Goal: Complete application form: Complete application form

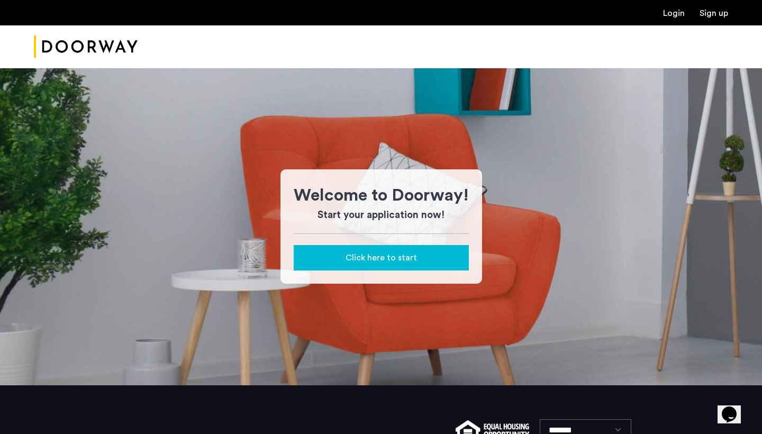
click at [678, 13] on link "Login" at bounding box center [674, 13] width 22 height 8
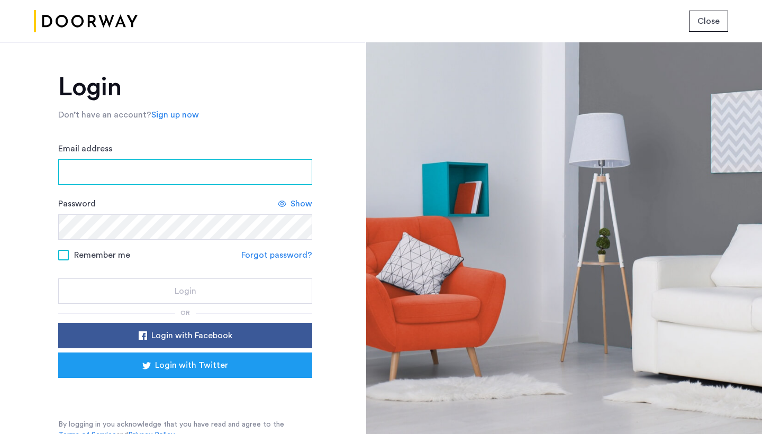
click at [295, 171] on input "Email address" at bounding box center [185, 171] width 254 height 25
type input "**********"
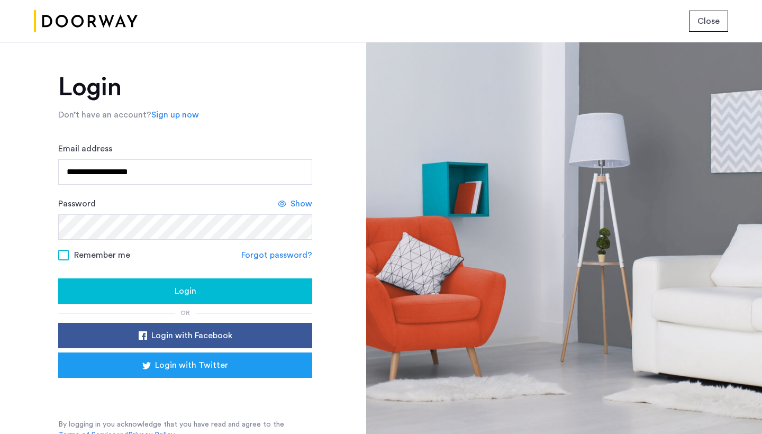
click at [290, 202] on span "Show" at bounding box center [301, 203] width 22 height 13
click at [61, 257] on span at bounding box center [63, 255] width 11 height 11
click at [135, 293] on div "Login" at bounding box center [185, 291] width 237 height 13
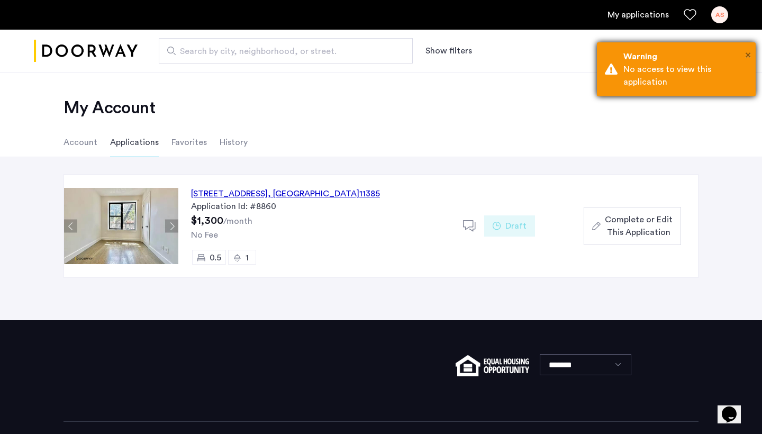
click at [745, 55] on span "×" at bounding box center [748, 55] width 6 height 11
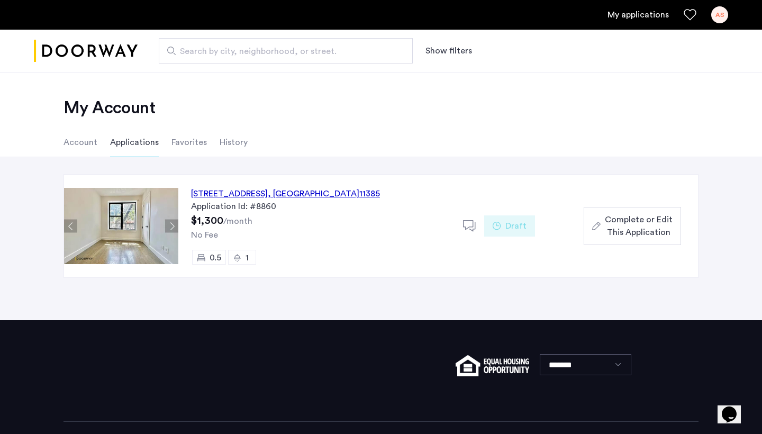
click at [603, 220] on div "Complete or Edit This Application" at bounding box center [632, 225] width 80 height 25
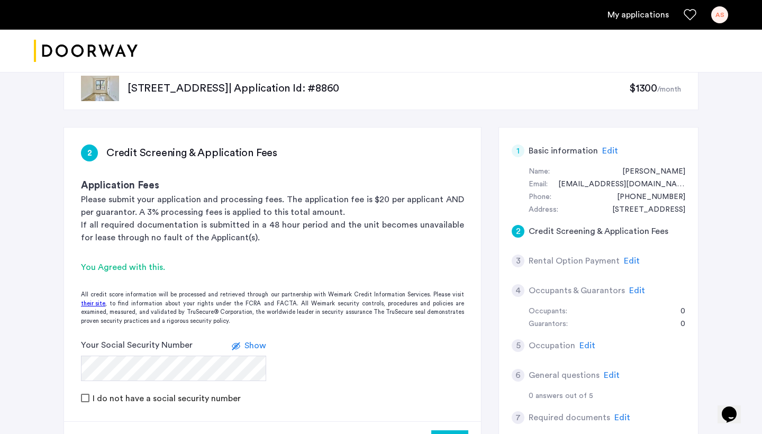
scroll to position [19, 0]
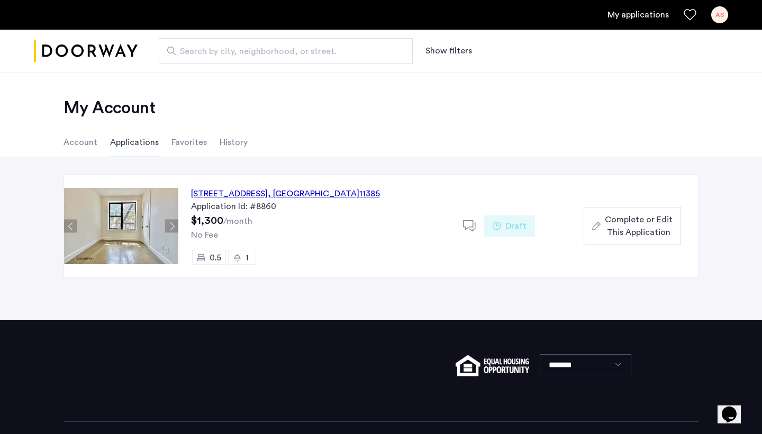
click at [344, 194] on span ", NY" at bounding box center [314, 193] width 92 height 8
click at [287, 48] on span "Search by city, neighborhood, or street." at bounding box center [281, 51] width 203 height 13
click at [287, 48] on input "Search by city, neighborhood, or street." at bounding box center [286, 50] width 254 height 25
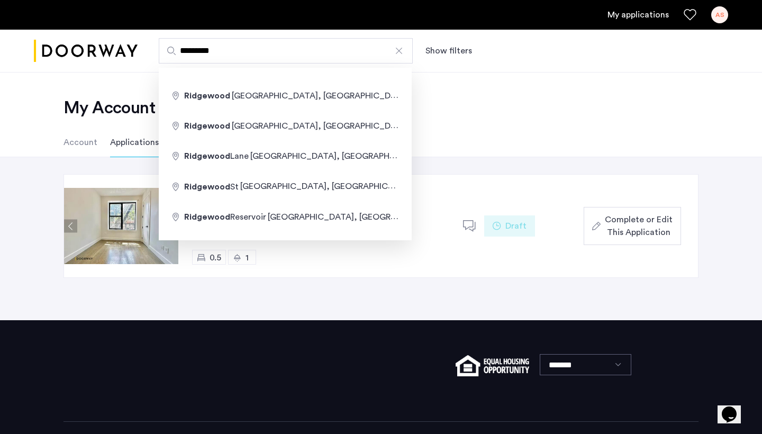
type input "**********"
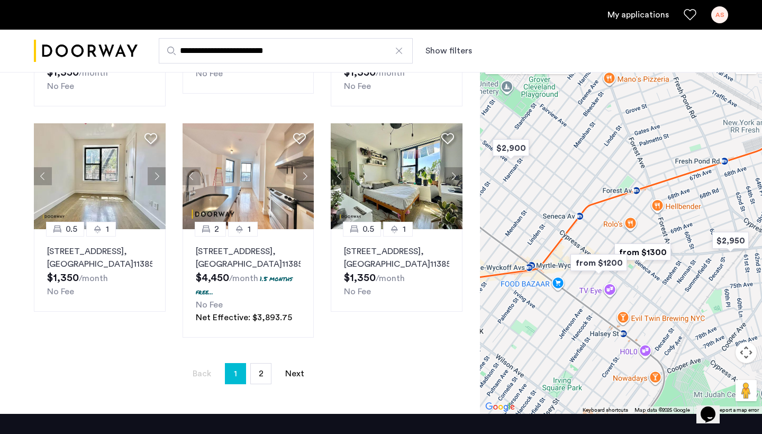
scroll to position [688, 0]
click at [261, 369] on span "2" at bounding box center [261, 373] width 5 height 8
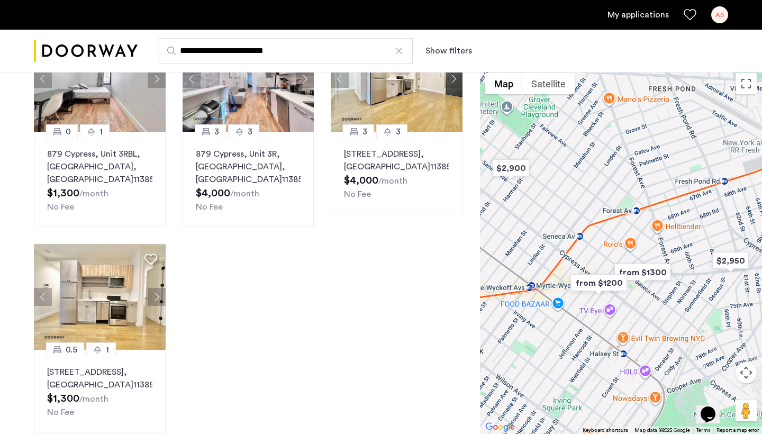
scroll to position [119, 0]
click at [107, 319] on img at bounding box center [100, 296] width 132 height 106
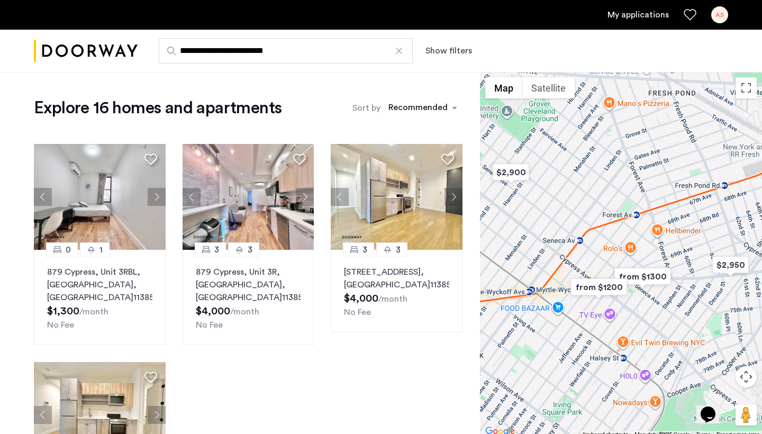
scroll to position [0, 0]
click at [716, 14] on div "AS" at bounding box center [719, 14] width 17 height 17
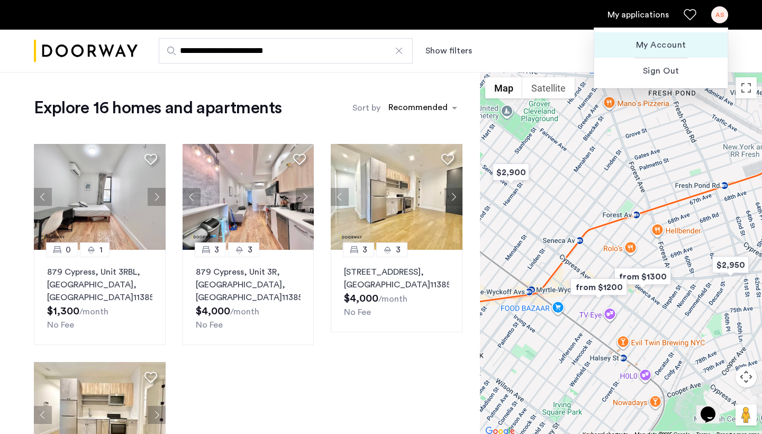
click at [673, 48] on span "My Account" at bounding box center [661, 45] width 116 height 13
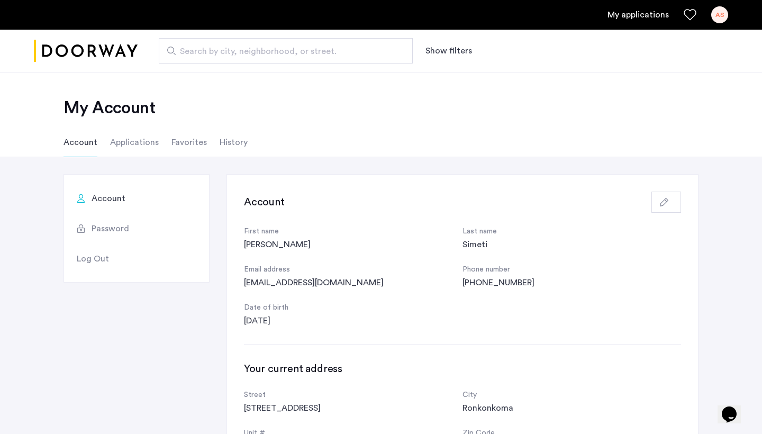
click at [135, 148] on li "Applications" at bounding box center [134, 142] width 49 height 30
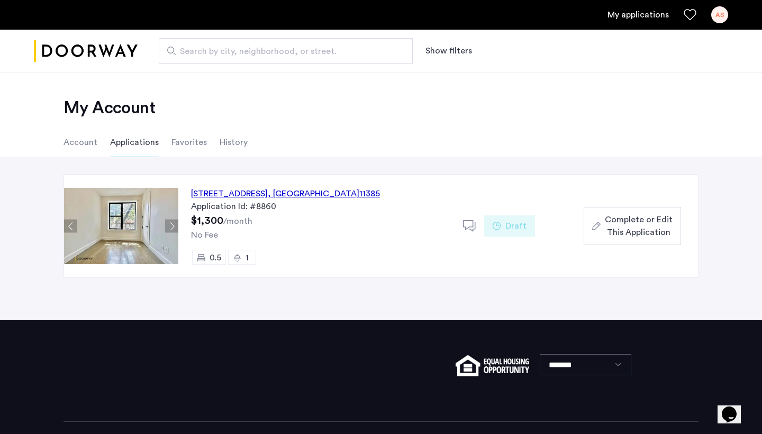
click at [321, 194] on div "961 Seneca Avenue, Unit 4FB, Queens , NY 11385" at bounding box center [285, 193] width 189 height 13
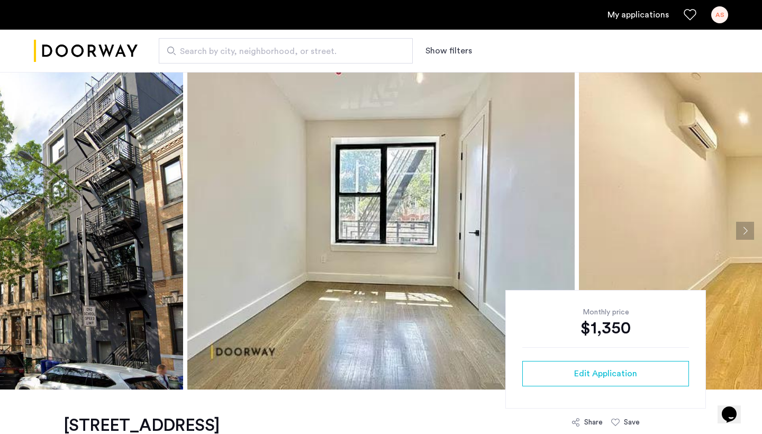
click at [749, 234] on button "Next apartment" at bounding box center [745, 231] width 18 height 18
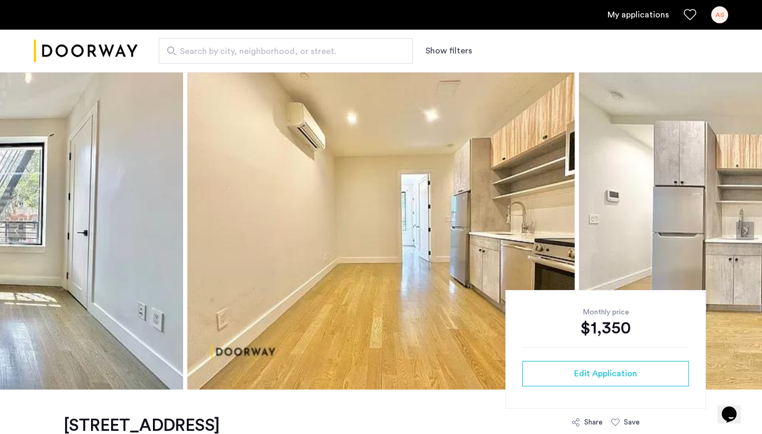
click at [748, 233] on button "Next apartment" at bounding box center [745, 231] width 18 height 18
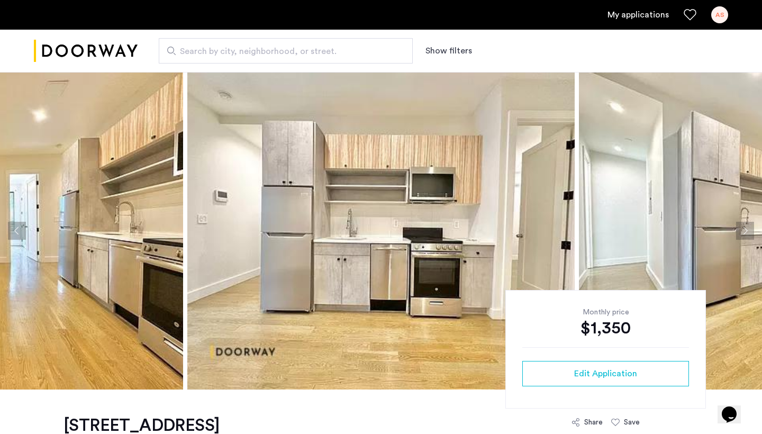
click at [748, 233] on button "Next apartment" at bounding box center [745, 231] width 18 height 18
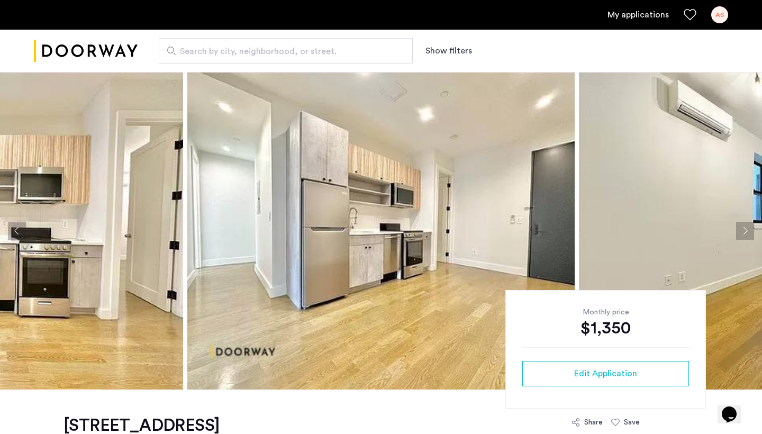
click at [748, 233] on button "Next apartment" at bounding box center [745, 231] width 18 height 18
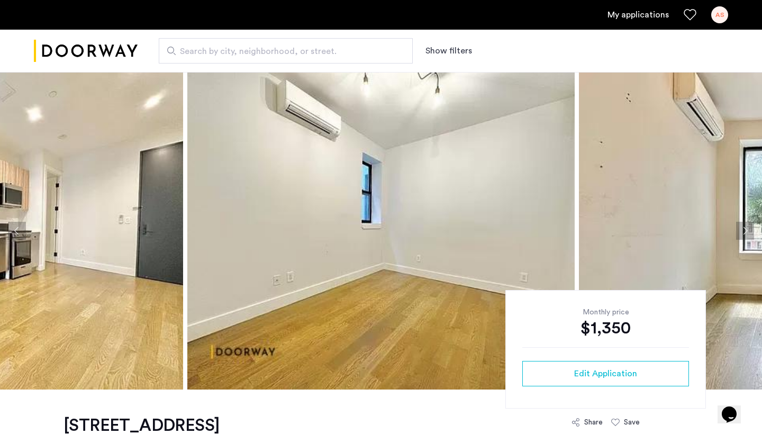
click at [748, 233] on button "Next apartment" at bounding box center [745, 231] width 18 height 18
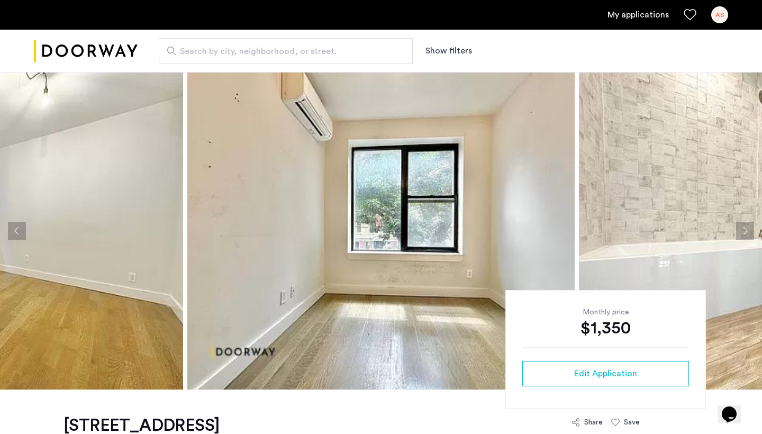
click at [748, 233] on button "Next apartment" at bounding box center [745, 231] width 18 height 18
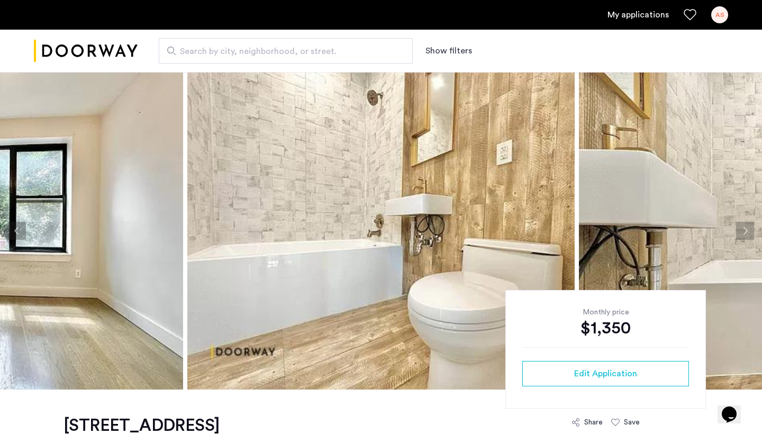
click at [748, 233] on button "Next apartment" at bounding box center [745, 231] width 18 height 18
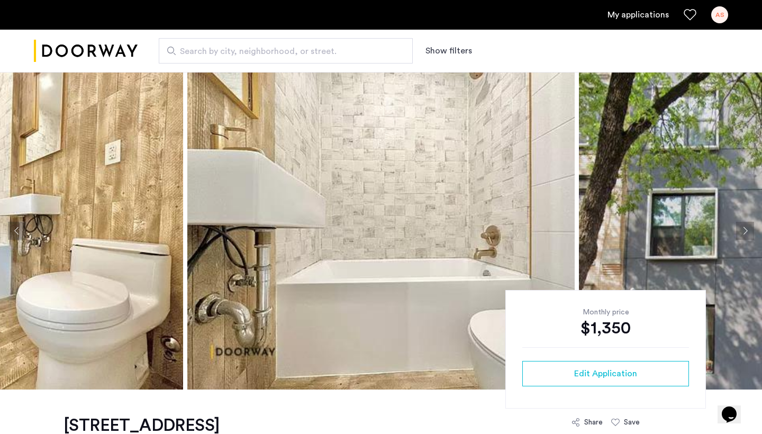
click at [748, 233] on button "Next apartment" at bounding box center [745, 231] width 18 height 18
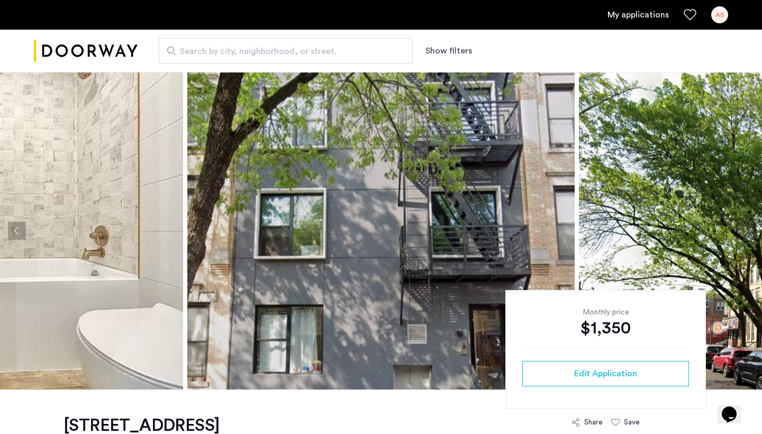
click at [746, 232] on button "Next apartment" at bounding box center [745, 231] width 18 height 18
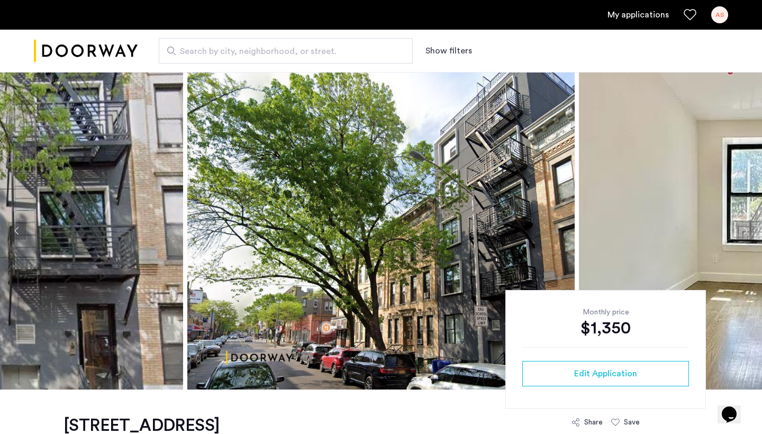
click at [748, 231] on button "Next apartment" at bounding box center [745, 231] width 18 height 18
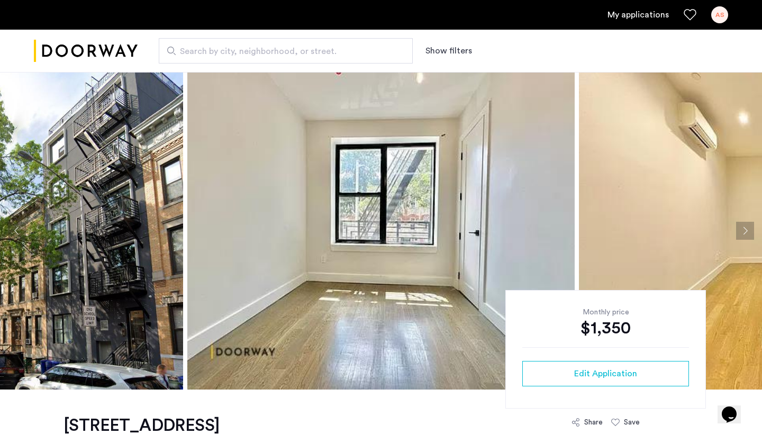
click at [748, 231] on button "Next apartment" at bounding box center [745, 231] width 18 height 18
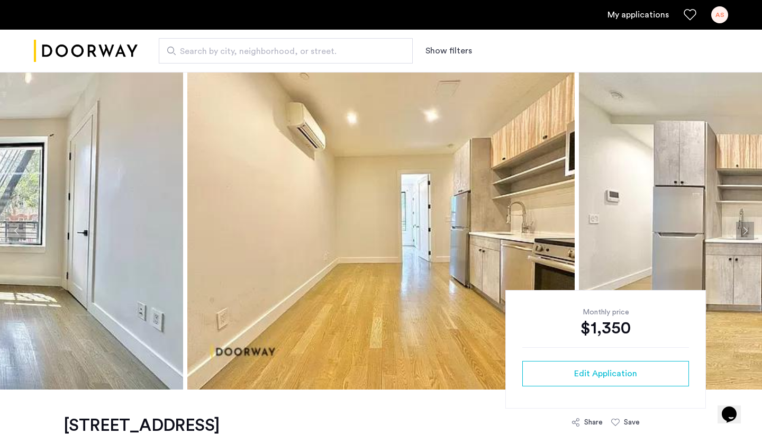
click at [748, 231] on button "Next apartment" at bounding box center [745, 231] width 18 height 18
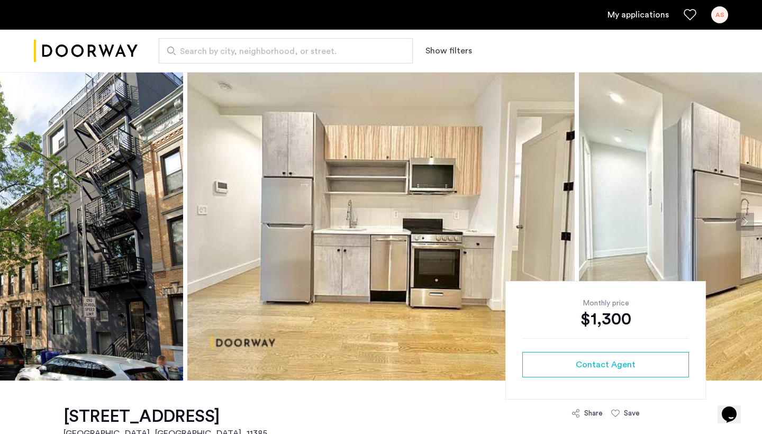
scroll to position [12, 0]
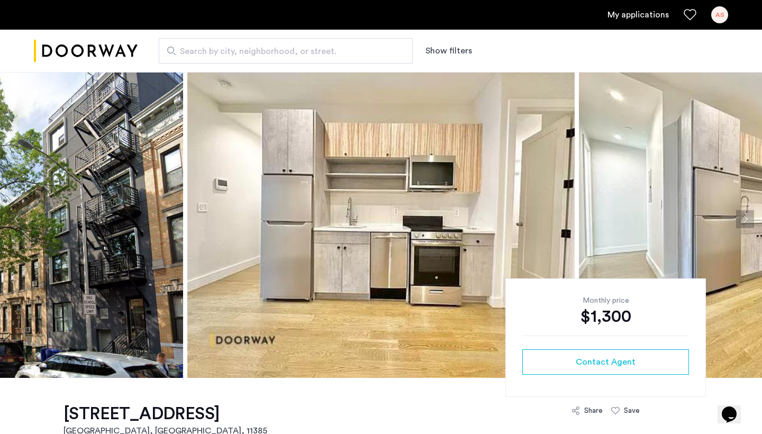
click at [744, 224] on button "Next apartment" at bounding box center [745, 219] width 18 height 18
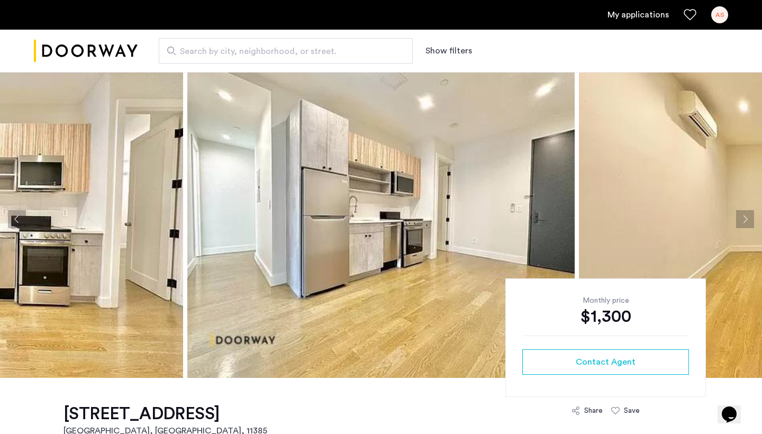
click at [744, 222] on button "Next apartment" at bounding box center [745, 219] width 18 height 18
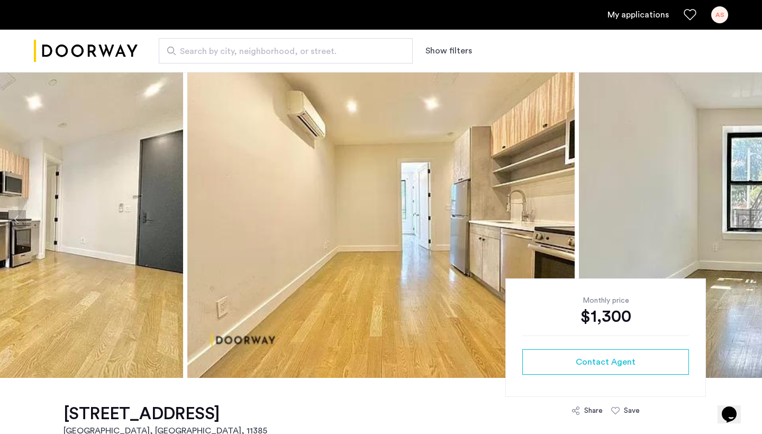
click at [744, 222] on button "Next apartment" at bounding box center [745, 219] width 18 height 18
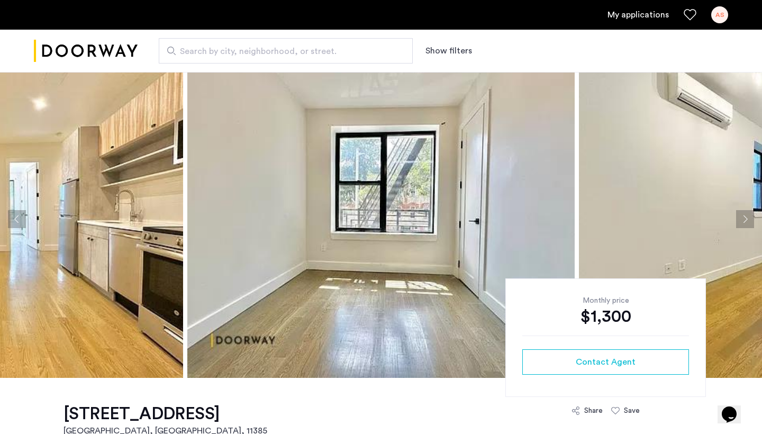
click at [744, 222] on button "Next apartment" at bounding box center [745, 219] width 18 height 18
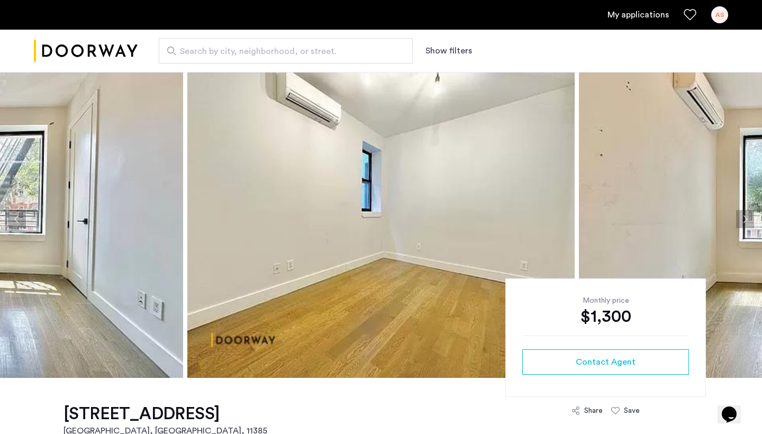
click at [744, 222] on button "Next apartment" at bounding box center [745, 219] width 18 height 18
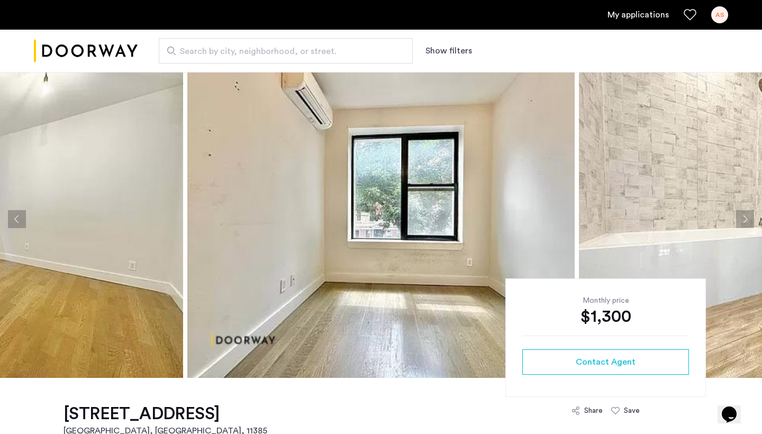
click at [744, 222] on button "Next apartment" at bounding box center [745, 219] width 18 height 18
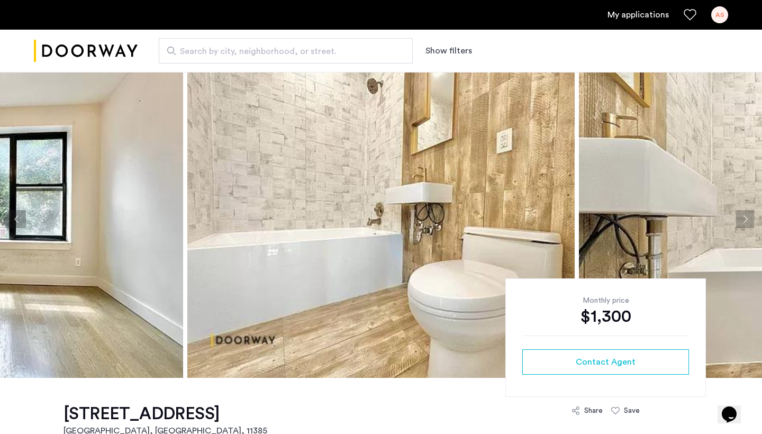
click at [744, 222] on button "Next apartment" at bounding box center [745, 219] width 18 height 18
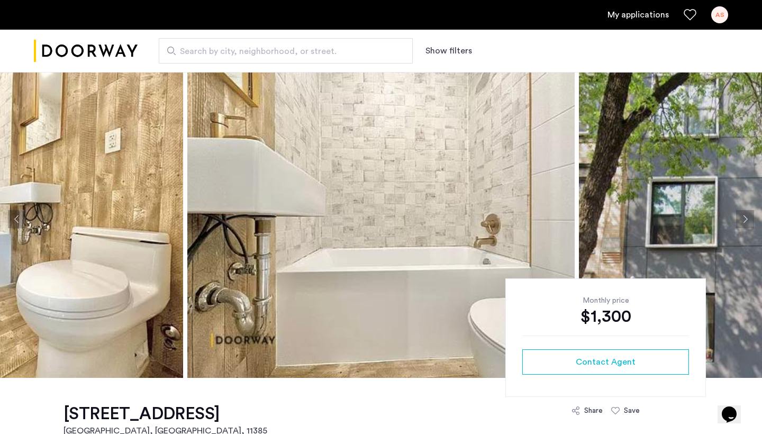
click at [744, 222] on button "Next apartment" at bounding box center [745, 219] width 18 height 18
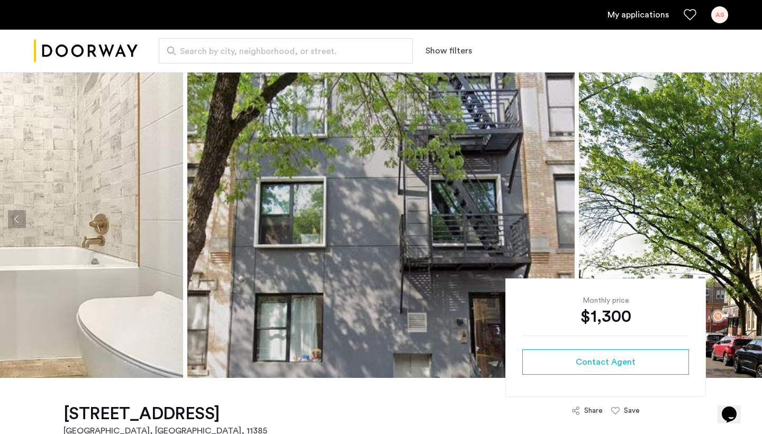
click at [744, 222] on button "Next apartment" at bounding box center [745, 219] width 18 height 18
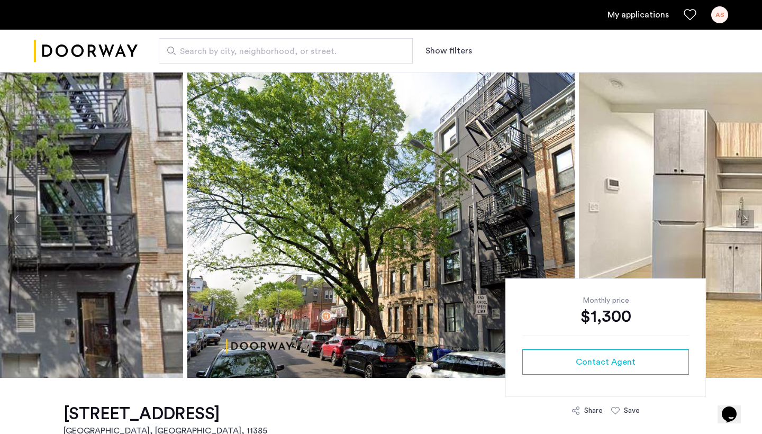
click at [744, 222] on button "Next apartment" at bounding box center [745, 219] width 18 height 18
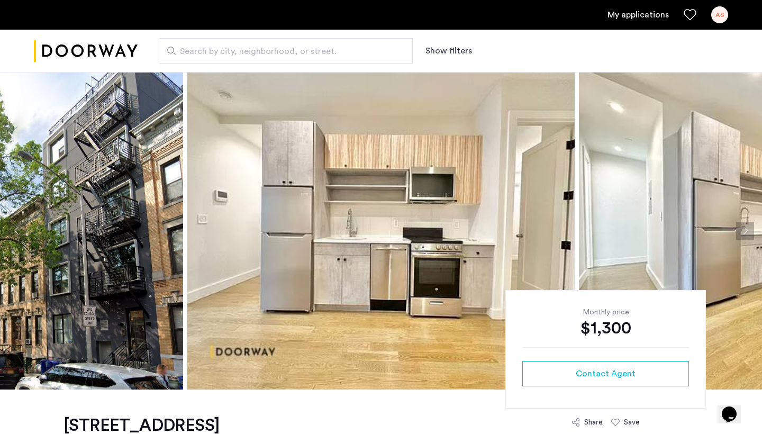
scroll to position [0, 0]
click at [218, 53] on span "Search by city, neighborhood, or street." at bounding box center [281, 51] width 203 height 13
click at [218, 53] on input "Search by city, neighborhood, or street." at bounding box center [286, 50] width 254 height 25
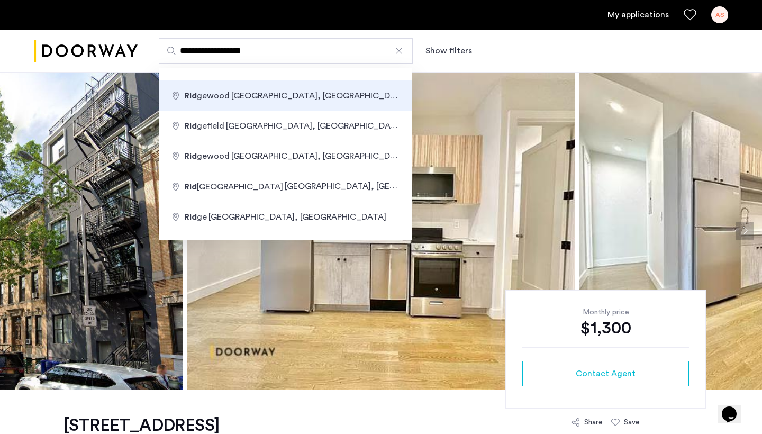
type input "**********"
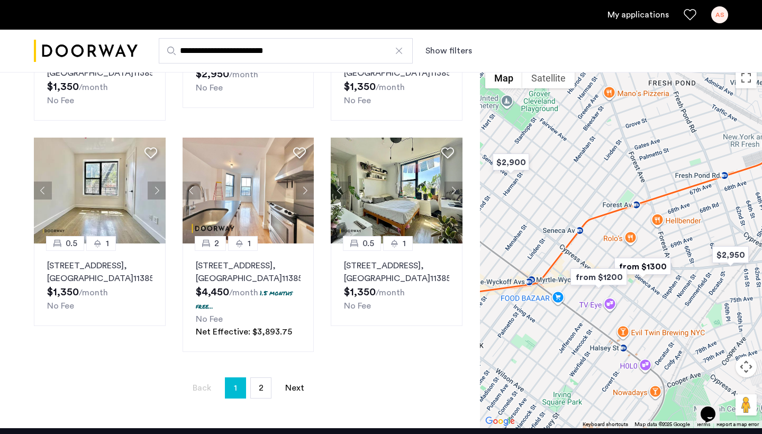
scroll to position [676, 0]
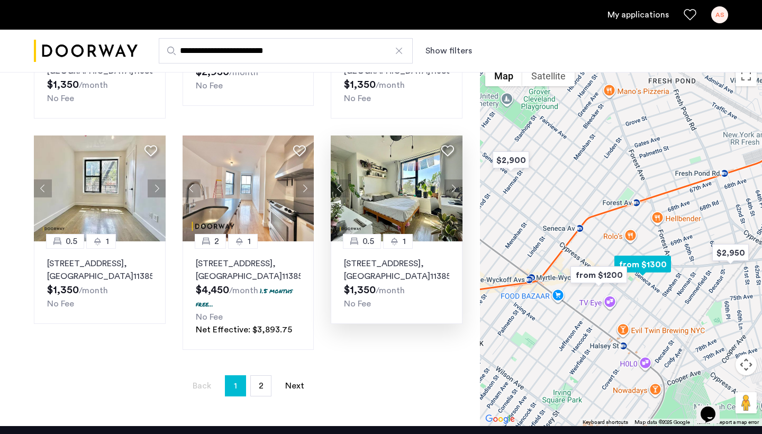
click at [453, 179] on button "Next apartment" at bounding box center [453, 188] width 18 height 18
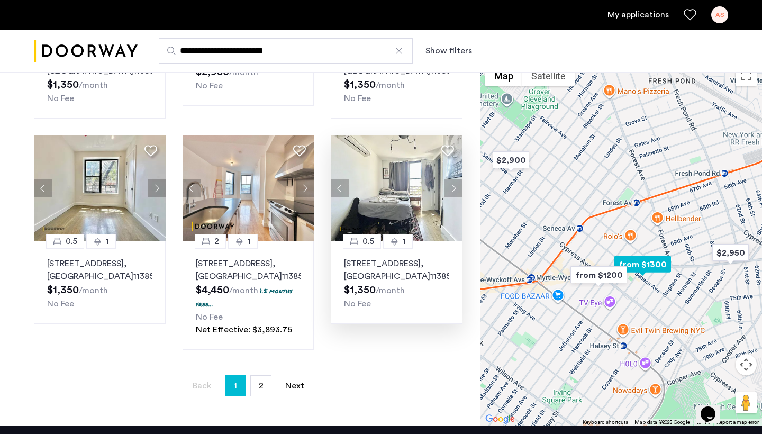
click at [453, 179] on button "Next apartment" at bounding box center [453, 188] width 18 height 18
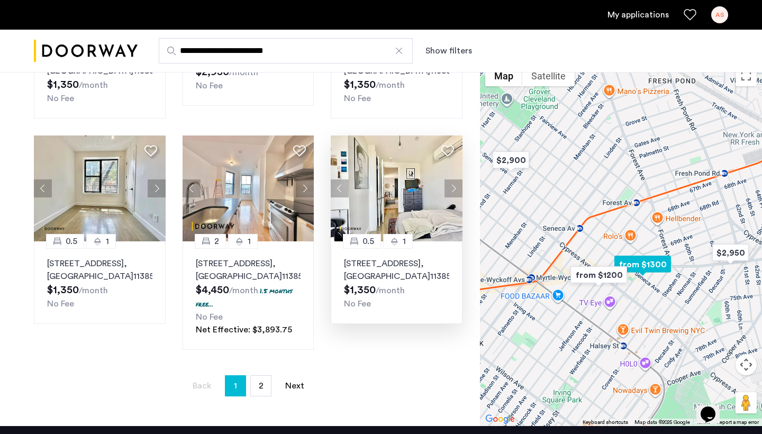
click at [453, 179] on button "Next apartment" at bounding box center [453, 188] width 18 height 18
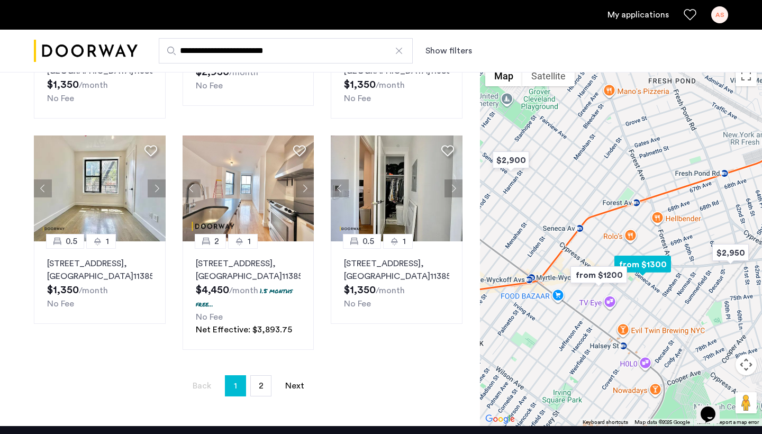
click at [453, 179] on button "Next apartment" at bounding box center [453, 188] width 18 height 18
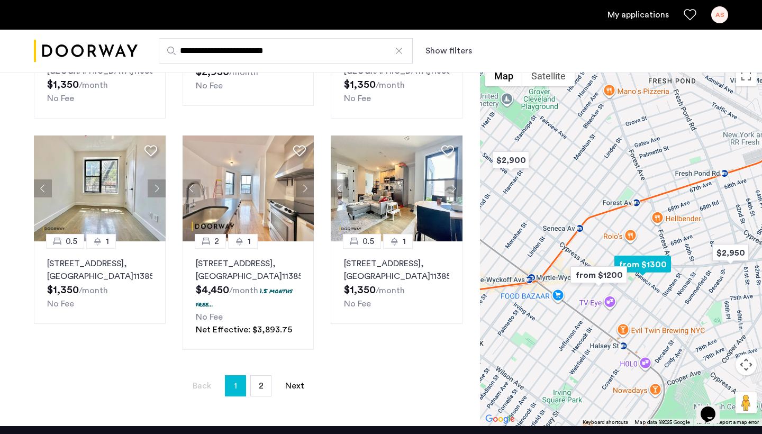
click at [453, 179] on button "Next apartment" at bounding box center [453, 188] width 18 height 18
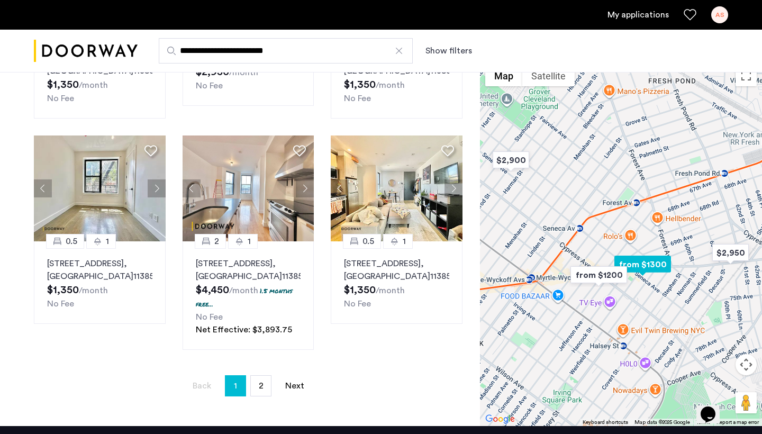
click at [453, 179] on button "Next apartment" at bounding box center [453, 188] width 18 height 18
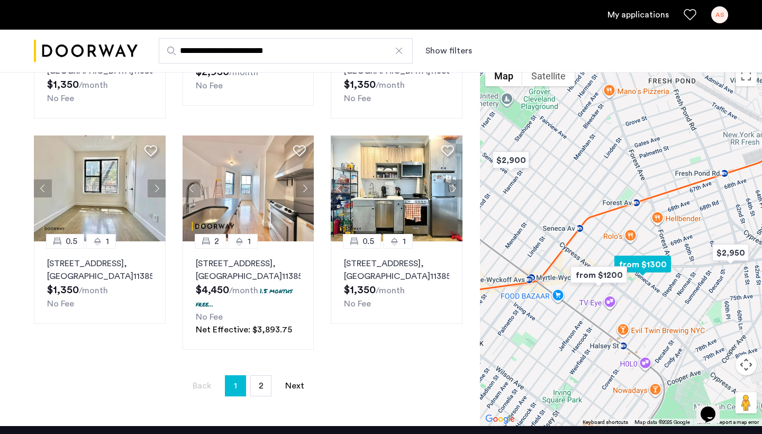
click at [343, 179] on button "Previous apartment" at bounding box center [340, 188] width 18 height 18
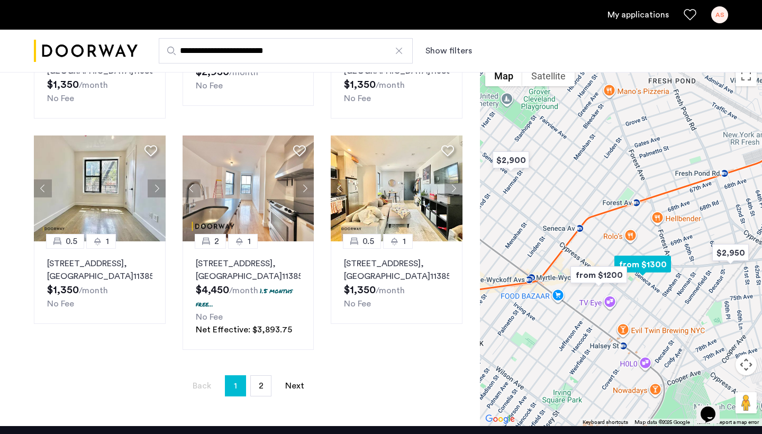
click at [454, 179] on button "Next apartment" at bounding box center [453, 188] width 18 height 18
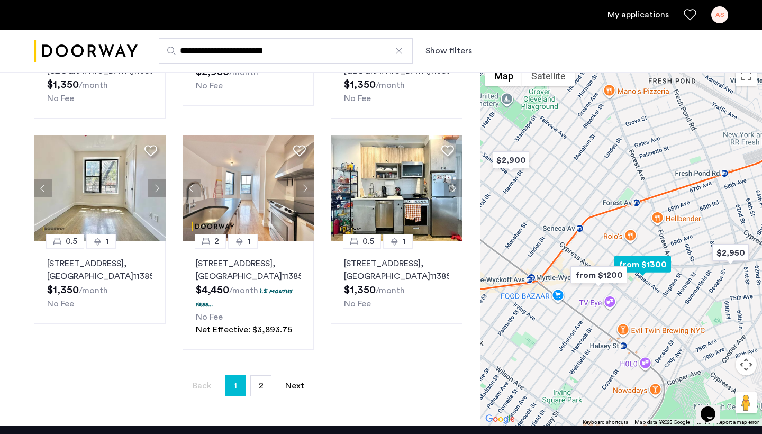
click at [452, 179] on button "Next apartment" at bounding box center [453, 188] width 18 height 18
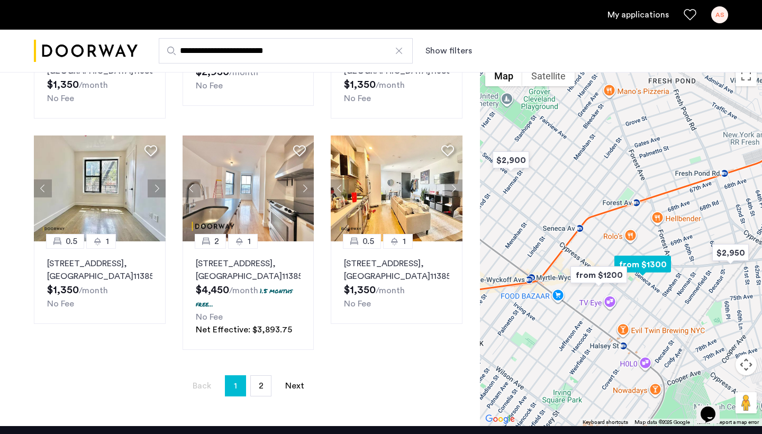
click at [452, 179] on button "Next apartment" at bounding box center [453, 188] width 18 height 18
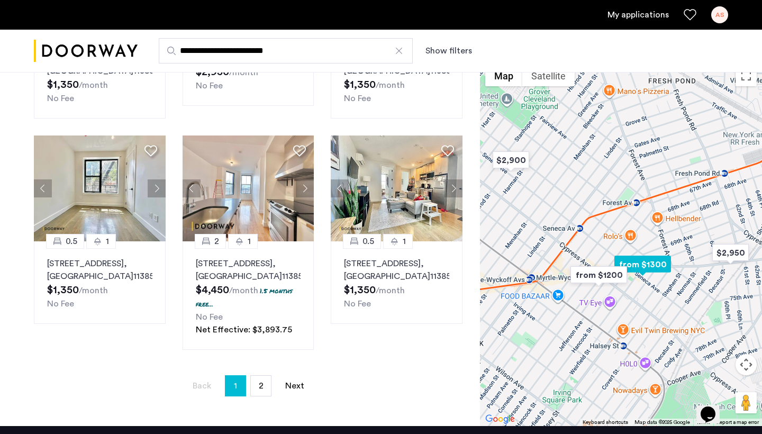
click at [452, 179] on button "Next apartment" at bounding box center [453, 188] width 18 height 18
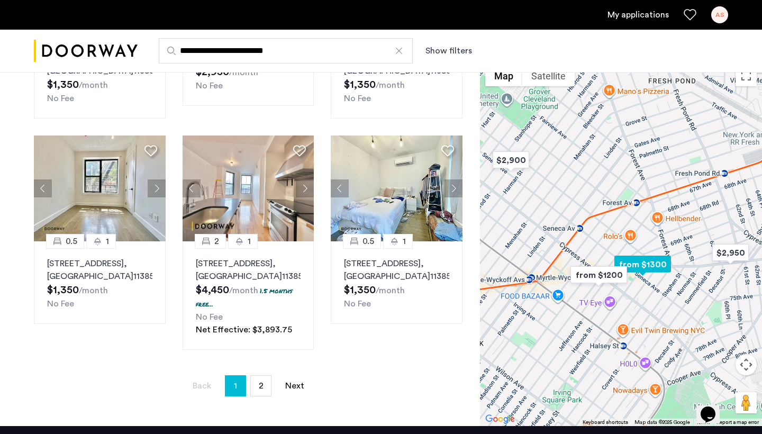
click at [452, 179] on button "Next apartment" at bounding box center [453, 188] width 18 height 18
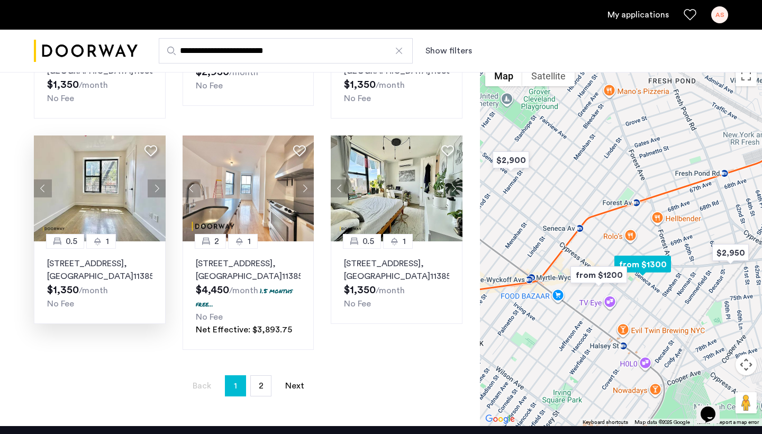
click at [158, 179] on button "Next apartment" at bounding box center [157, 188] width 18 height 18
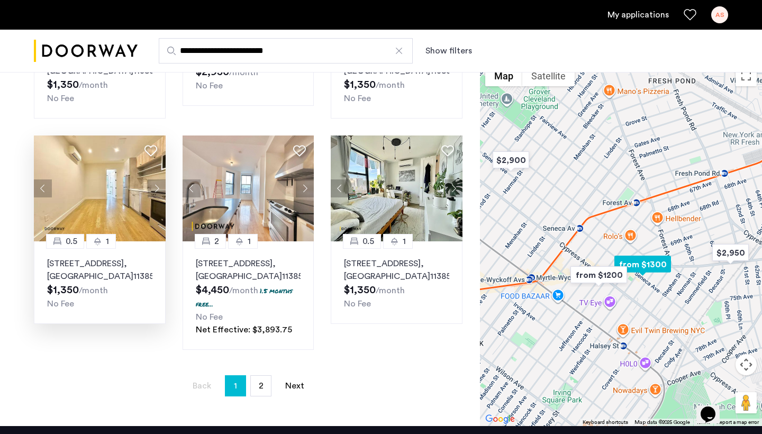
click at [158, 179] on button "Next apartment" at bounding box center [157, 188] width 18 height 18
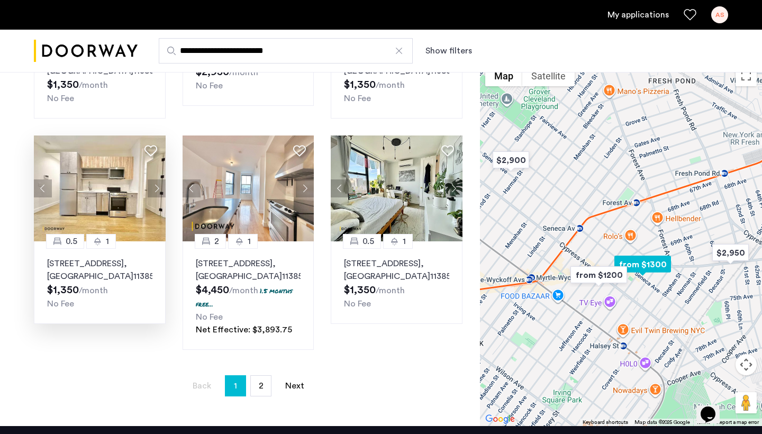
click at [158, 179] on button "Next apartment" at bounding box center [157, 188] width 18 height 18
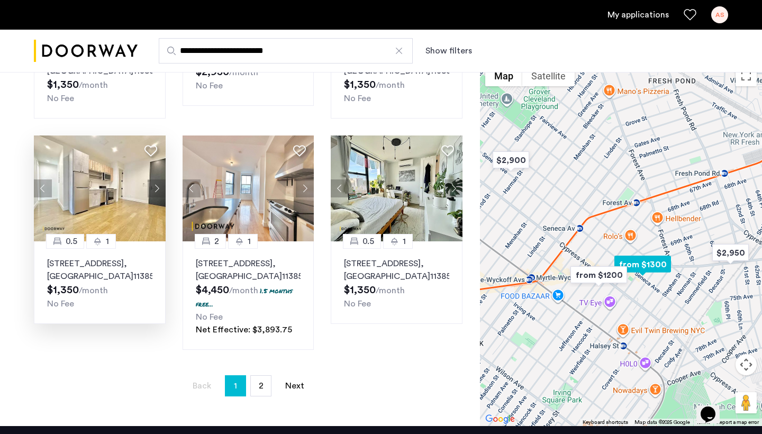
click at [158, 179] on button "Next apartment" at bounding box center [157, 188] width 18 height 18
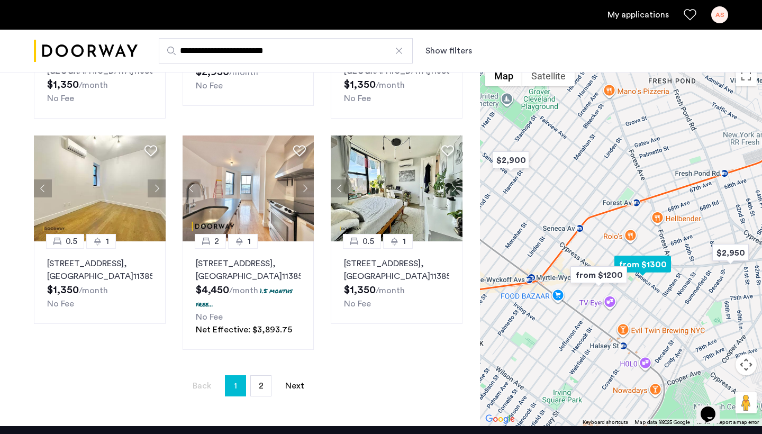
click at [158, 179] on button "Next apartment" at bounding box center [157, 188] width 18 height 18
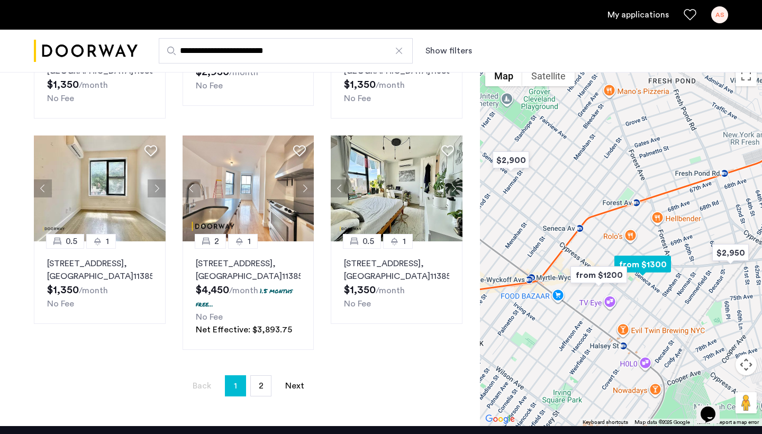
click at [158, 179] on button "Next apartment" at bounding box center [157, 188] width 18 height 18
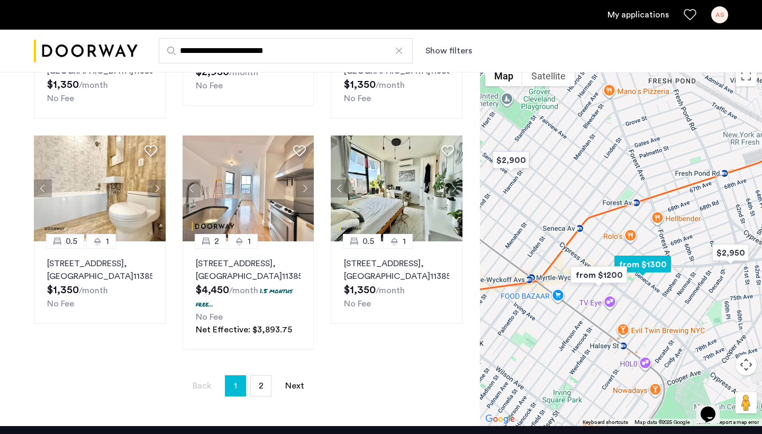
click at [158, 179] on button "Next apartment" at bounding box center [157, 188] width 18 height 18
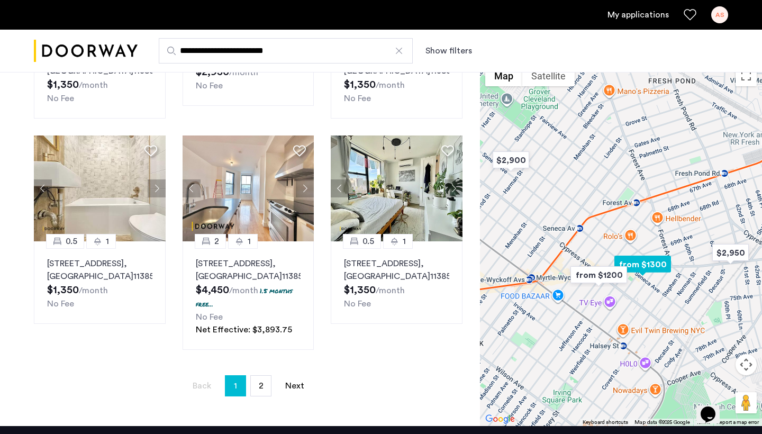
click at [158, 179] on button "Next apartment" at bounding box center [157, 188] width 18 height 18
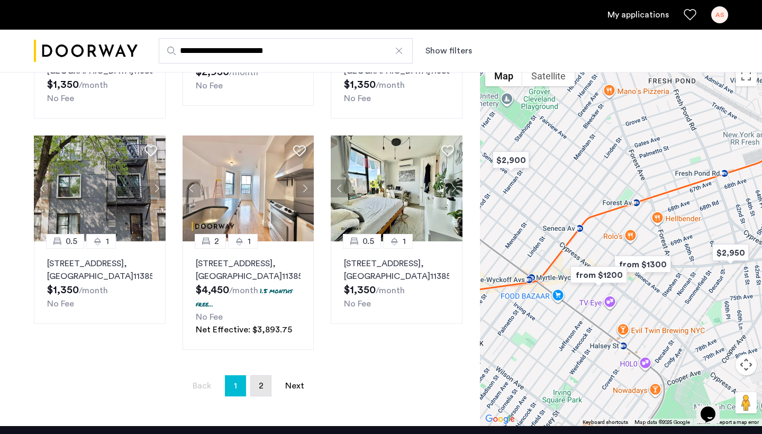
click at [262, 381] on span "2" at bounding box center [261, 385] width 5 height 8
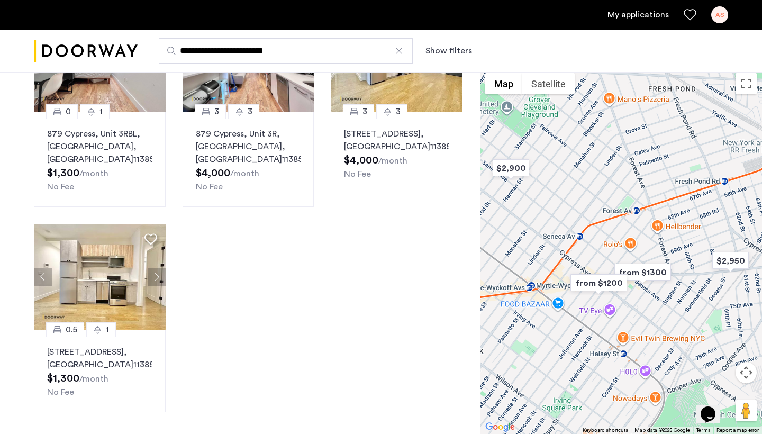
scroll to position [138, 0]
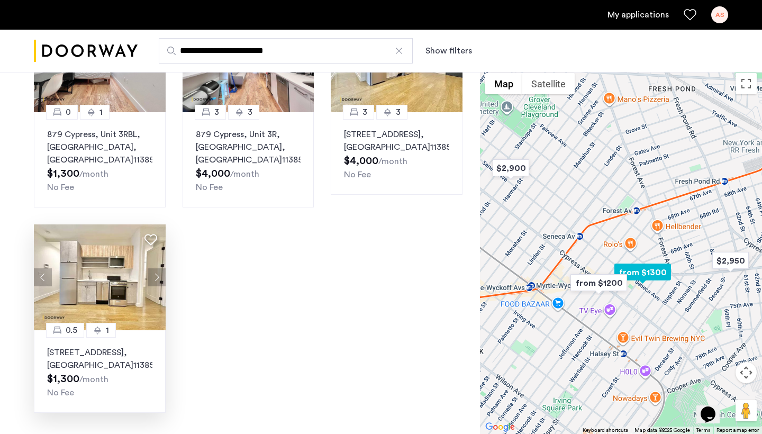
click at [156, 268] on button "Next apartment" at bounding box center [157, 277] width 18 height 18
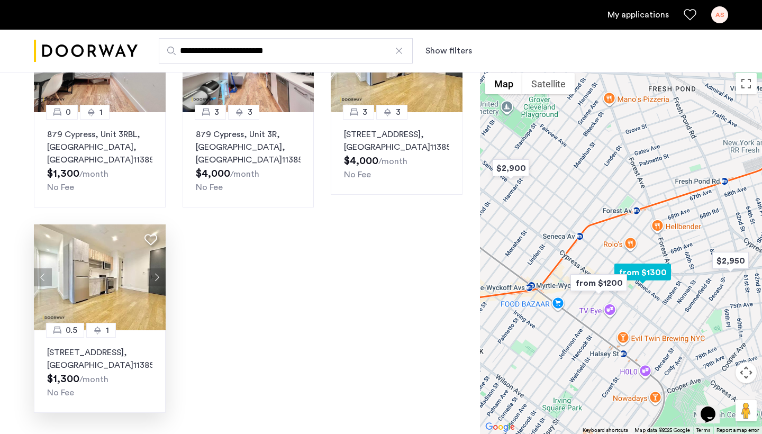
click at [156, 268] on button "Next apartment" at bounding box center [157, 277] width 18 height 18
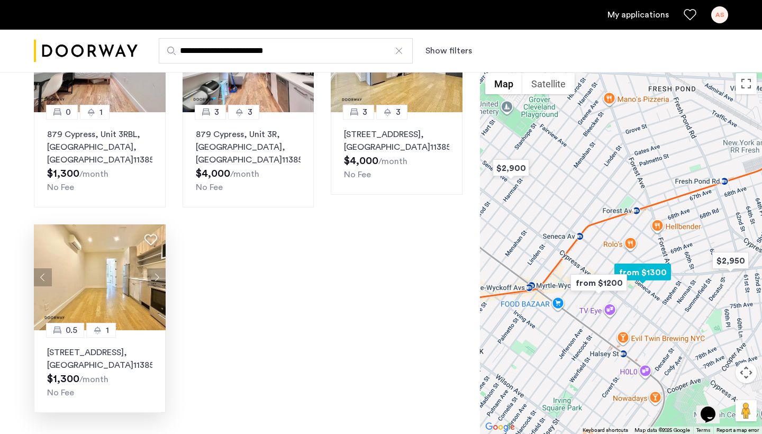
click at [156, 268] on button "Next apartment" at bounding box center [157, 277] width 18 height 18
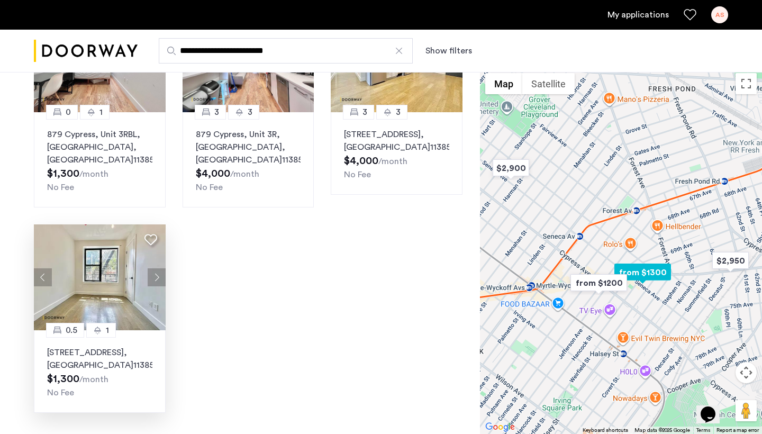
click at [156, 268] on button "Next apartment" at bounding box center [157, 277] width 18 height 18
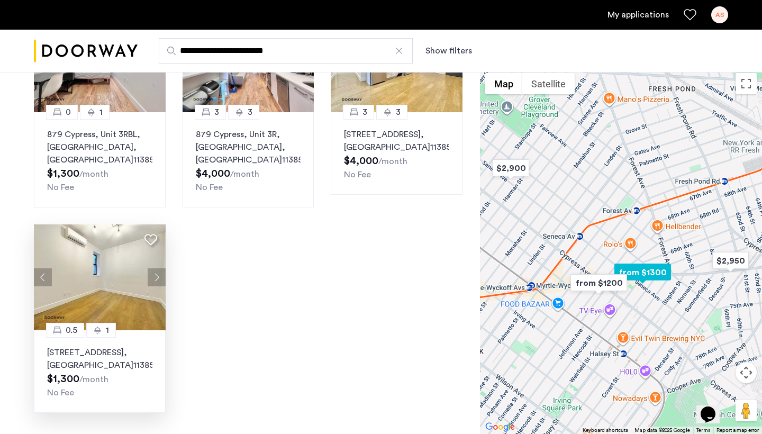
click at [35, 268] on button "Previous apartment" at bounding box center [43, 277] width 18 height 18
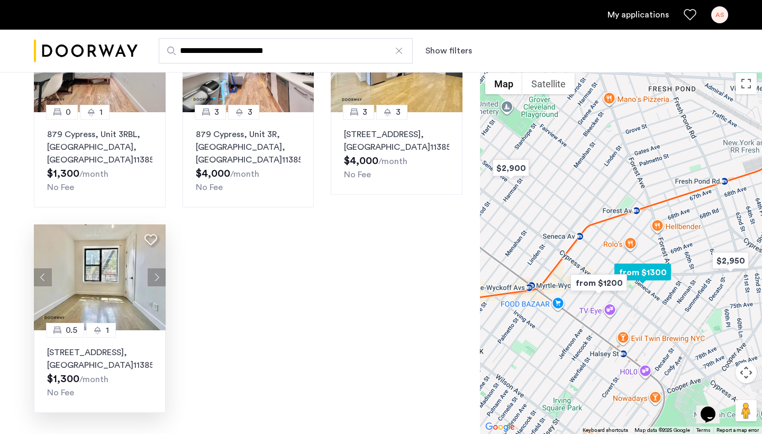
click at [157, 268] on button "Next apartment" at bounding box center [157, 277] width 18 height 18
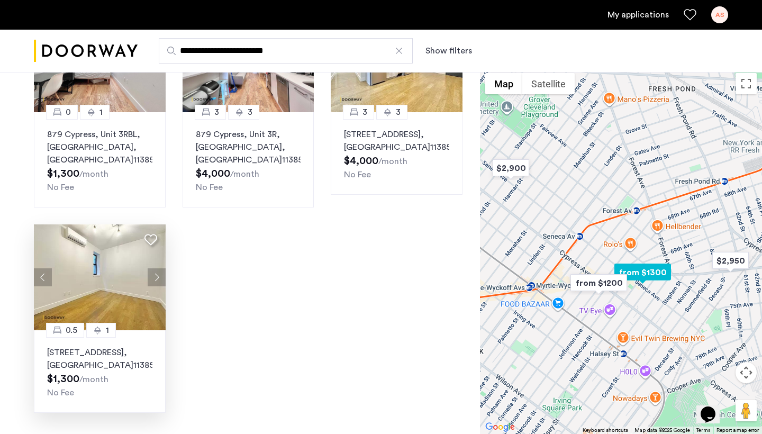
click at [158, 268] on button "Next apartment" at bounding box center [157, 277] width 18 height 18
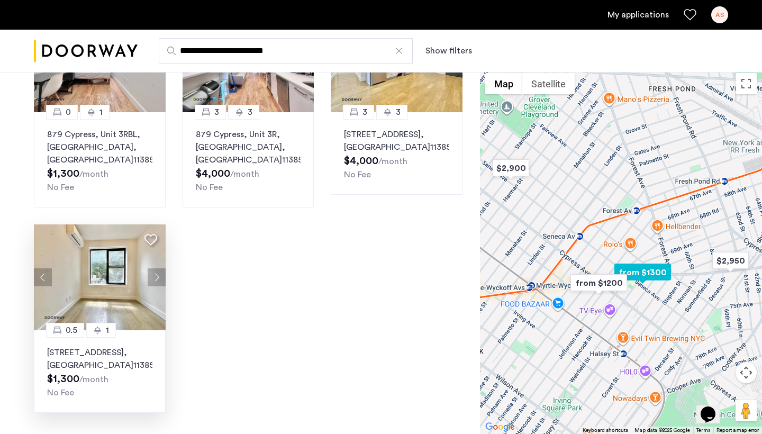
click at [158, 268] on button "Next apartment" at bounding box center [157, 277] width 18 height 18
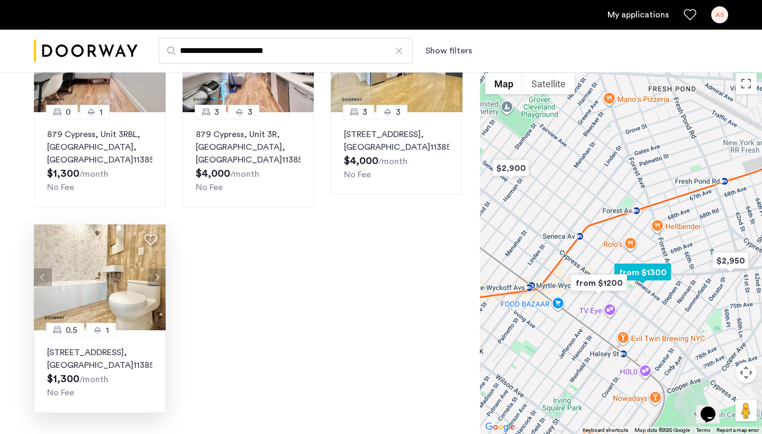
click at [158, 268] on button "Next apartment" at bounding box center [157, 277] width 18 height 18
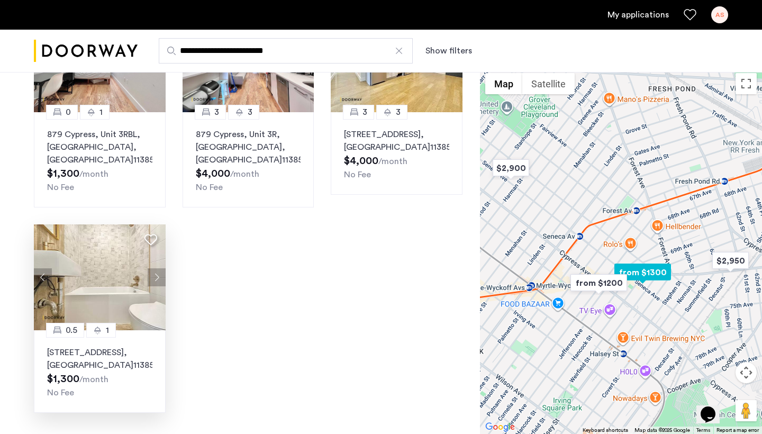
click at [158, 268] on button "Next apartment" at bounding box center [157, 277] width 18 height 18
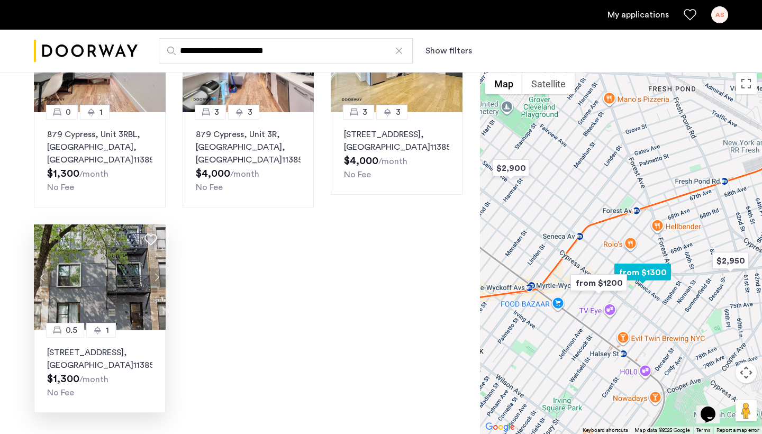
click at [158, 268] on button "Next apartment" at bounding box center [157, 277] width 18 height 18
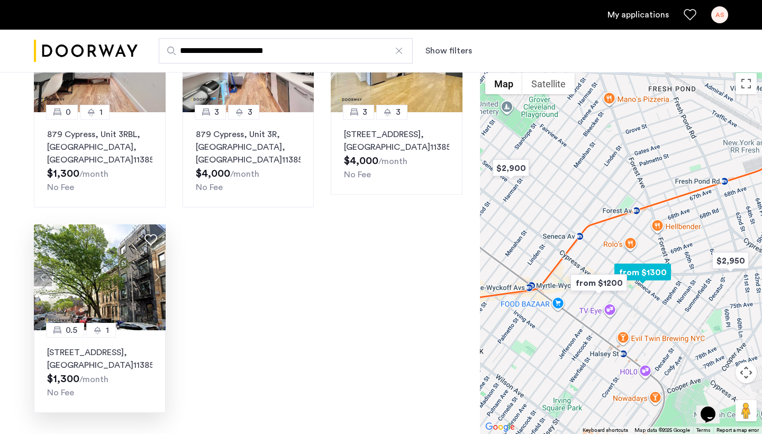
click at [158, 268] on button "Next apartment" at bounding box center [157, 277] width 18 height 18
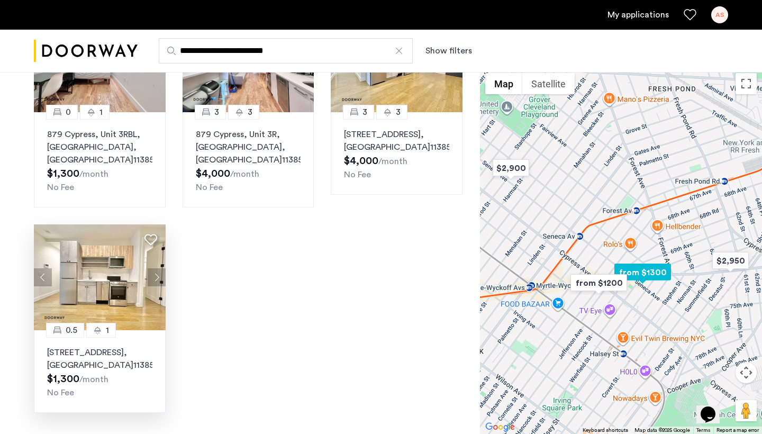
click at [158, 268] on button "Next apartment" at bounding box center [157, 277] width 18 height 18
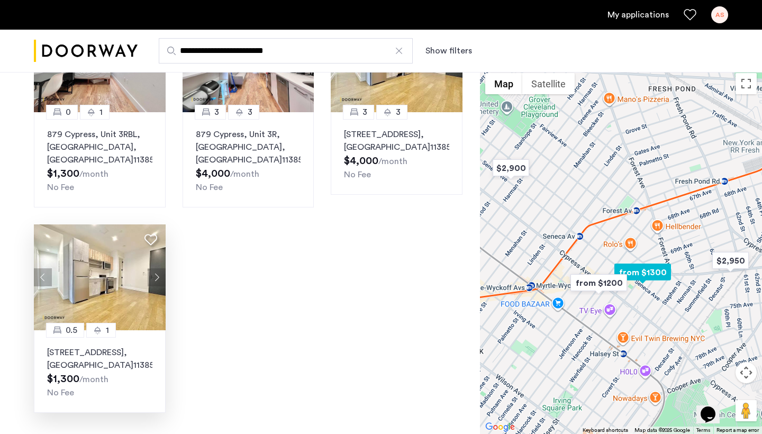
click at [158, 268] on button "Next apartment" at bounding box center [157, 277] width 18 height 18
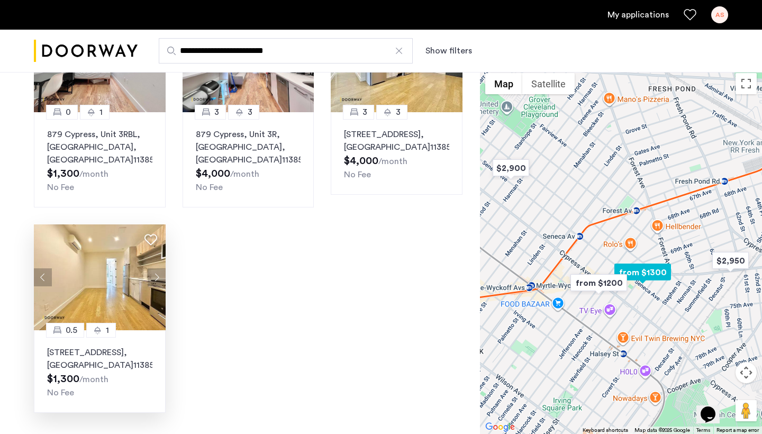
click at [158, 268] on button "Next apartment" at bounding box center [157, 277] width 18 height 18
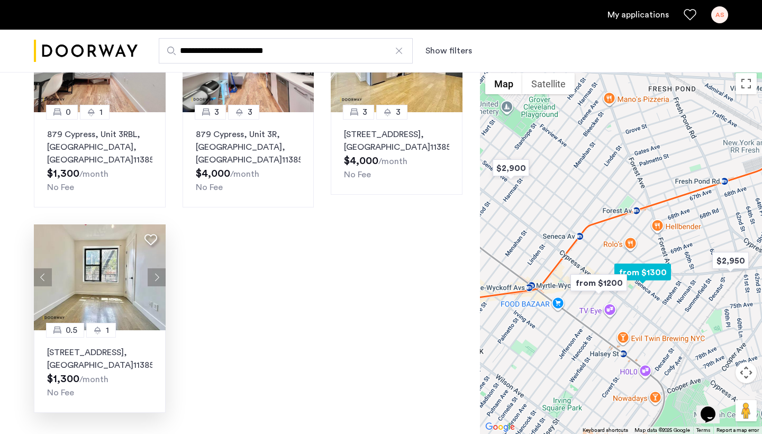
click at [158, 268] on button "Next apartment" at bounding box center [157, 277] width 18 height 18
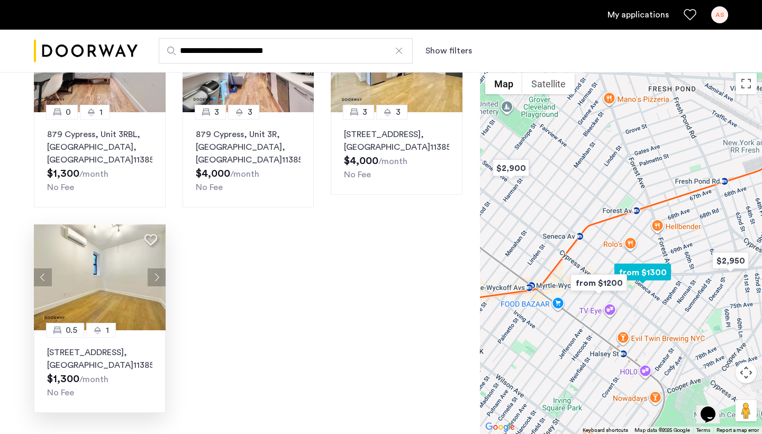
click at [158, 268] on button "Next apartment" at bounding box center [157, 277] width 18 height 18
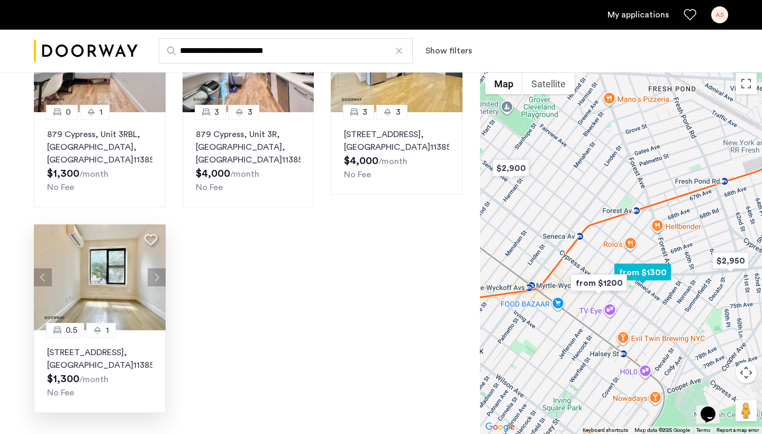
click at [158, 268] on button "Next apartment" at bounding box center [157, 277] width 18 height 18
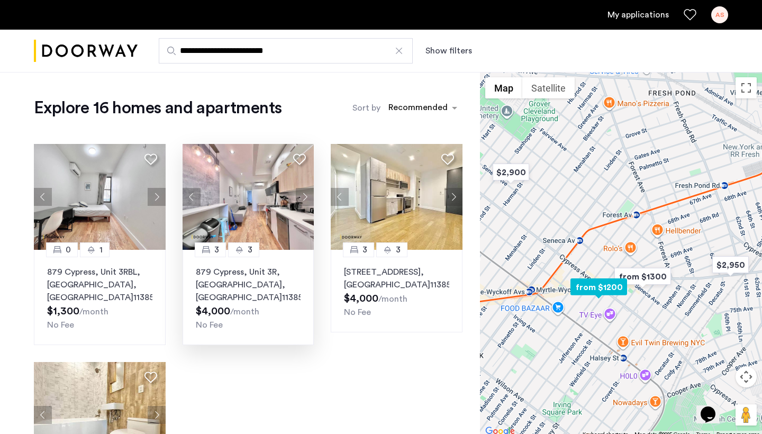
scroll to position [0, 0]
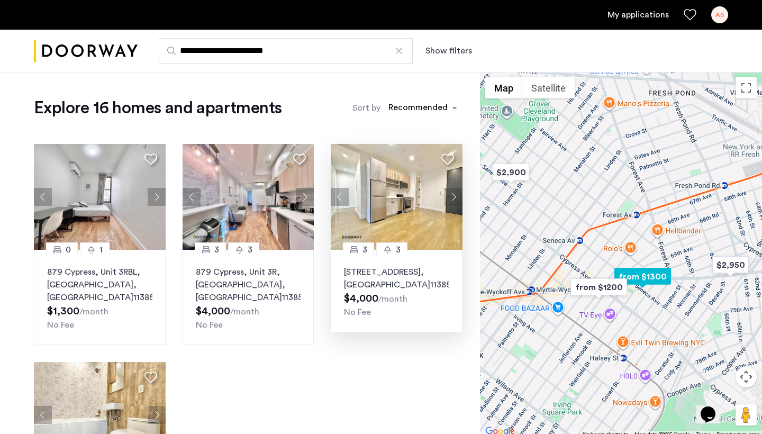
click at [452, 192] on button "Next apartment" at bounding box center [453, 197] width 18 height 18
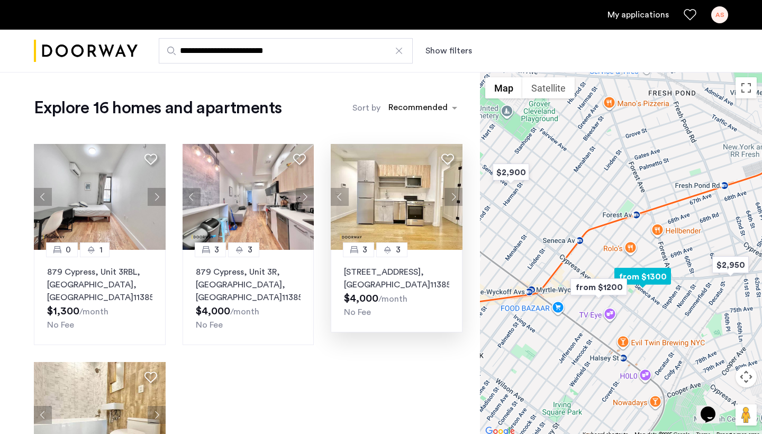
click at [453, 197] on button "Next apartment" at bounding box center [453, 197] width 18 height 18
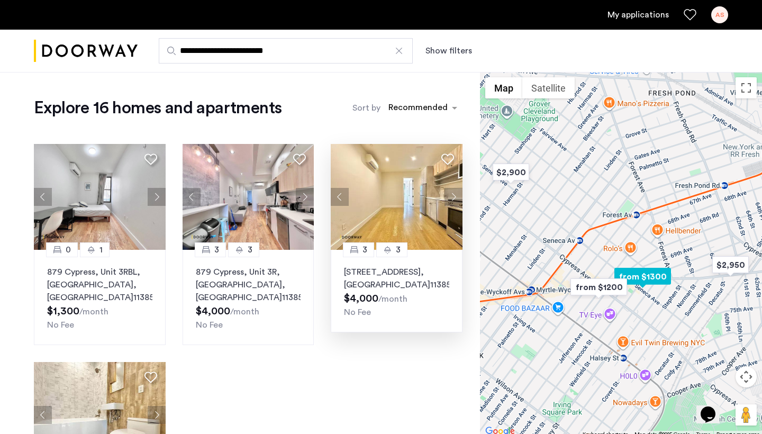
click at [453, 197] on button "Next apartment" at bounding box center [453, 197] width 18 height 18
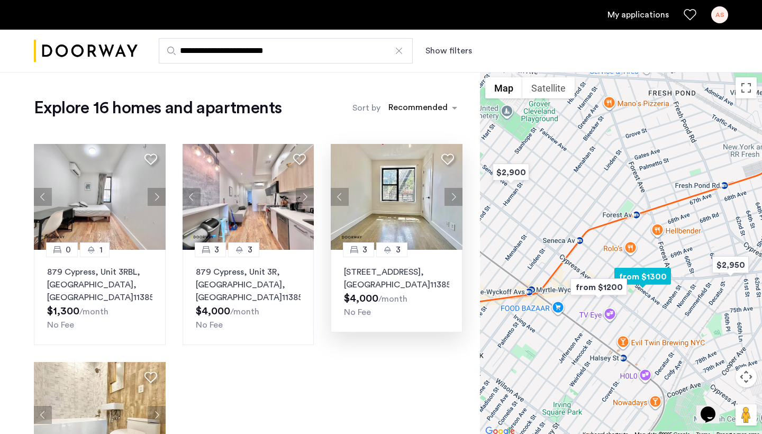
click at [453, 197] on button "Next apartment" at bounding box center [453, 197] width 18 height 18
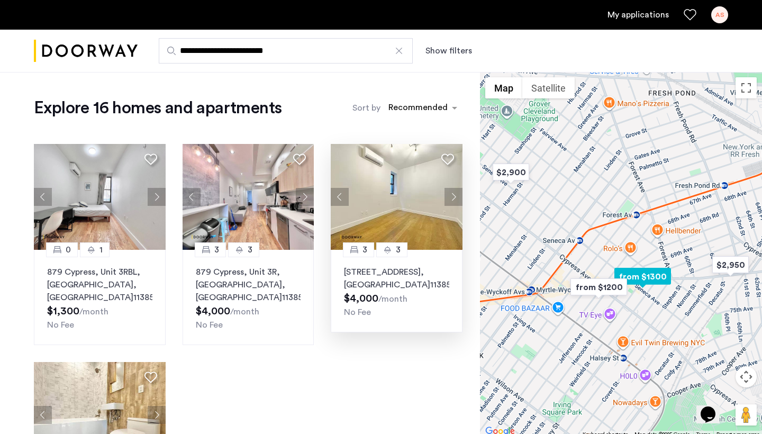
click at [453, 197] on button "Next apartment" at bounding box center [453, 197] width 18 height 18
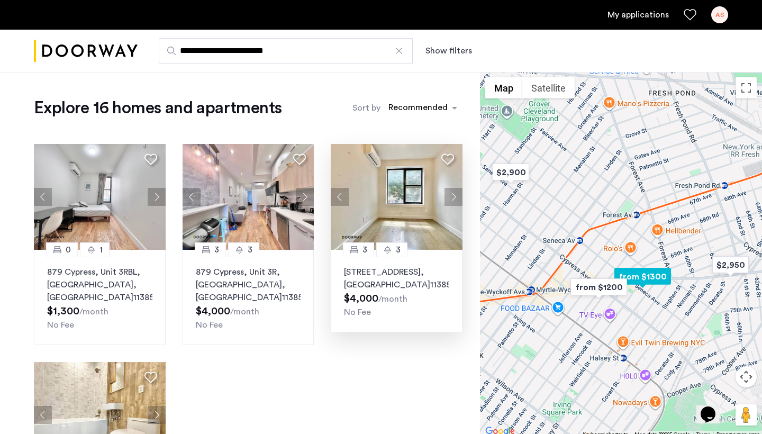
click at [453, 197] on button "Next apartment" at bounding box center [453, 197] width 18 height 18
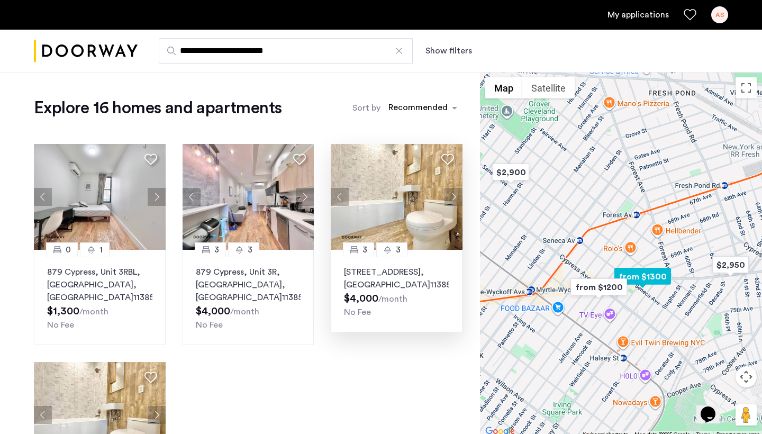
click at [453, 197] on button "Next apartment" at bounding box center [453, 197] width 18 height 18
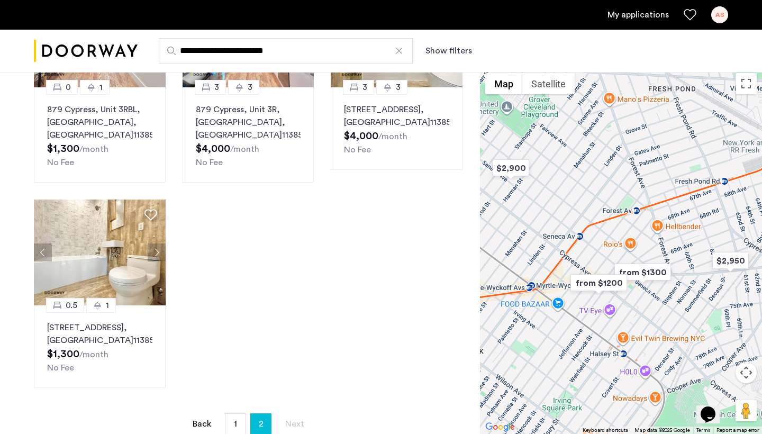
scroll to position [168, 0]
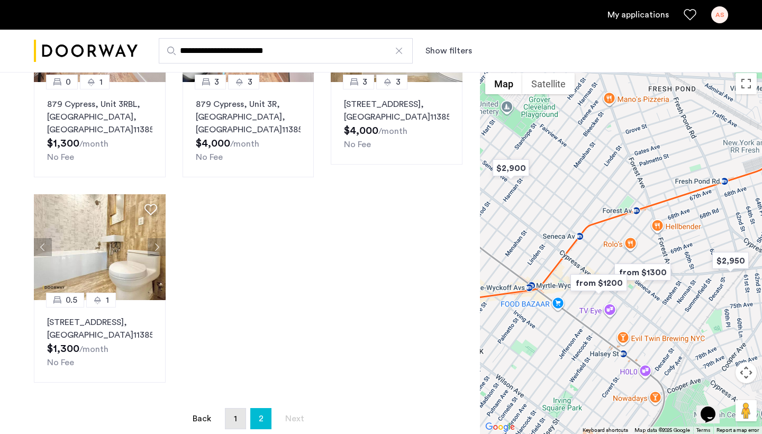
click at [233, 420] on link "page 1" at bounding box center [235, 418] width 20 height 20
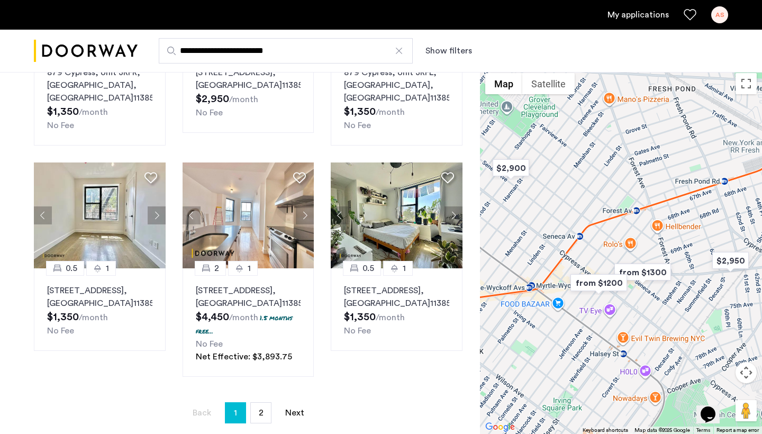
scroll to position [649, 0]
click at [267, 402] on link "page 2" at bounding box center [261, 412] width 20 height 20
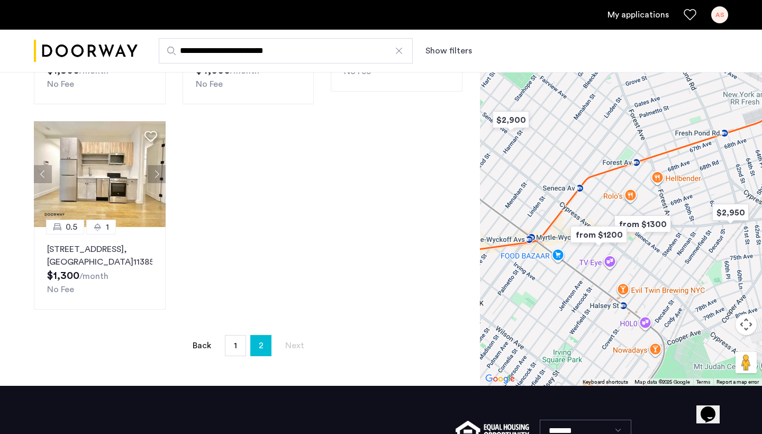
scroll to position [255, 0]
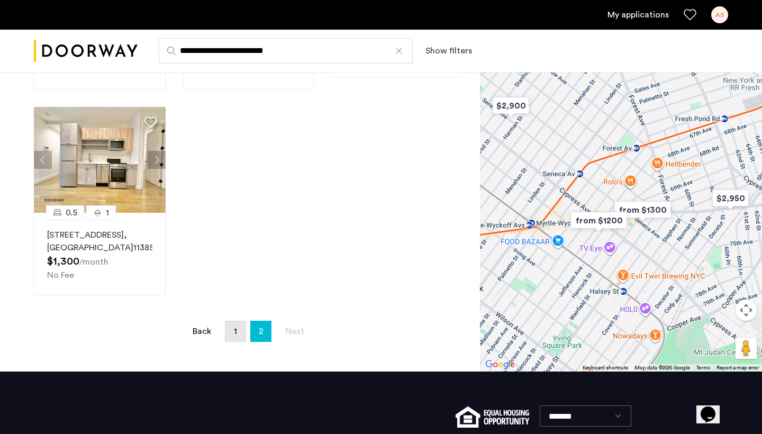
click at [232, 331] on link "page 1" at bounding box center [235, 331] width 20 height 20
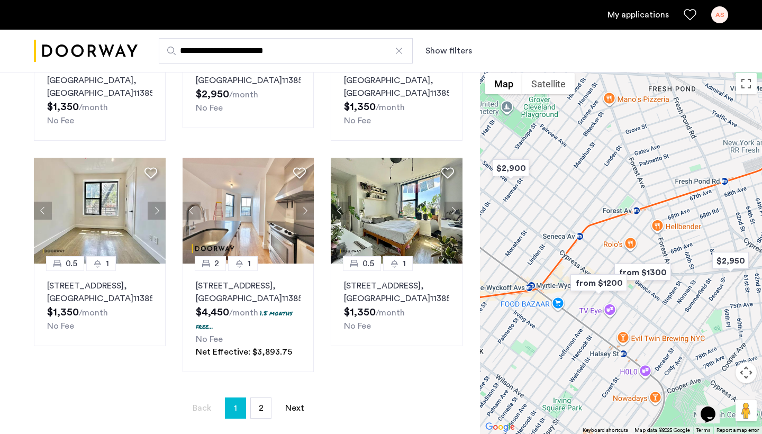
scroll to position [647, 0]
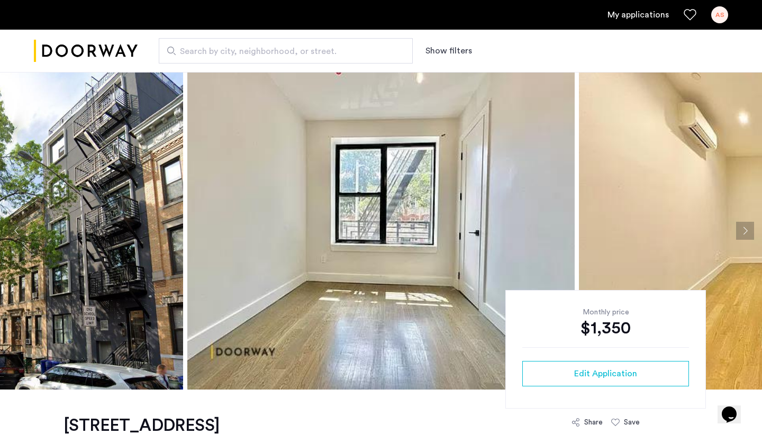
click at [744, 228] on button "Next apartment" at bounding box center [745, 231] width 18 height 18
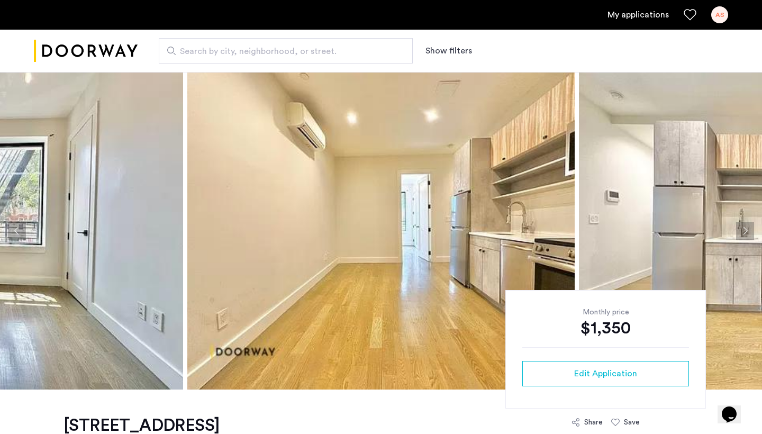
click at [744, 228] on button "Next apartment" at bounding box center [745, 231] width 18 height 18
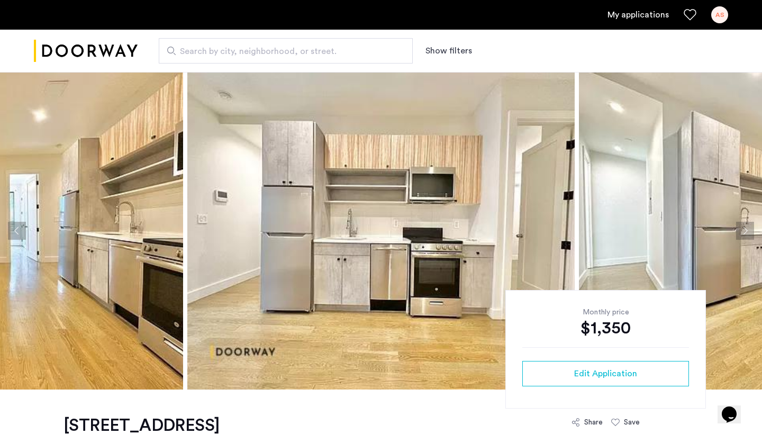
click at [744, 228] on button "Next apartment" at bounding box center [745, 231] width 18 height 18
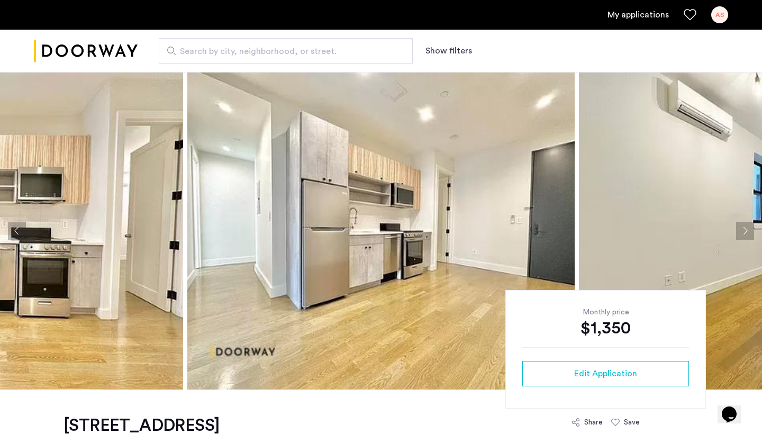
click at [744, 228] on button "Next apartment" at bounding box center [745, 231] width 18 height 18
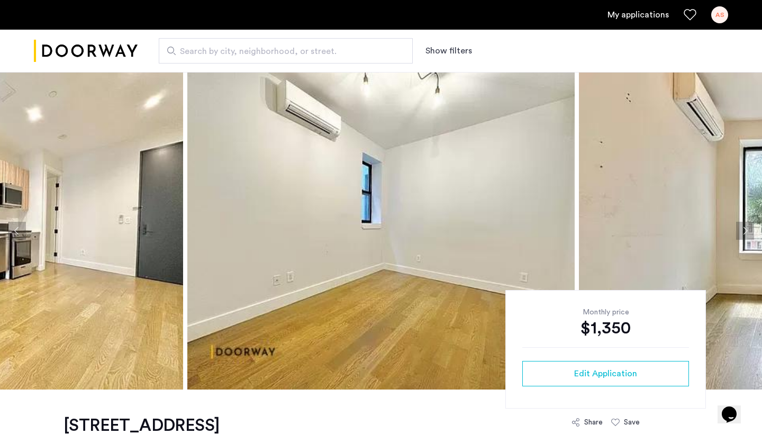
click at [744, 228] on button "Next apartment" at bounding box center [745, 231] width 18 height 18
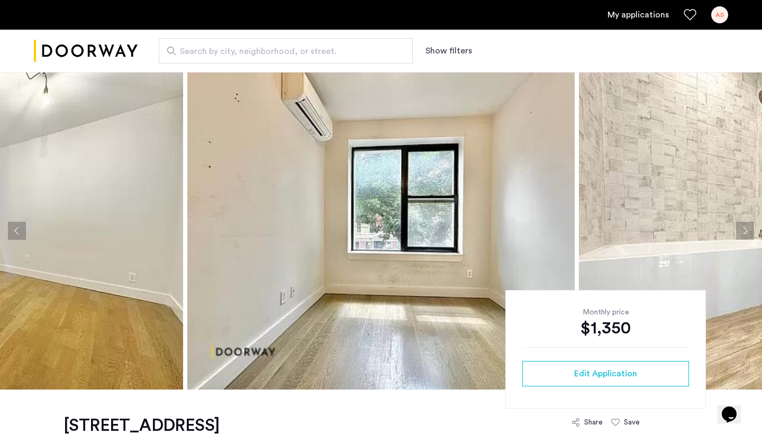
click at [744, 228] on button "Next apartment" at bounding box center [745, 231] width 18 height 18
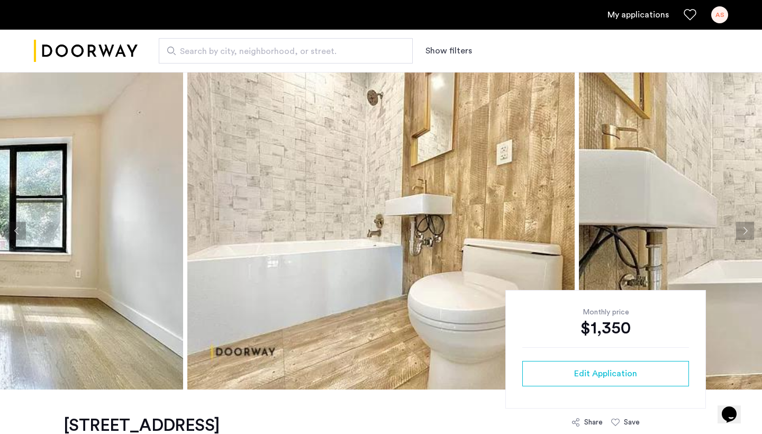
click at [744, 228] on button "Next apartment" at bounding box center [745, 231] width 18 height 18
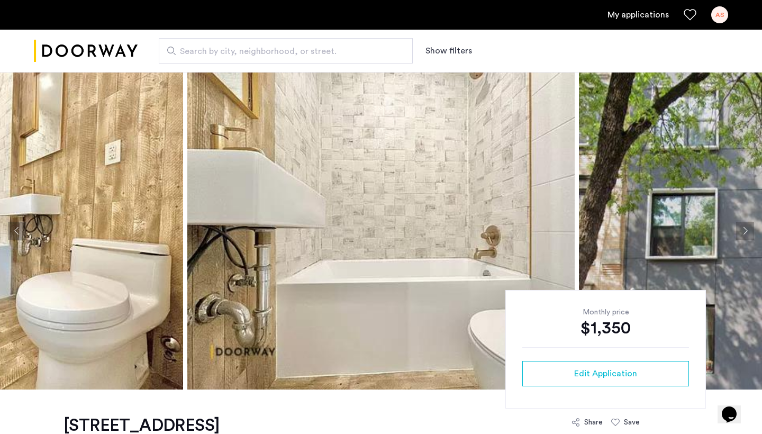
click at [744, 228] on button "Next apartment" at bounding box center [745, 231] width 18 height 18
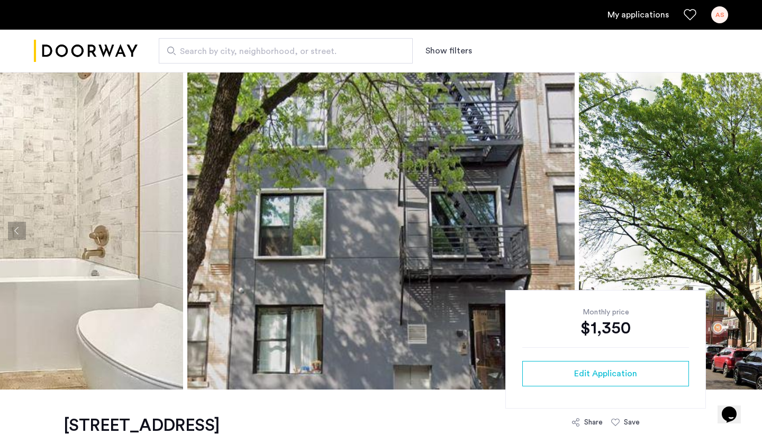
click at [744, 228] on button "Next apartment" at bounding box center [745, 231] width 18 height 18
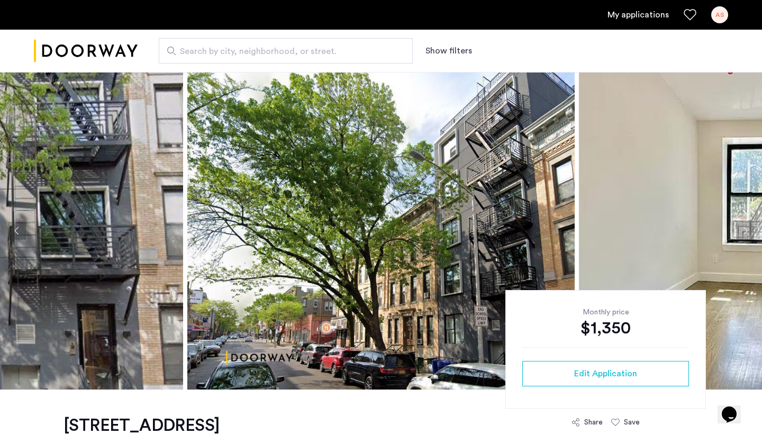
click at [744, 228] on button "Next apartment" at bounding box center [745, 231] width 18 height 18
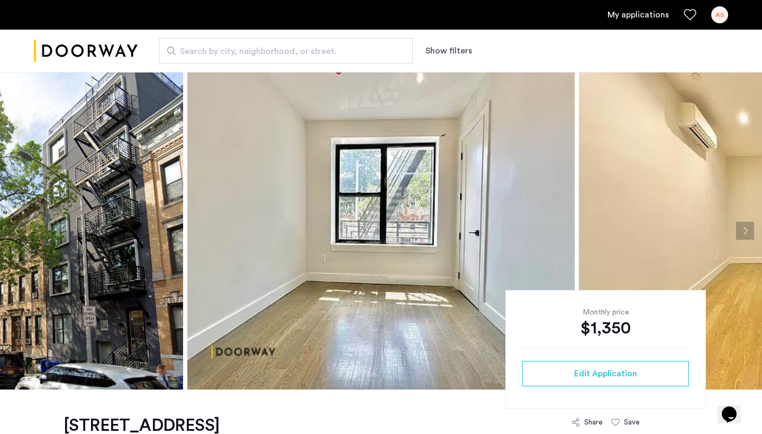
click at [744, 229] on button "Next apartment" at bounding box center [745, 231] width 18 height 18
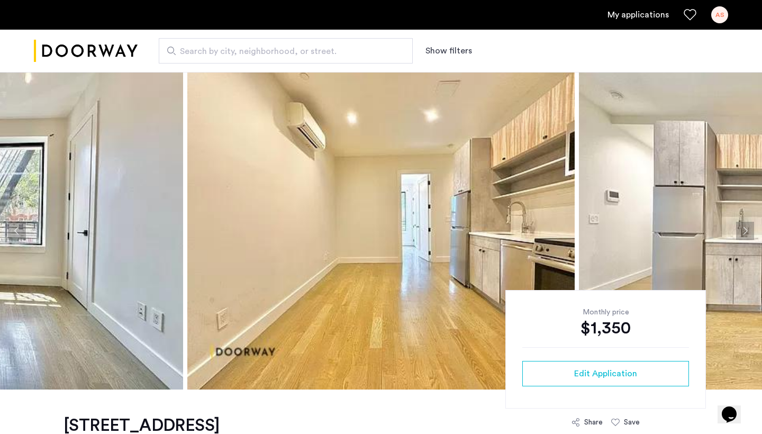
click at [744, 229] on button "Next apartment" at bounding box center [745, 231] width 18 height 18
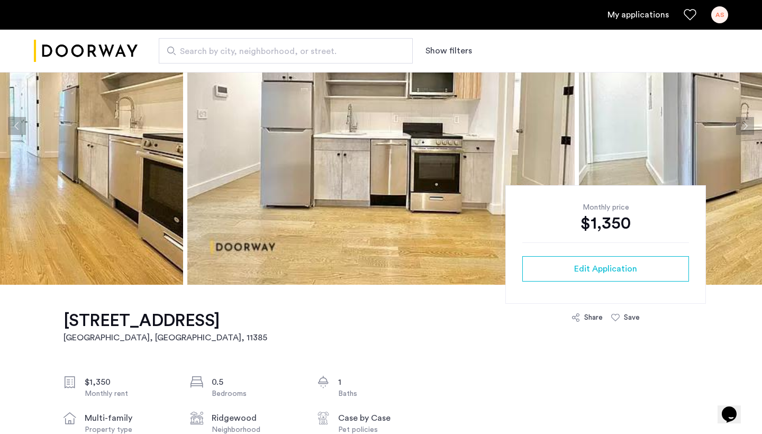
scroll to position [106, 0]
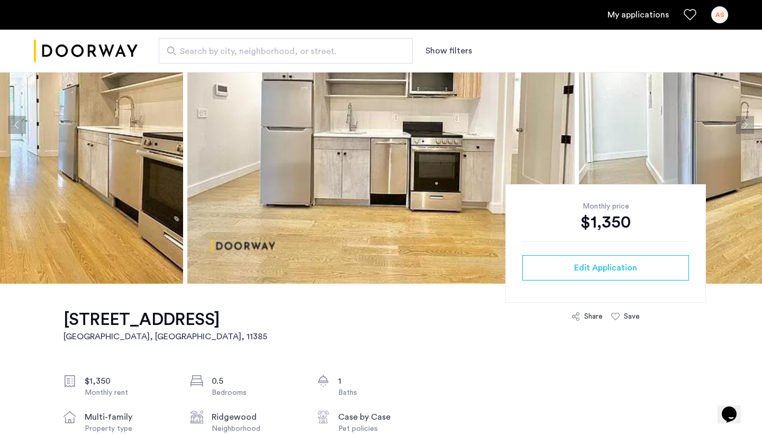
click at [648, 14] on link "My applications" at bounding box center [637, 14] width 61 height 13
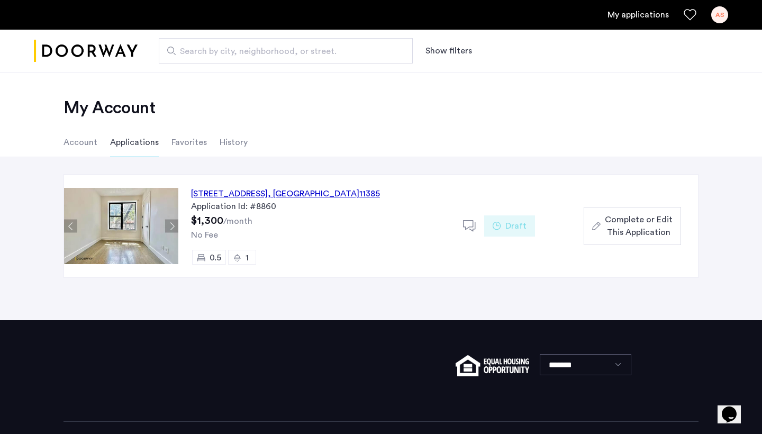
click at [316, 196] on div "961 Seneca Avenue, Unit 4FB, Queens , NY 11385" at bounding box center [285, 193] width 189 height 13
click at [616, 232] on span "Complete or Edit This Application" at bounding box center [639, 225] width 68 height 25
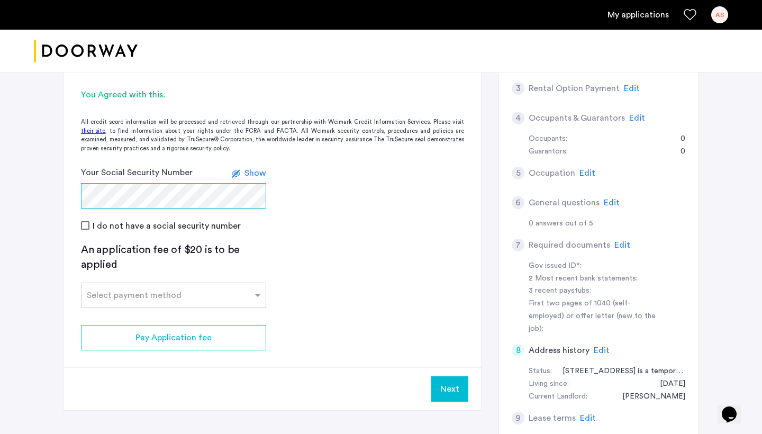
scroll to position [196, 0]
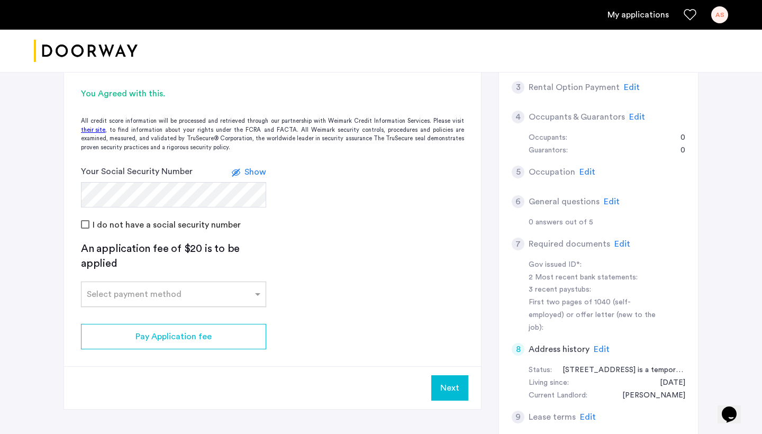
click at [225, 292] on input "text" at bounding box center [163, 291] width 152 height 7
click at [207, 317] on div "Credit Card" at bounding box center [173, 317] width 184 height 21
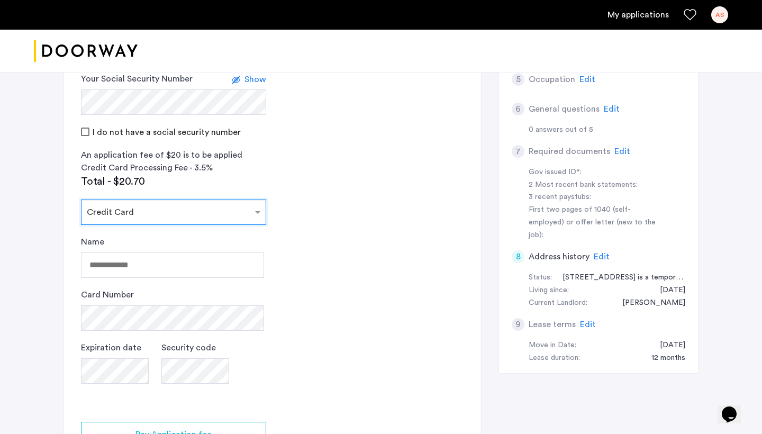
scroll to position [322, 0]
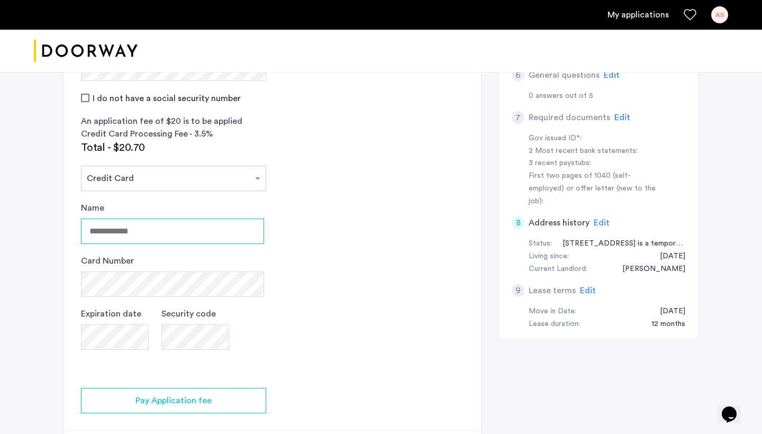
click at [201, 232] on input "Name" at bounding box center [172, 230] width 183 height 25
type input "**********"
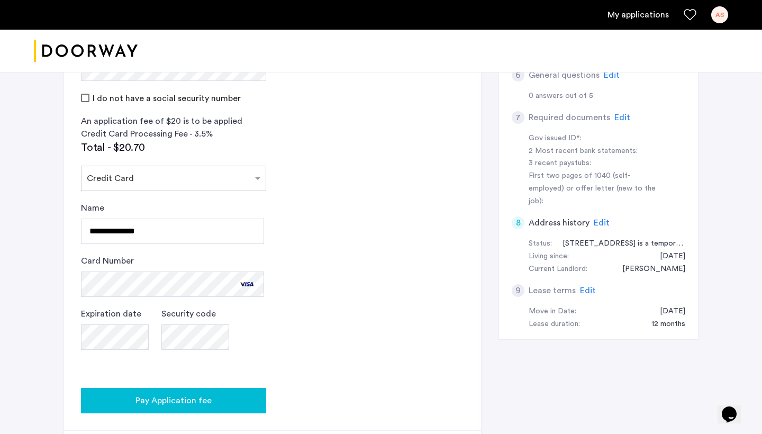
click at [224, 394] on div "Pay Application fee" at bounding box center [173, 400] width 168 height 13
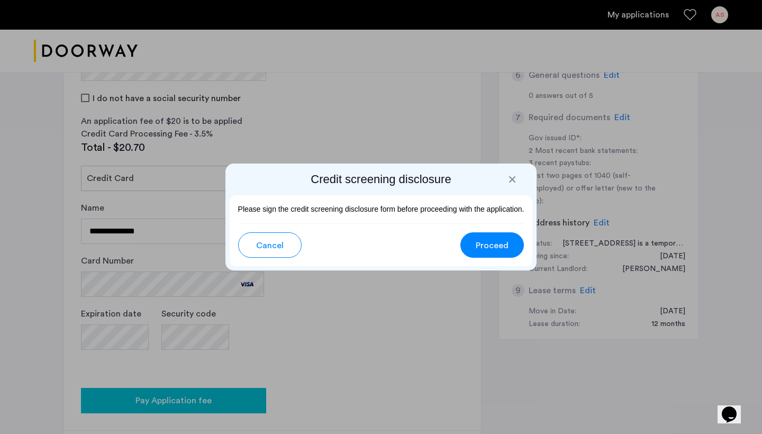
scroll to position [0, 0]
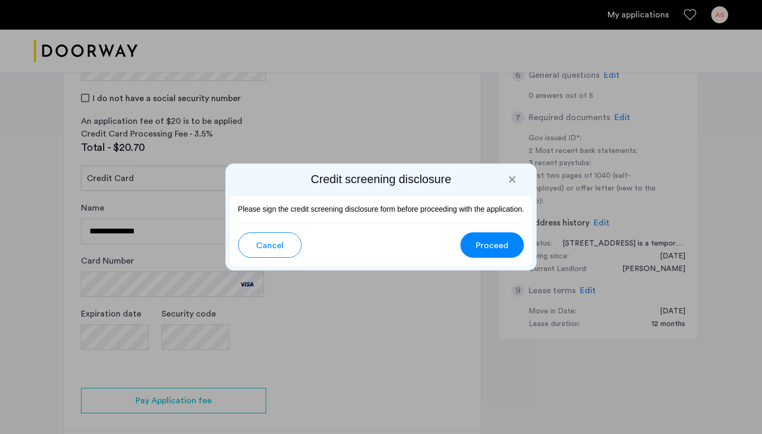
click at [283, 249] on span "Cancel" at bounding box center [270, 245] width 28 height 13
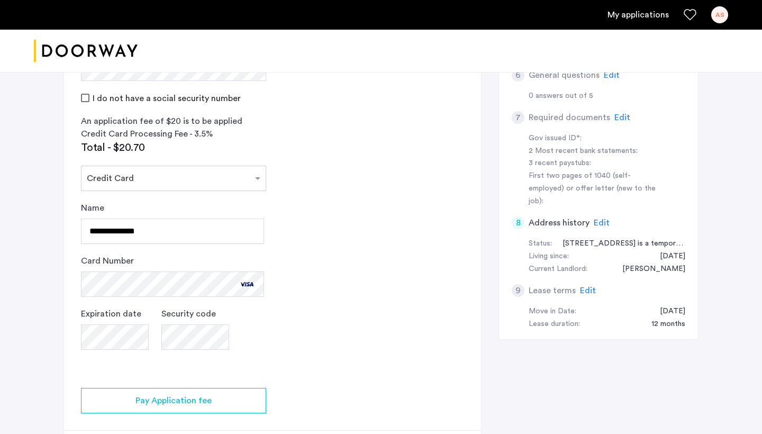
click at [615, 238] on div "471 Southport St is a temporary residence since my lease ended on 7/31/25 at my…" at bounding box center [618, 244] width 133 height 13
click at [600, 218] on span "Edit" at bounding box center [602, 222] width 16 height 8
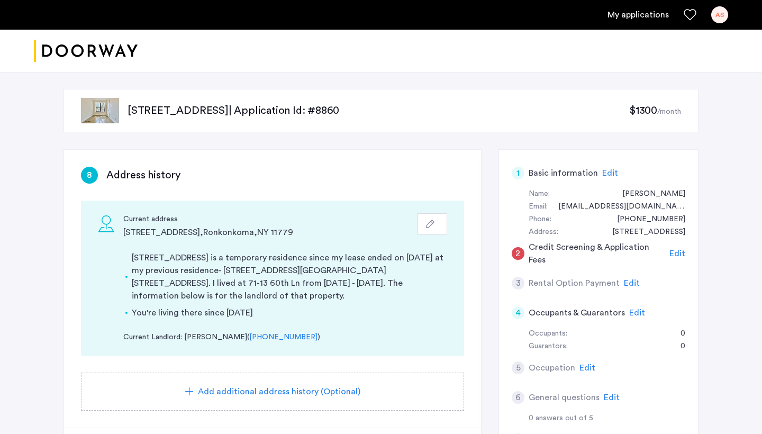
scroll to position [97, 0]
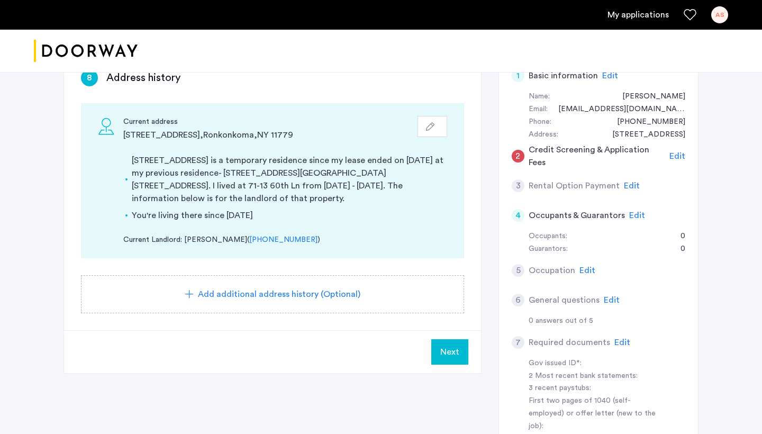
click at [463, 339] on button "Next" at bounding box center [449, 351] width 37 height 25
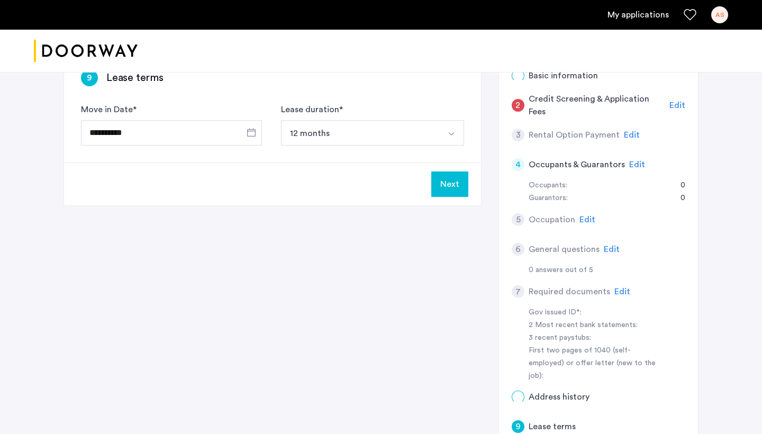
scroll to position [0, 0]
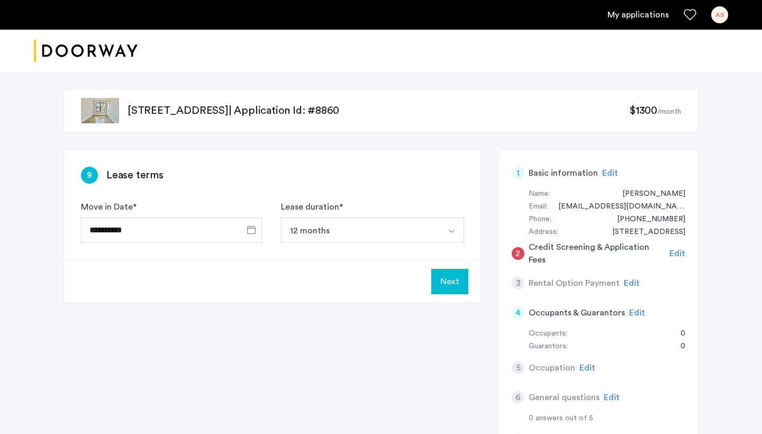
click at [678, 251] on span "Edit" at bounding box center [677, 253] width 16 height 8
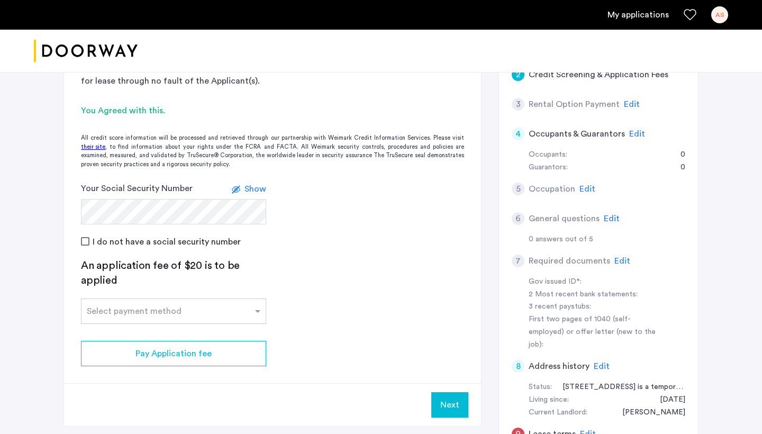
scroll to position [180, 0]
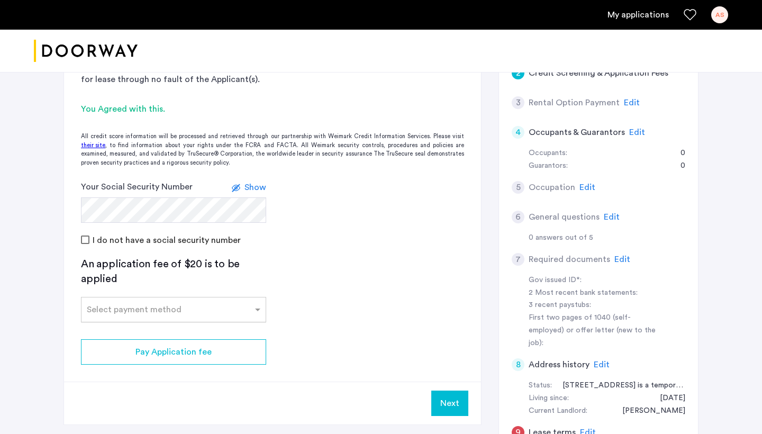
click at [220, 306] on input "text" at bounding box center [163, 307] width 152 height 7
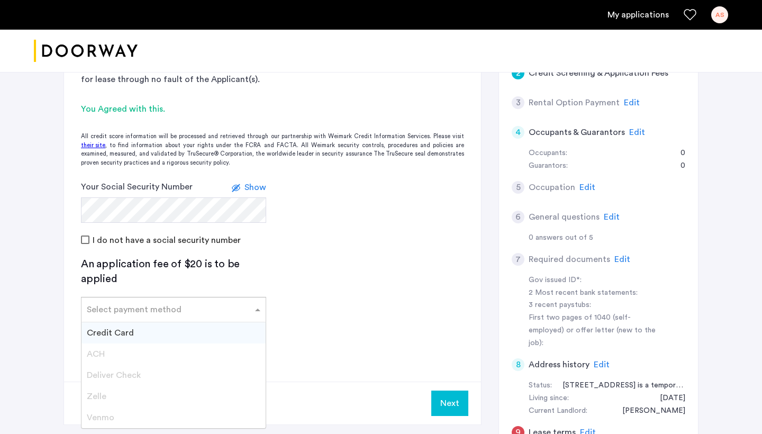
click at [189, 325] on div "Credit Card" at bounding box center [173, 332] width 184 height 21
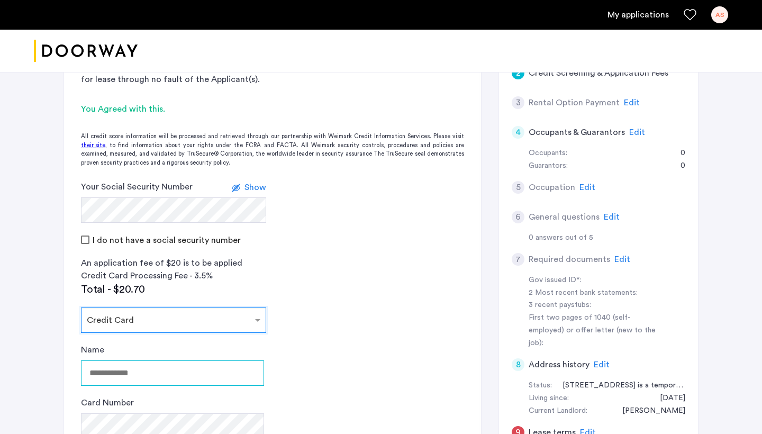
click at [208, 365] on input "Name" at bounding box center [172, 372] width 183 height 25
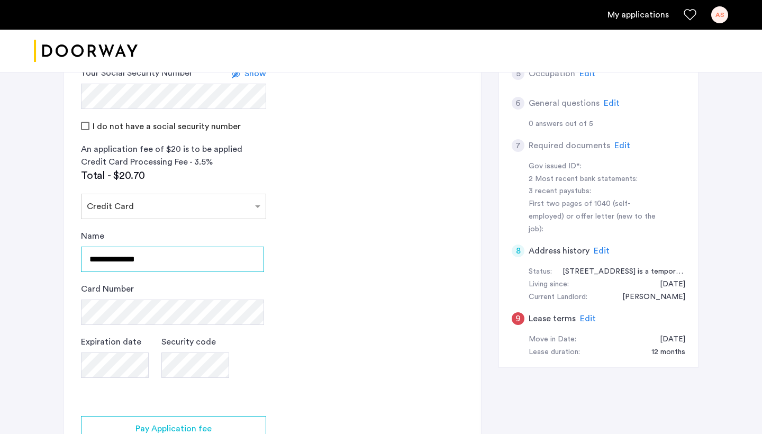
scroll to position [299, 0]
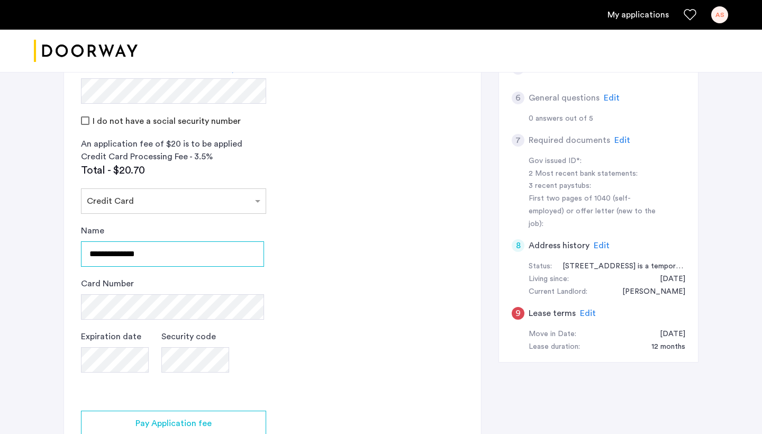
type input "**********"
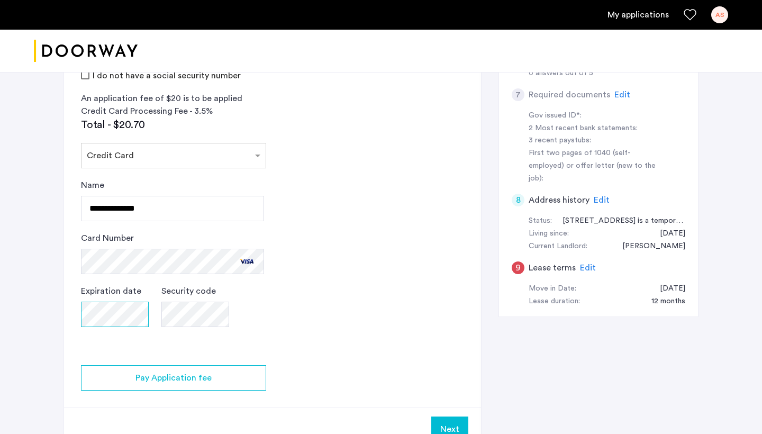
scroll to position [375, 0]
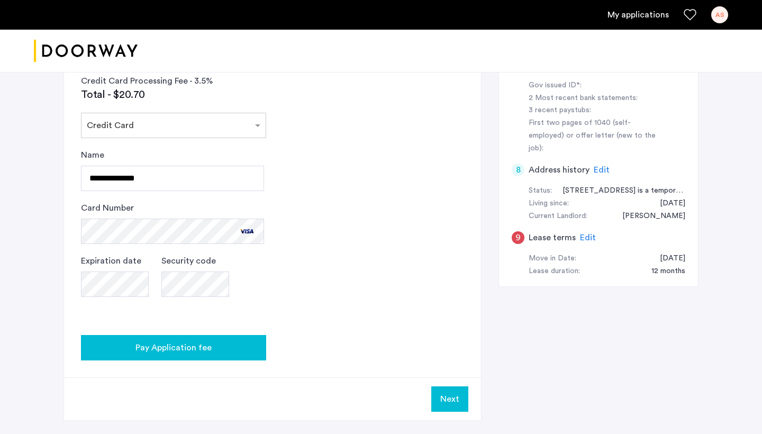
click at [220, 347] on div "Pay Application fee" at bounding box center [173, 347] width 168 height 13
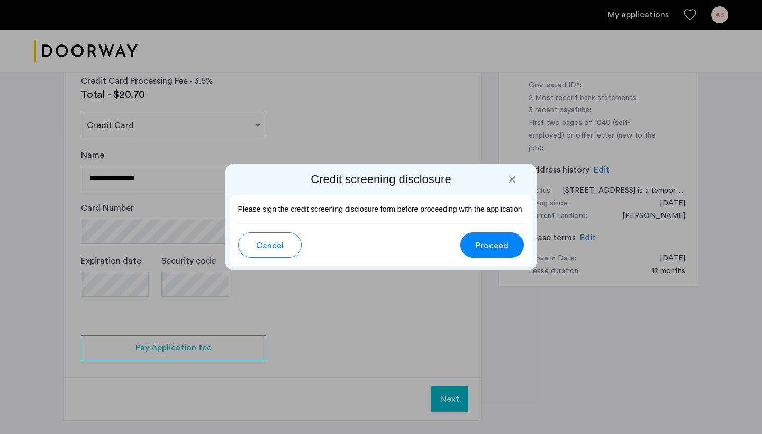
click at [503, 250] on span "Proceed" at bounding box center [492, 245] width 33 height 13
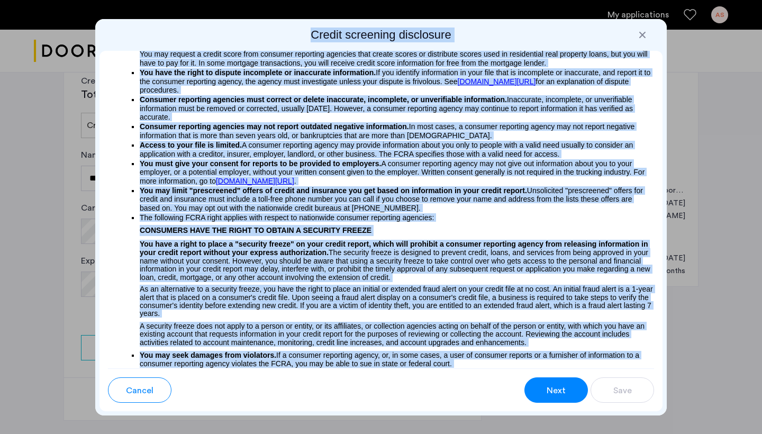
scroll to position [202, 0]
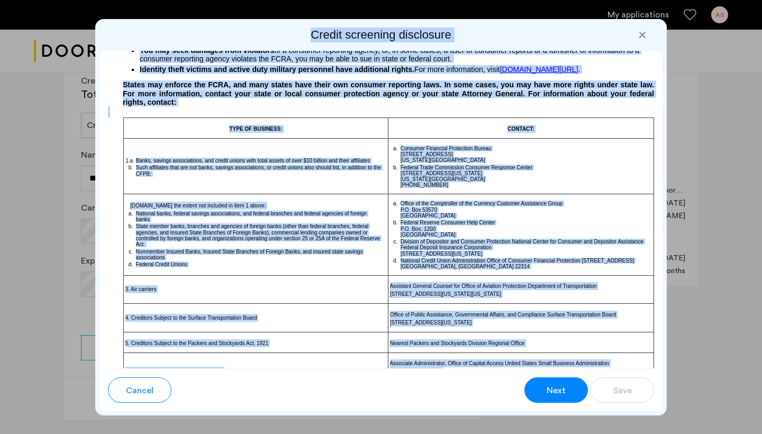
click at [559, 389] on span "Next" at bounding box center [555, 390] width 19 height 13
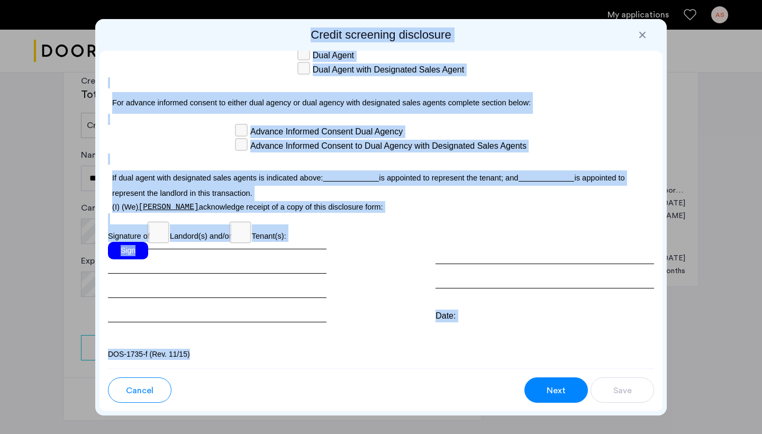
scroll to position [0, 0]
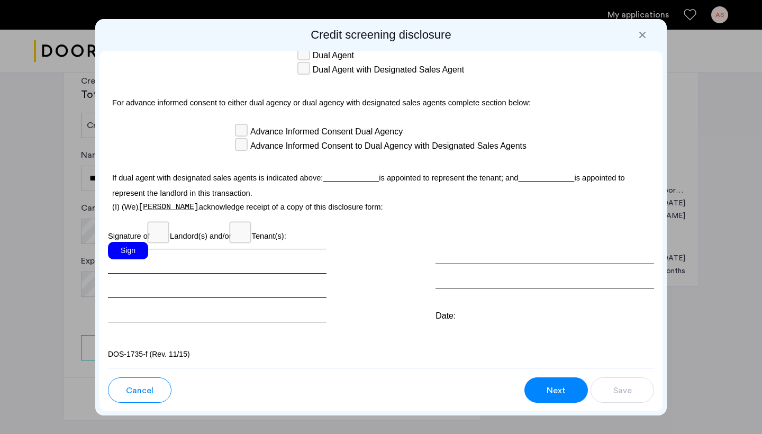
click at [134, 250] on div "Sign" at bounding box center [128, 250] width 40 height 17
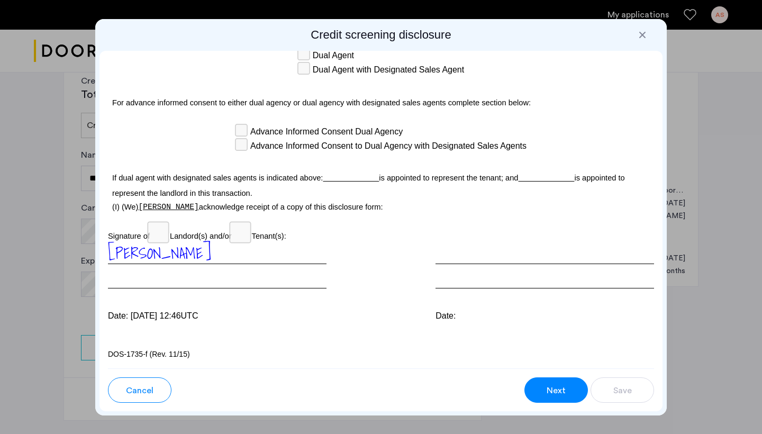
click at [563, 385] on span "Next" at bounding box center [555, 390] width 19 height 13
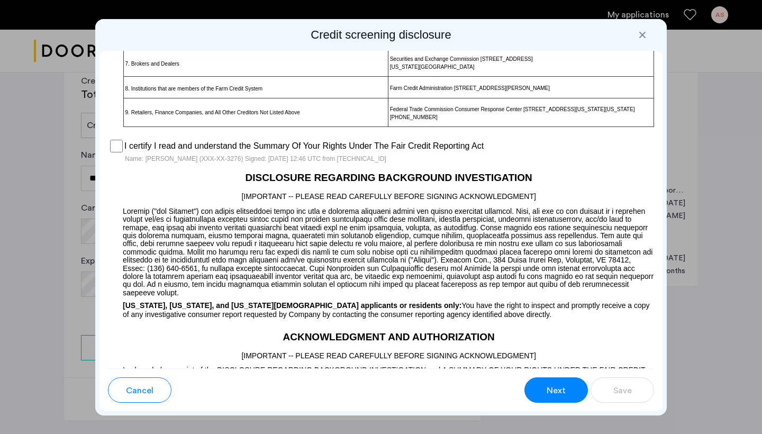
click at [554, 386] on span "Next" at bounding box center [555, 390] width 19 height 13
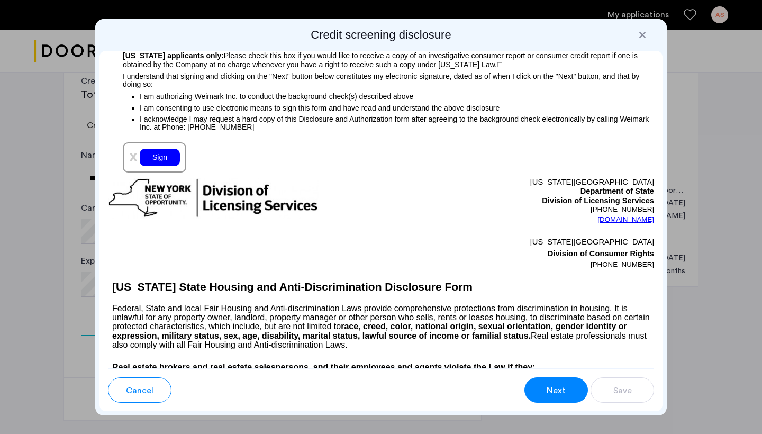
click at [158, 166] on div "Sign" at bounding box center [160, 157] width 40 height 17
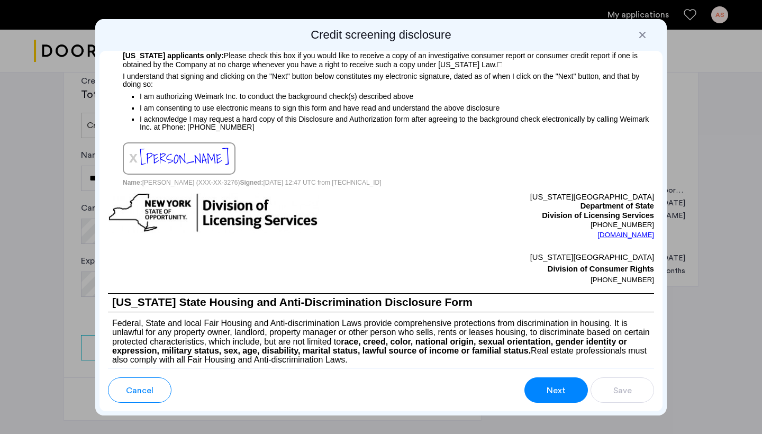
click at [552, 390] on span "Next" at bounding box center [555, 390] width 19 height 13
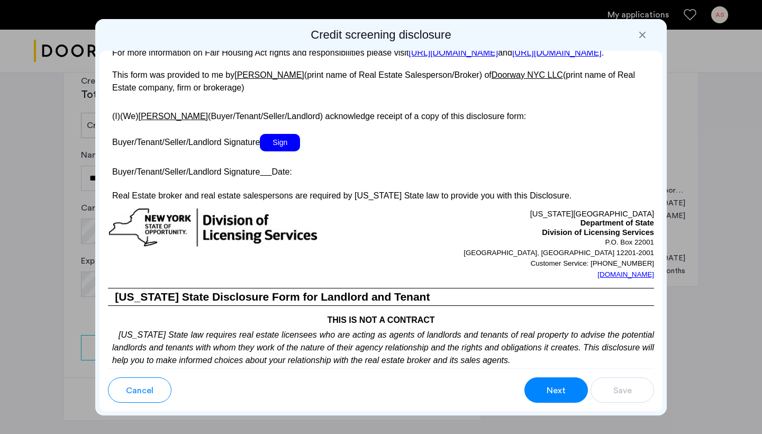
click at [288, 151] on span "Sign" at bounding box center [280, 142] width 40 height 17
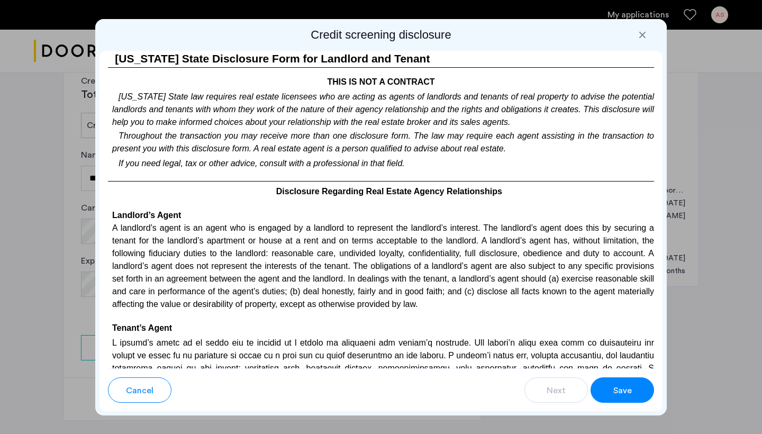
scroll to position [2246, 0]
click at [621, 389] on span "Save" at bounding box center [622, 390] width 19 height 13
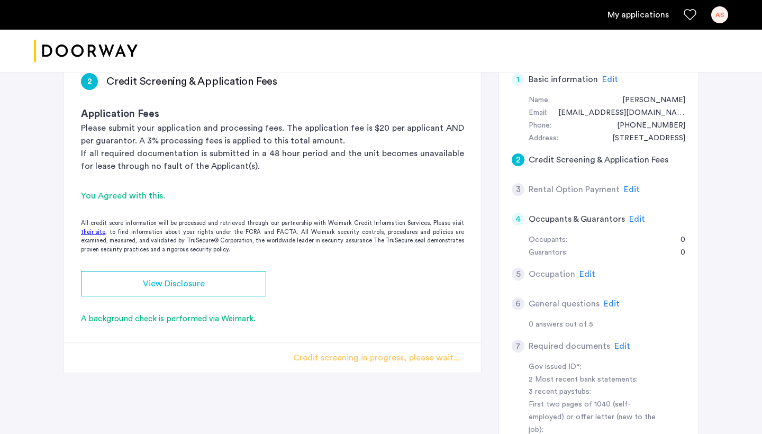
scroll to position [0, 0]
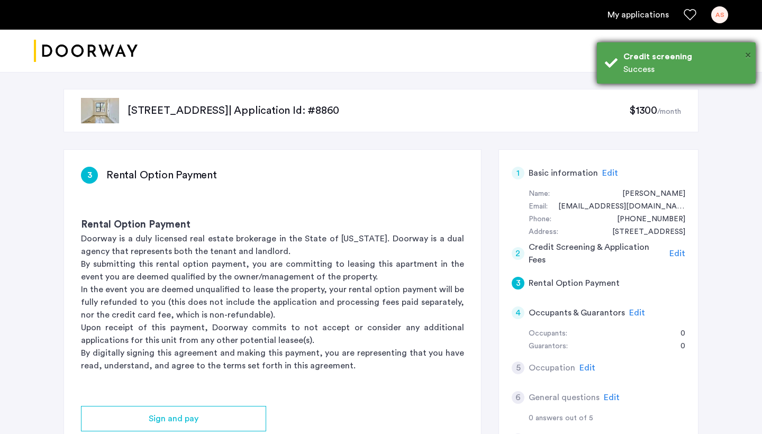
click at [746, 54] on span "×" at bounding box center [748, 55] width 6 height 11
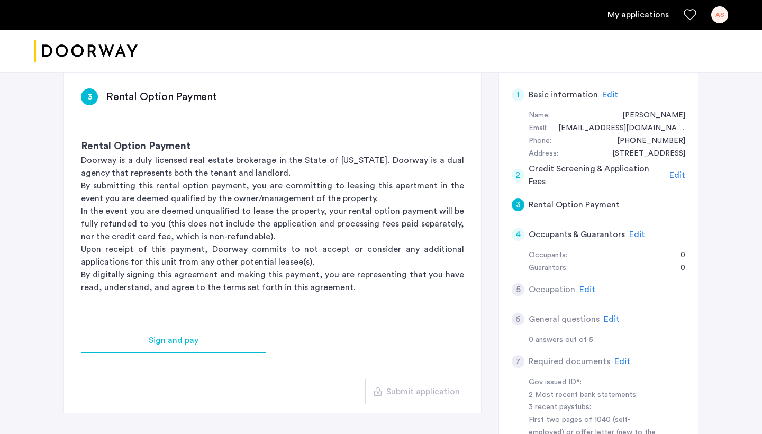
scroll to position [95, 0]
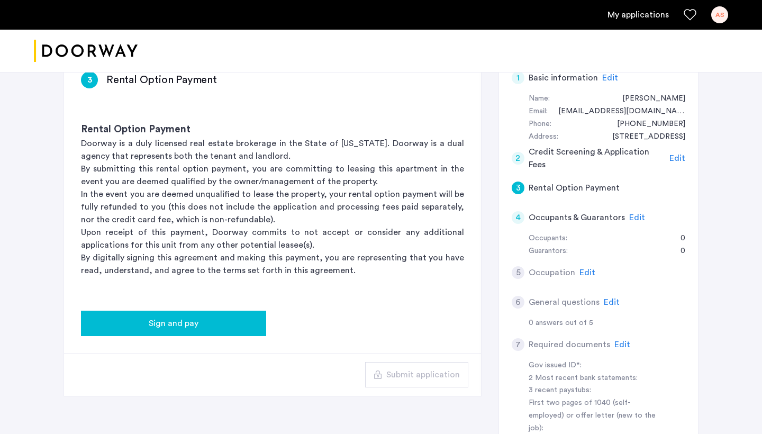
click at [226, 325] on div "Sign and pay" at bounding box center [173, 323] width 168 height 13
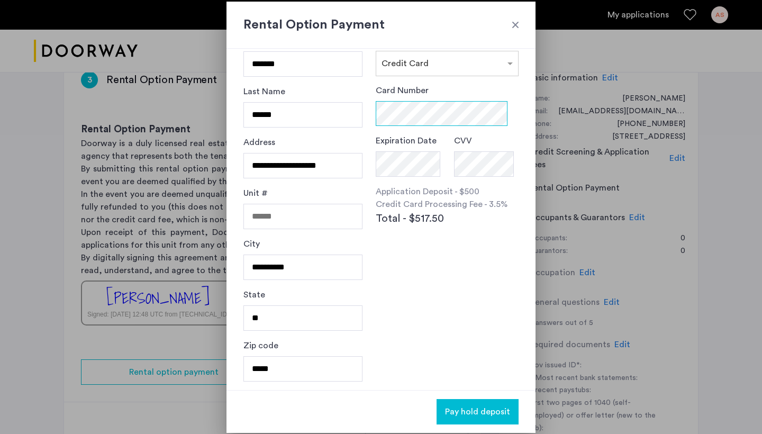
scroll to position [31, 0]
click at [515, 25] on div at bounding box center [515, 25] width 11 height 11
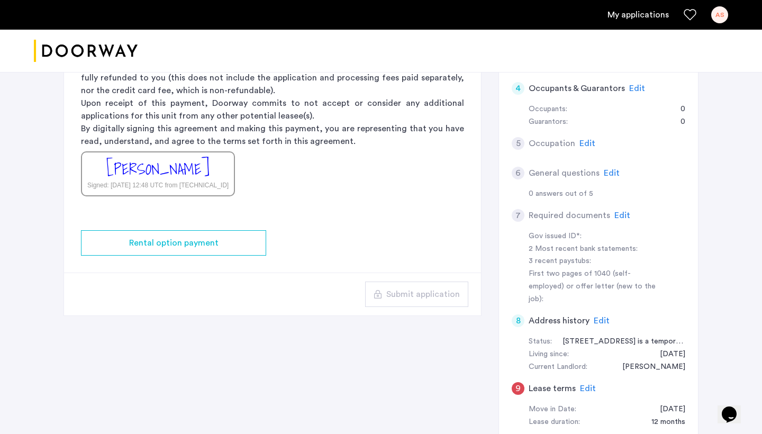
scroll to position [225, 0]
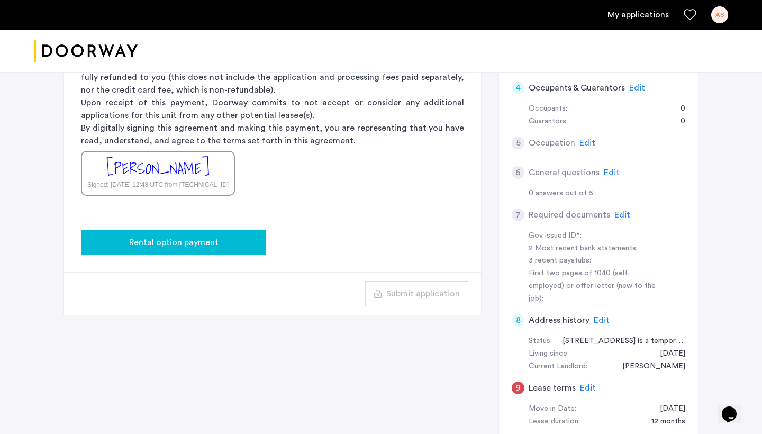
click at [241, 249] on button "Rental option payment" at bounding box center [173, 242] width 185 height 25
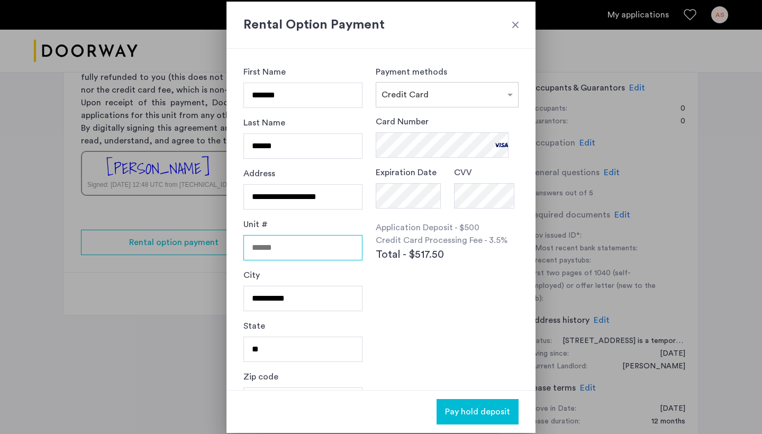
click at [314, 244] on input "Unit #" at bounding box center [302, 247] width 119 height 25
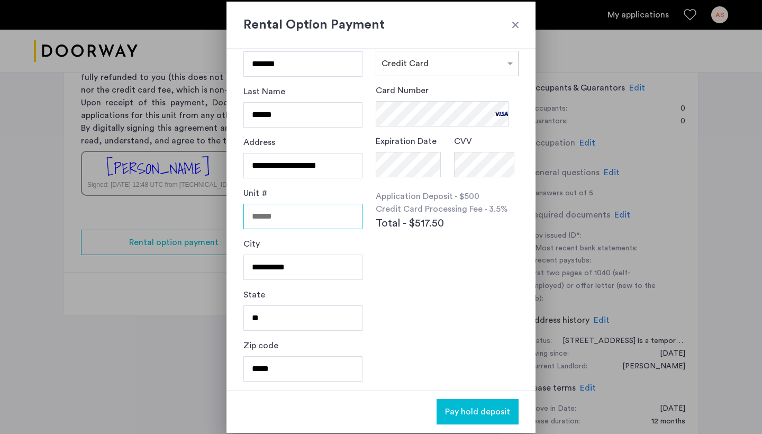
scroll to position [31, 0]
click at [338, 165] on input "**********" at bounding box center [302, 165] width 119 height 25
type input "**********"
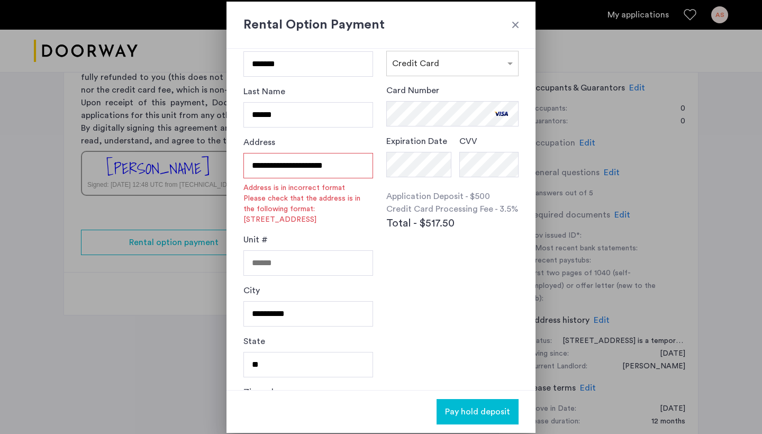
drag, startPoint x: 342, startPoint y: 168, endPoint x: 302, endPoint y: 167, distance: 40.8
click at [302, 167] on input "**********" at bounding box center [308, 165] width 130 height 25
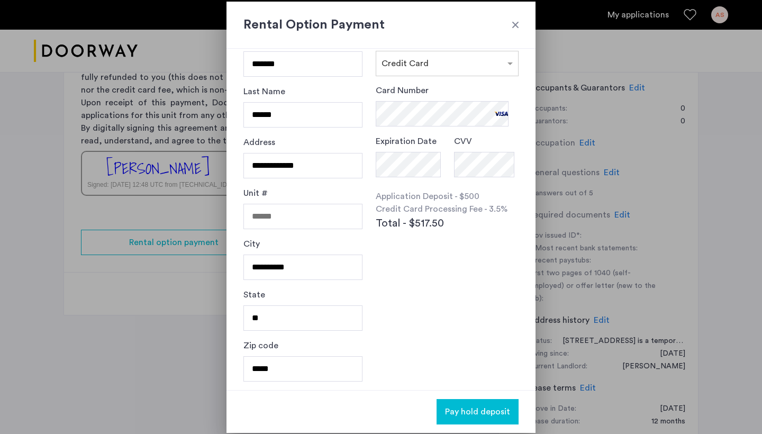
type input "**********"
click at [313, 217] on input "Unit #" at bounding box center [302, 216] width 119 height 25
type input "*******"
click at [323, 268] on input "**********" at bounding box center [302, 266] width 119 height 25
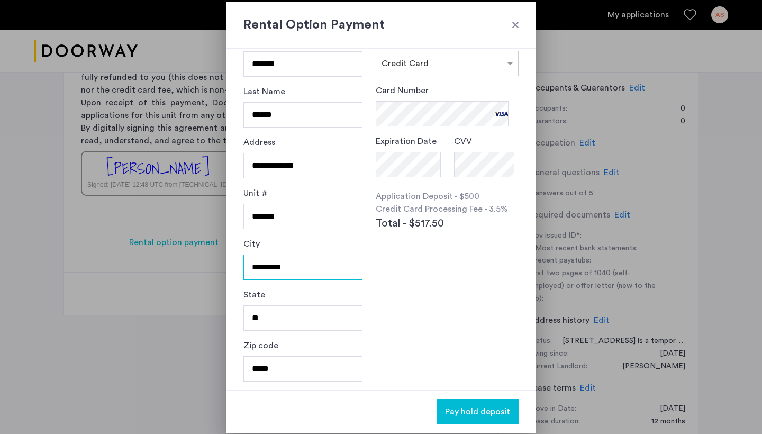
type input "*********"
click at [299, 366] on input "*****" at bounding box center [302, 368] width 119 height 25
type input "*****"
click at [471, 341] on div "Payment methods × Credit Card Card Number Expiration Date CVV Application Depos…" at bounding box center [447, 187] width 143 height 307
click at [507, 412] on span "Pay hold deposit" at bounding box center [477, 411] width 65 height 13
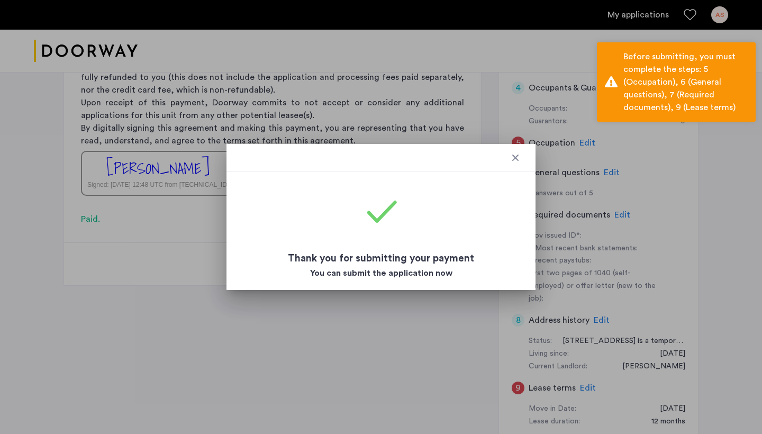
click at [514, 157] on div at bounding box center [515, 157] width 11 height 11
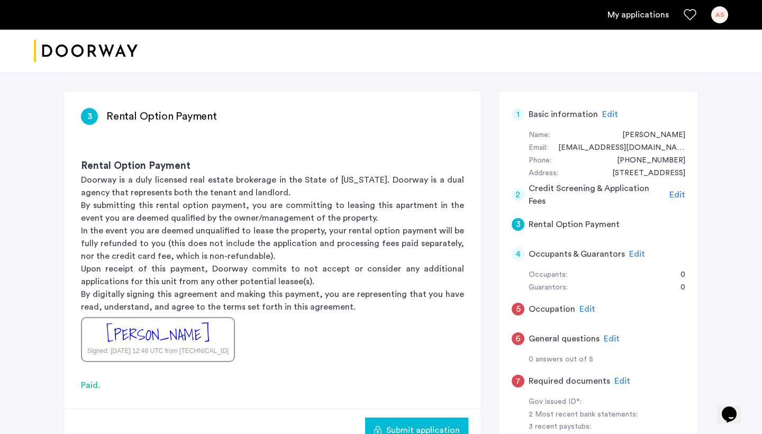
scroll to position [50, 0]
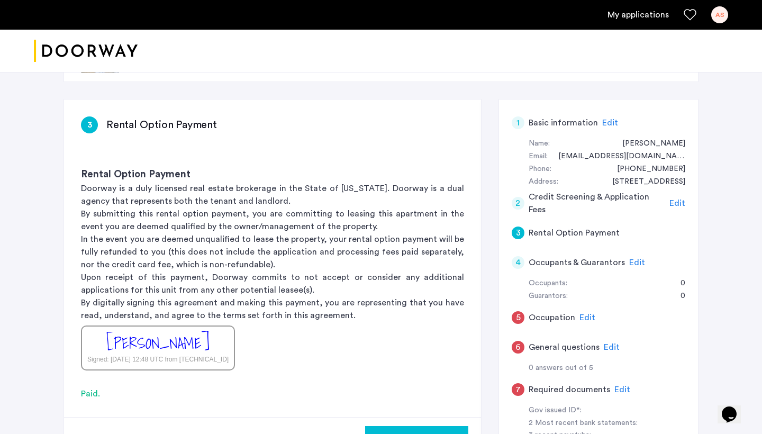
click at [634, 258] on span "Edit" at bounding box center [637, 262] width 16 height 8
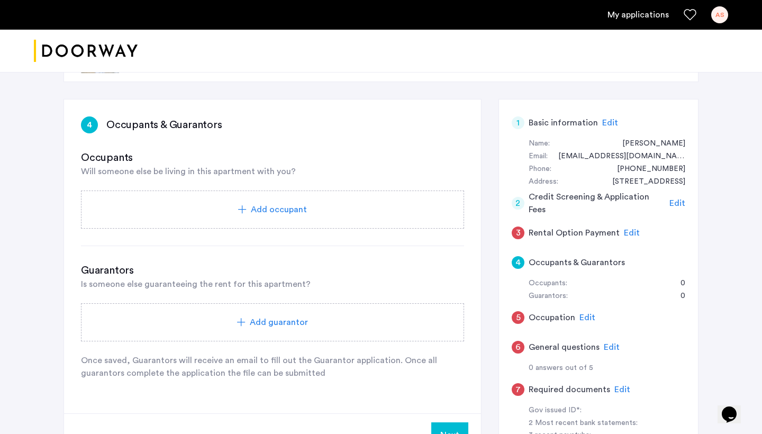
click at [307, 215] on div "Add occupant" at bounding box center [273, 209] width 358 height 13
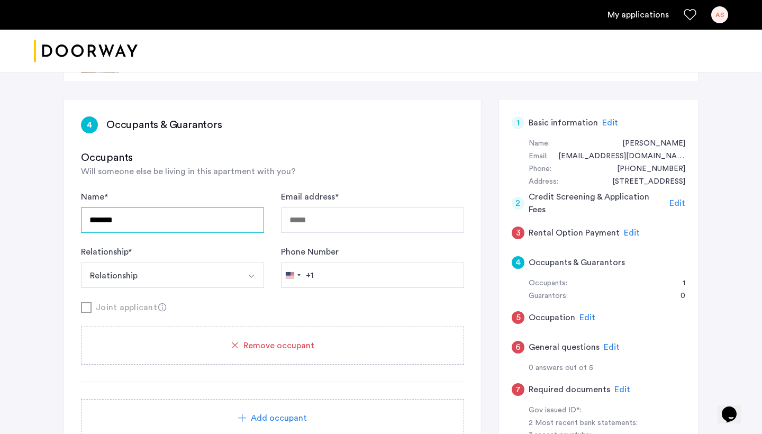
click at [149, 226] on input "*******" at bounding box center [172, 219] width 183 height 25
type input "*"
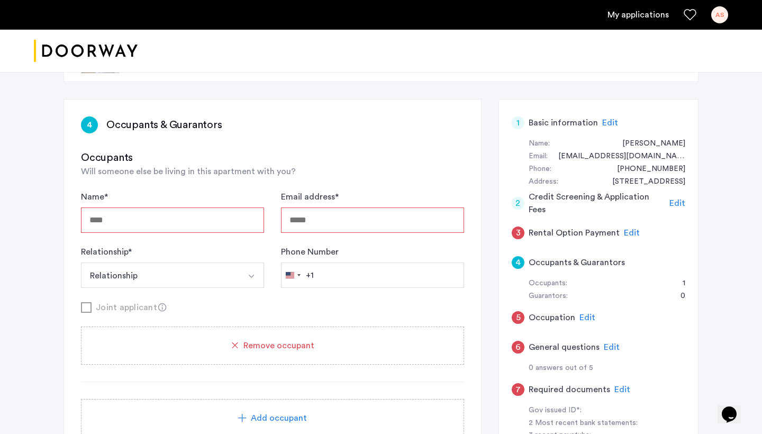
click at [267, 354] on div "Remove occupant" at bounding box center [272, 345] width 383 height 38
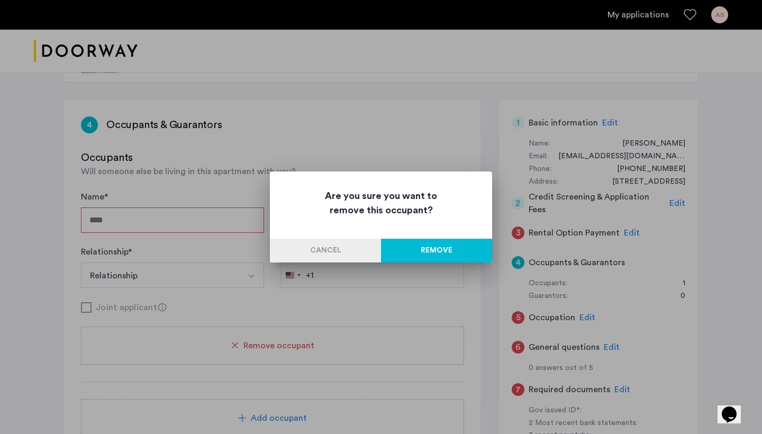
click at [458, 254] on button "Remove" at bounding box center [436, 251] width 111 height 24
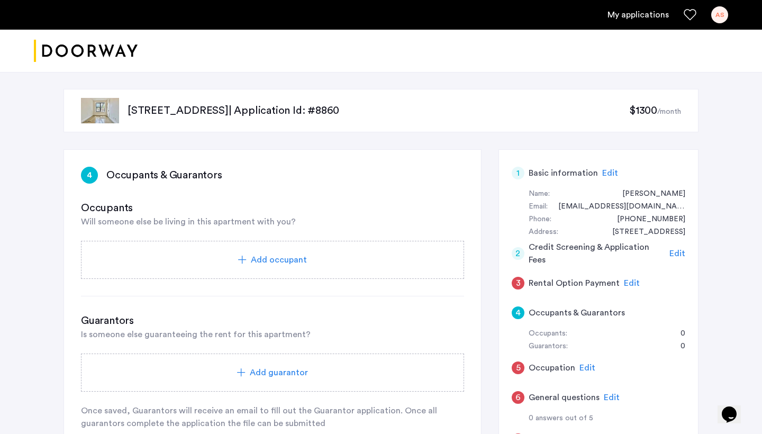
scroll to position [50, 0]
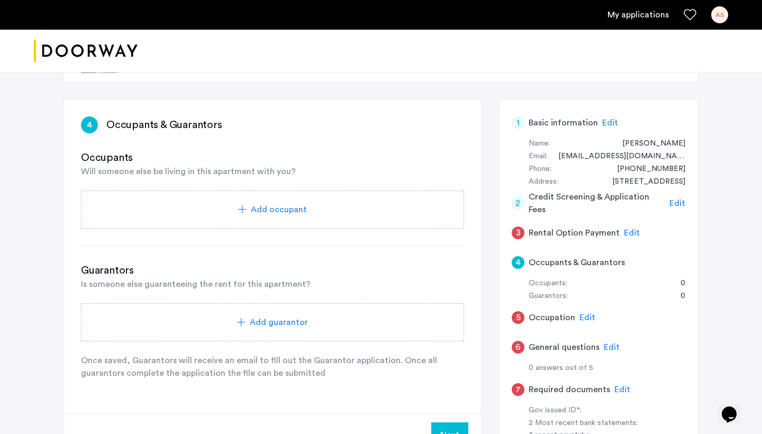
click at [289, 331] on div "Add guarantor" at bounding box center [272, 322] width 383 height 38
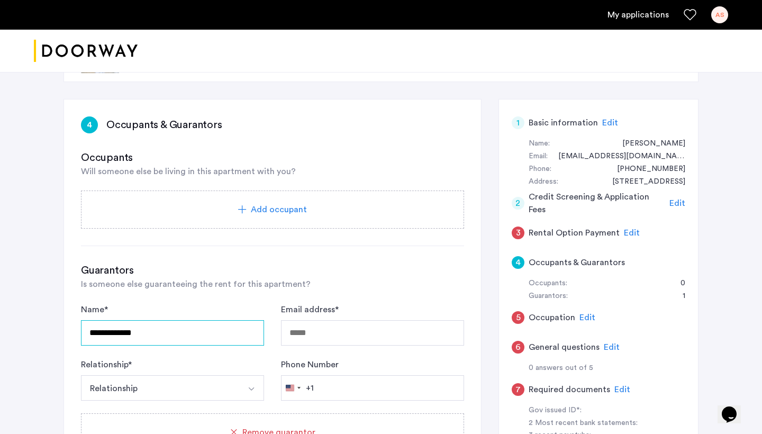
type input "**********"
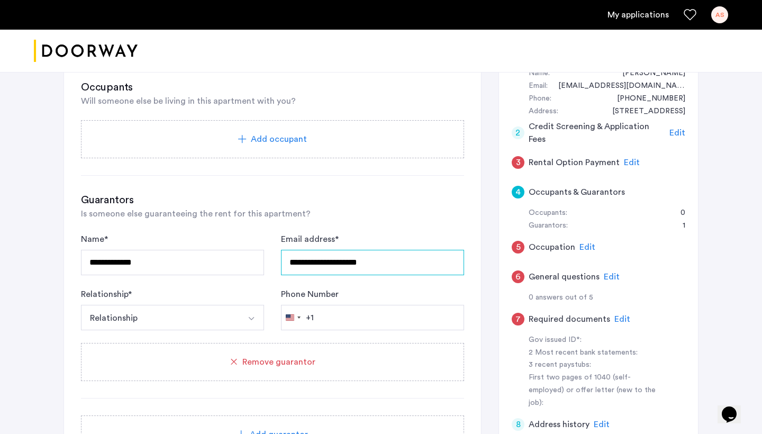
scroll to position [133, 0]
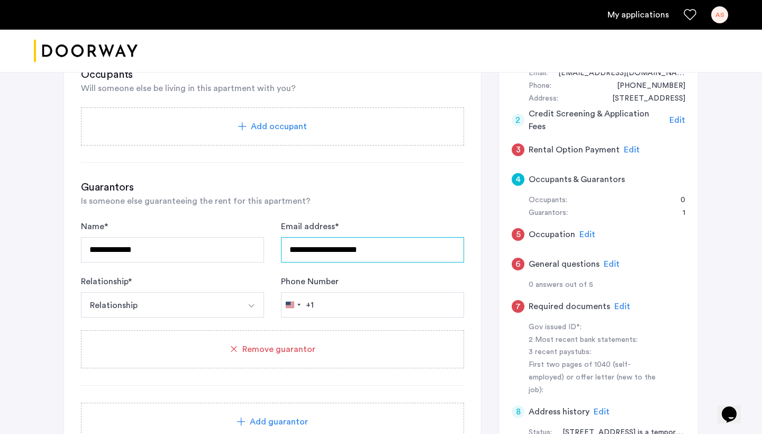
type input "**********"
click at [223, 304] on button "Relationship" at bounding box center [160, 304] width 158 height 25
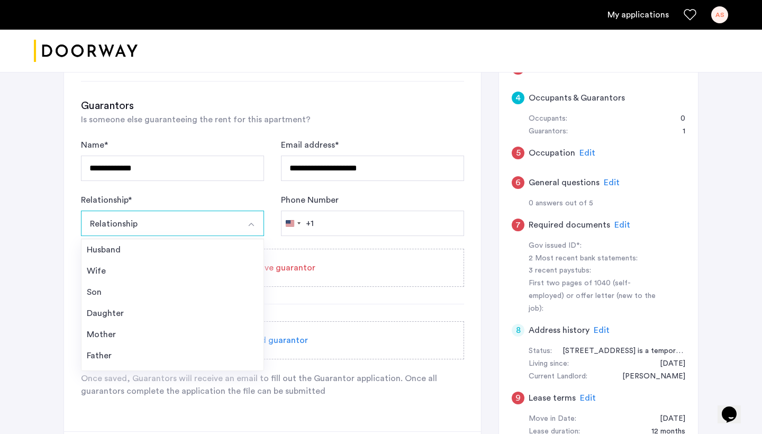
scroll to position [217, 0]
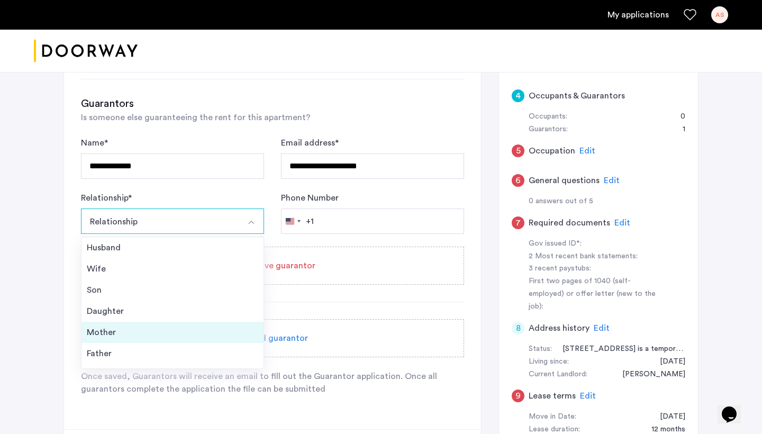
click at [117, 331] on div "Mother" at bounding box center [172, 332] width 171 height 13
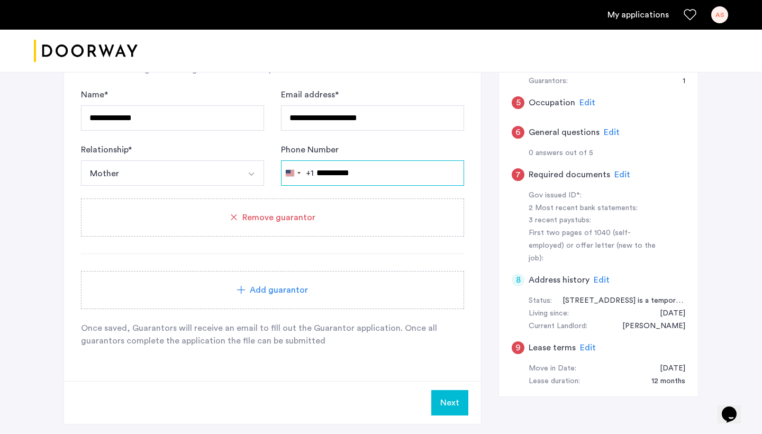
scroll to position [267, 0]
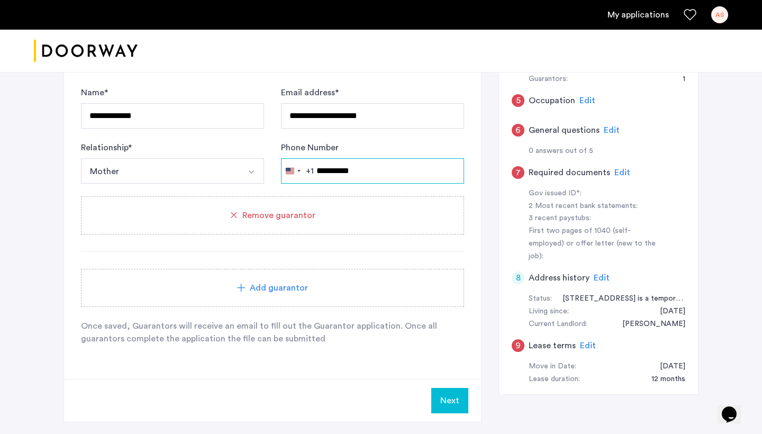
type input "**********"
click at [452, 396] on button "Next" at bounding box center [449, 400] width 37 height 25
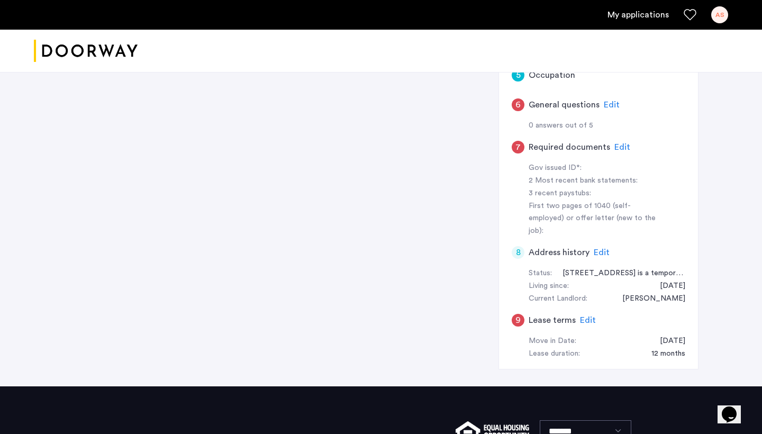
scroll to position [0, 0]
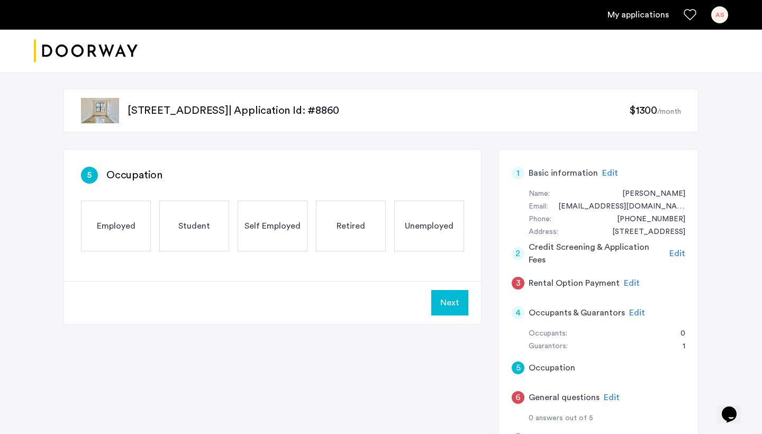
click at [134, 227] on span "Employed" at bounding box center [116, 226] width 39 height 13
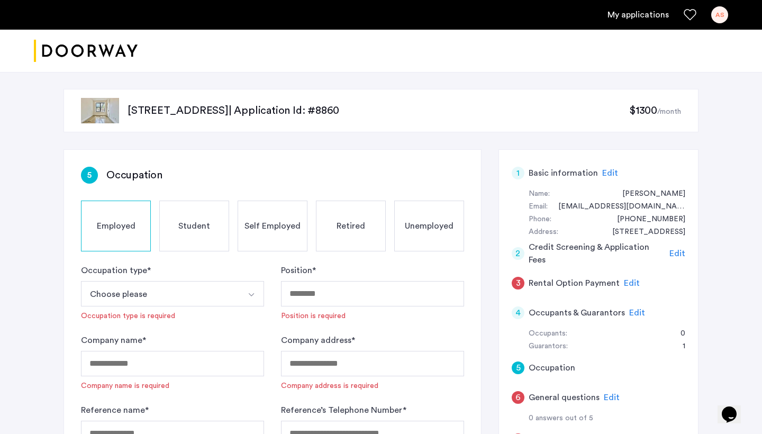
click at [222, 296] on button "Choose please" at bounding box center [160, 293] width 158 height 25
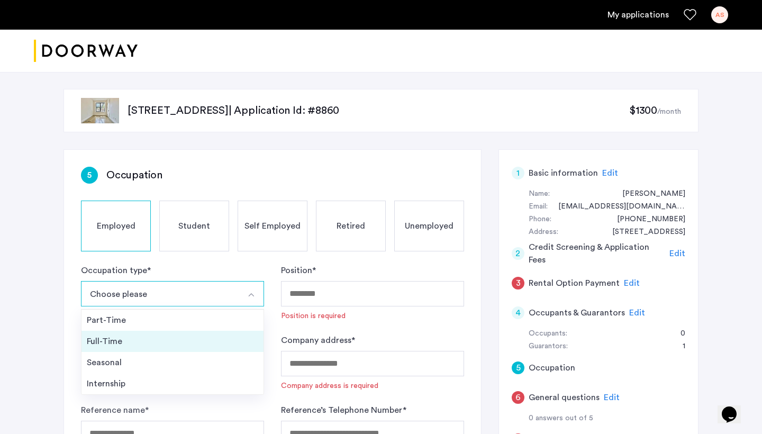
click at [202, 341] on div "Full-Time" at bounding box center [172, 341] width 171 height 13
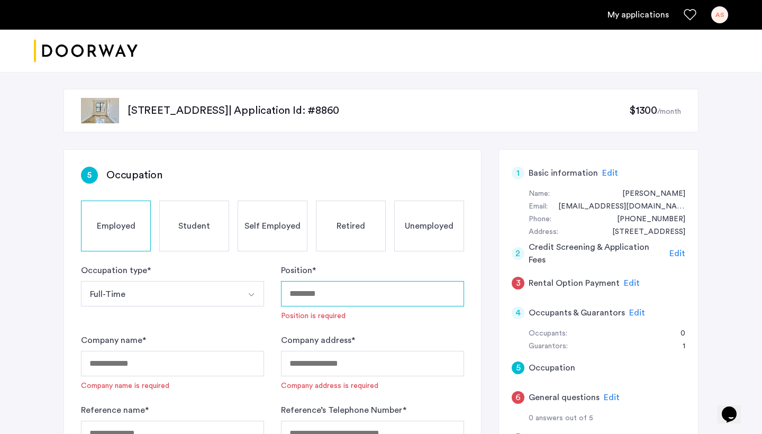
click at [327, 297] on input "Position *" at bounding box center [372, 293] width 183 height 25
type input "*"
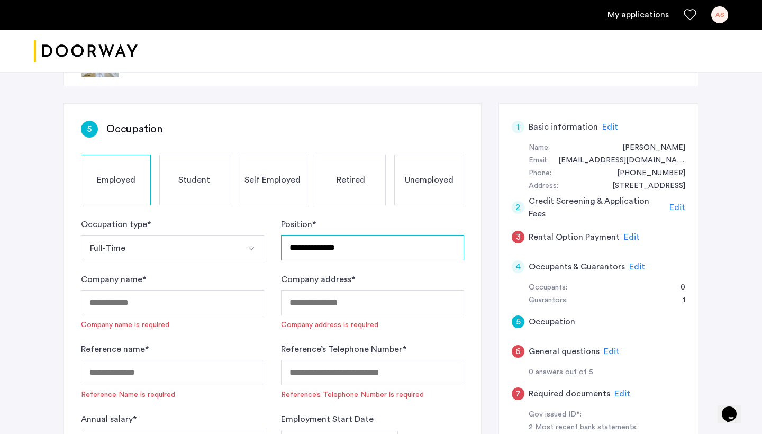
scroll to position [55, 0]
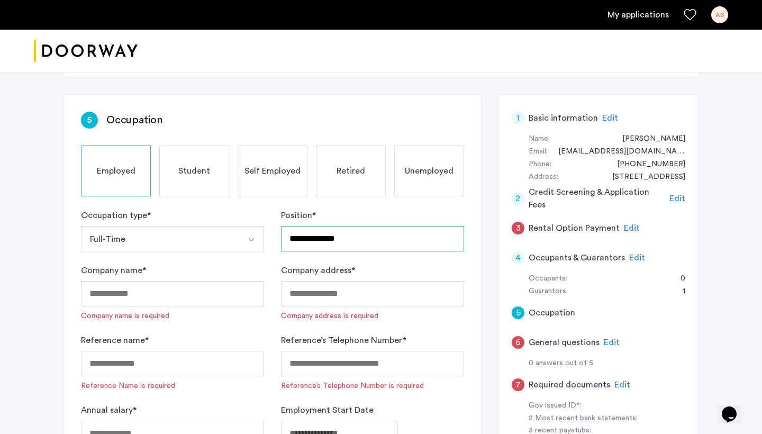
type input "**********"
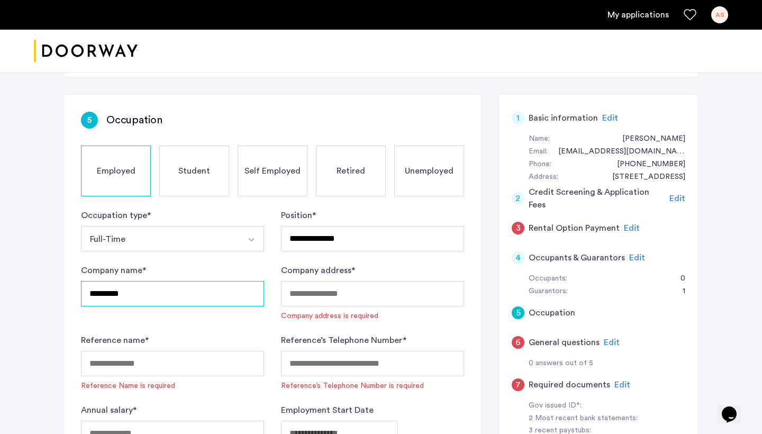
type input "*********"
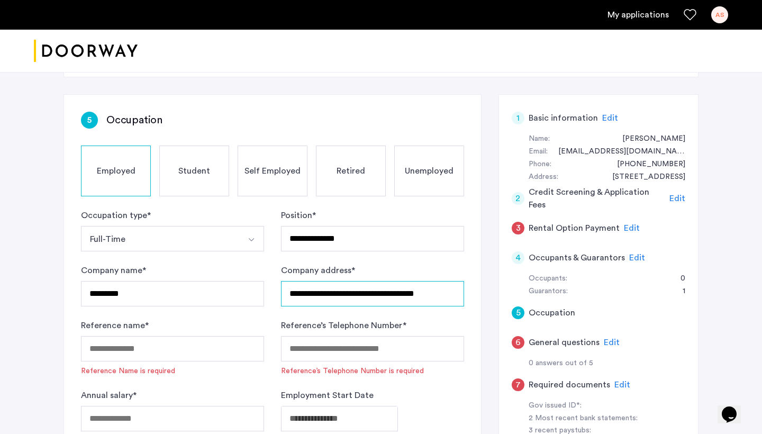
scroll to position [98, 0]
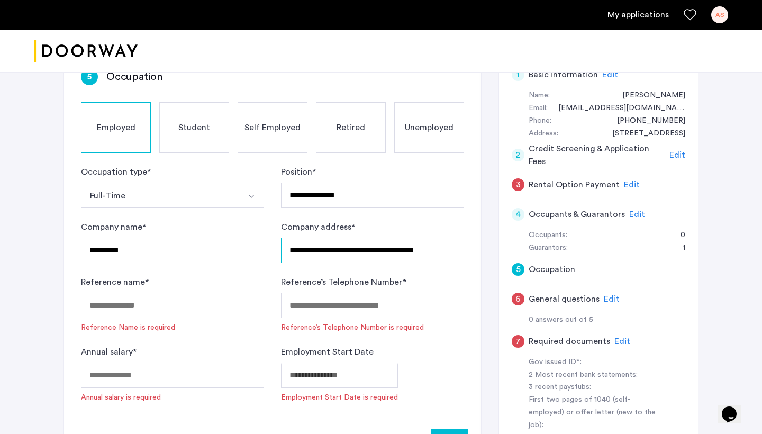
type input "**********"
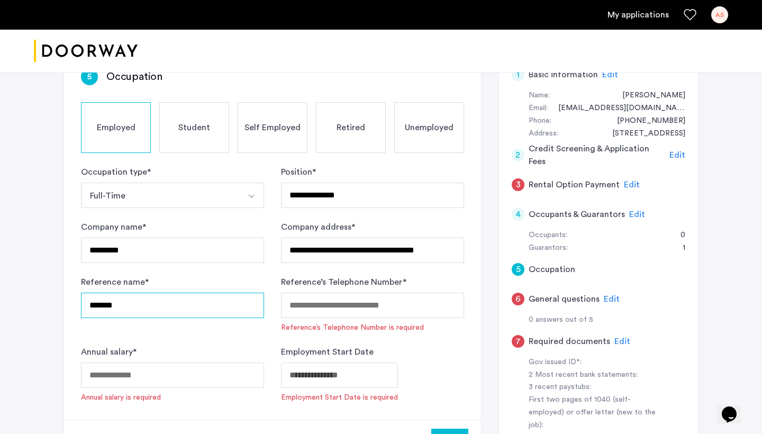
click at [135, 312] on input "*******" at bounding box center [172, 305] width 183 height 25
click at [323, 307] on input "Reference’s Telephone Number *" at bounding box center [372, 305] width 183 height 25
click at [214, 298] on input "**********" at bounding box center [172, 305] width 183 height 25
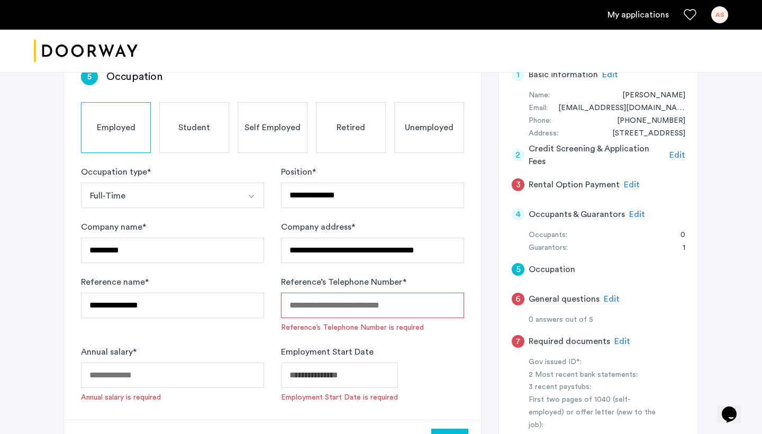
click at [355, 305] on input "Reference’s Telephone Number *" at bounding box center [372, 305] width 183 height 25
click at [186, 304] on input "**********" at bounding box center [172, 305] width 183 height 25
type input "**********"
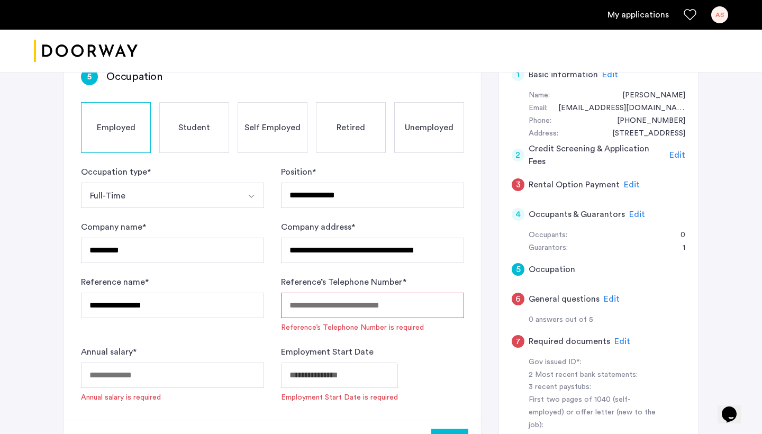
click at [308, 315] on input "Reference’s Telephone Number *" at bounding box center [372, 305] width 183 height 25
drag, startPoint x: 345, startPoint y: 307, endPoint x: 252, endPoint y: 304, distance: 93.7
click at [252, 304] on form "**********" at bounding box center [272, 284] width 383 height 237
type input "**********"
click at [214, 303] on input "**********" at bounding box center [172, 305] width 183 height 25
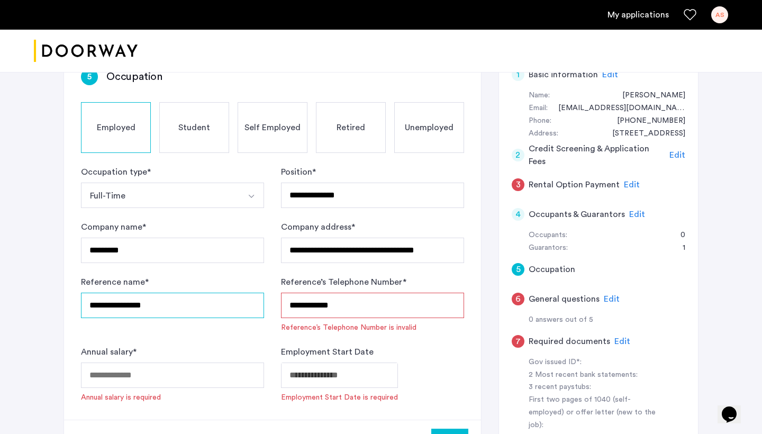
click at [214, 303] on input "**********" at bounding box center [172, 305] width 183 height 25
type input "**********"
click at [378, 306] on input "**********" at bounding box center [372, 305] width 183 height 25
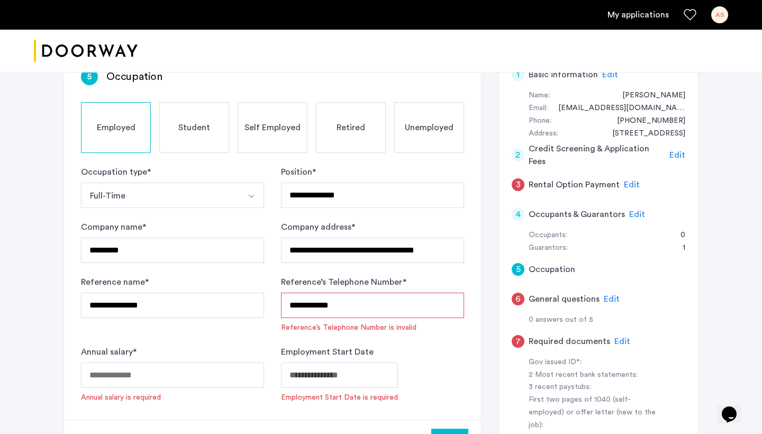
click at [378, 306] on input "**********" at bounding box center [372, 305] width 183 height 25
click at [259, 355] on div "Annual salary * Annual salary is required" at bounding box center [172, 373] width 183 height 57
click at [327, 306] on input "**********" at bounding box center [372, 305] width 183 height 25
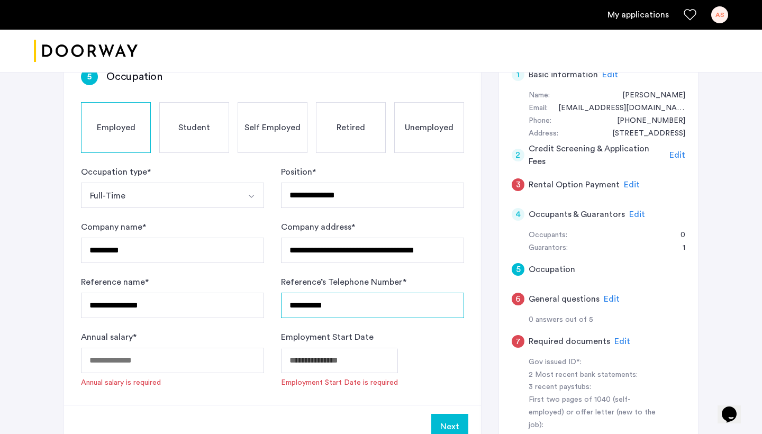
type input "**********"
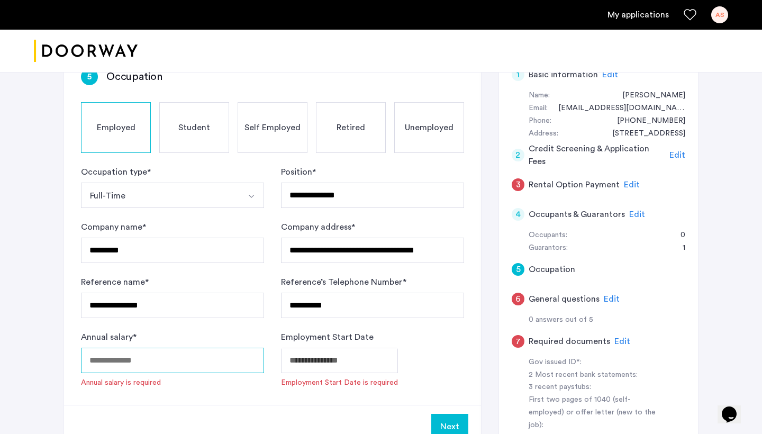
click at [220, 370] on input "Annual salary *" at bounding box center [172, 360] width 183 height 25
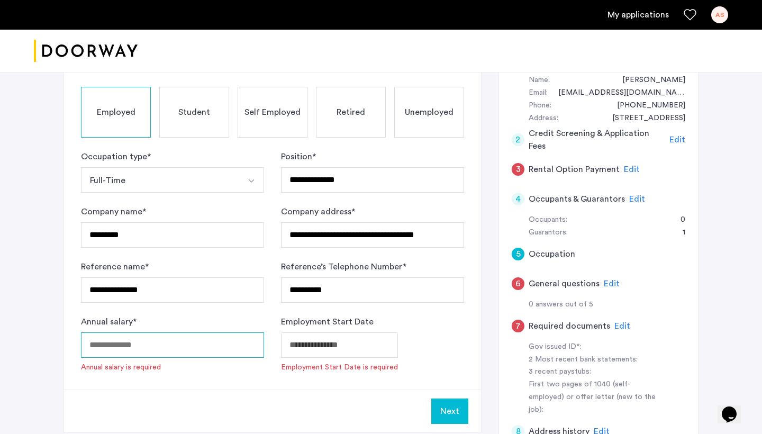
scroll to position [126, 0]
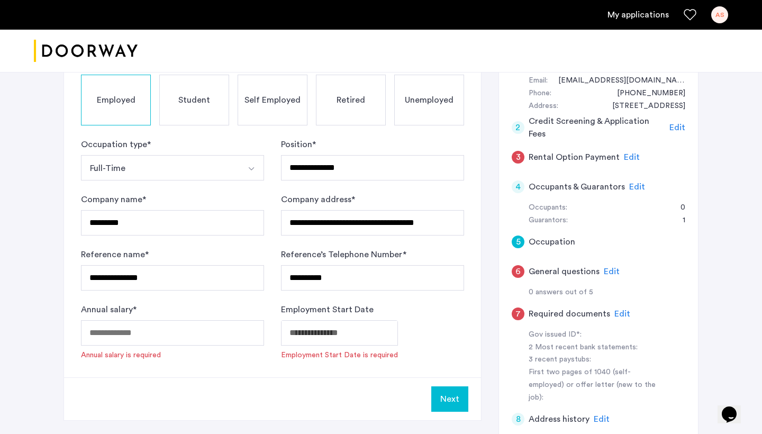
click at [319, 308] on body "**********" at bounding box center [381, 91] width 762 height 434
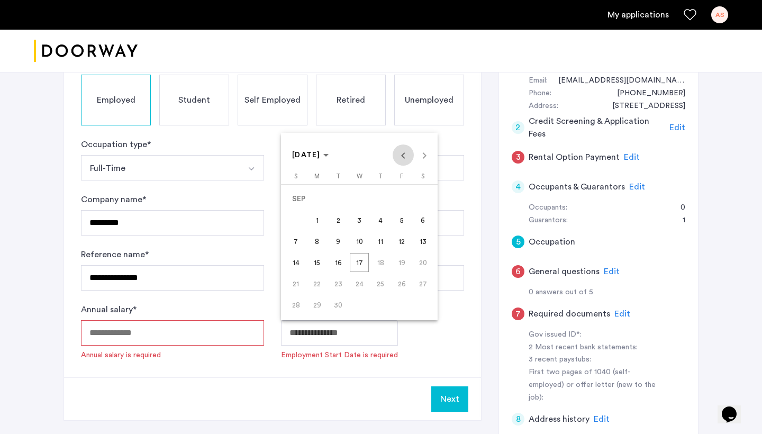
click at [404, 159] on span "Previous month" at bounding box center [403, 154] width 21 height 21
click at [314, 224] on span "2" at bounding box center [316, 220] width 19 height 19
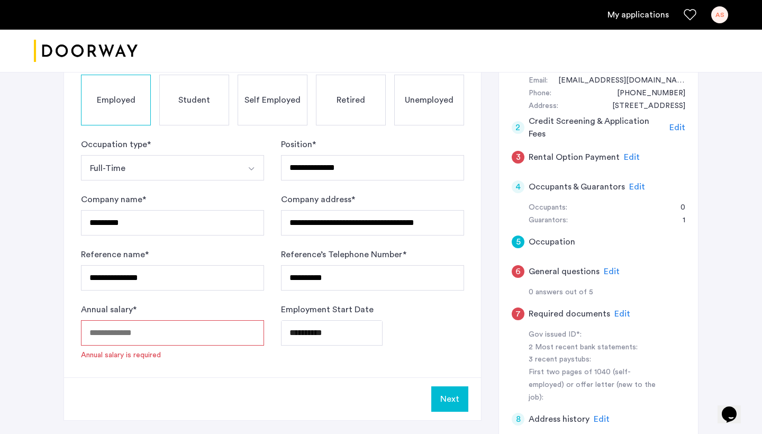
click at [341, 308] on body "**********" at bounding box center [381, 91] width 762 height 434
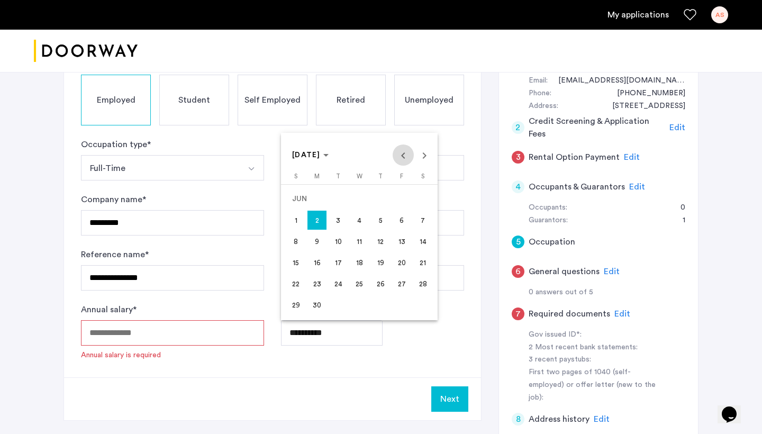
click at [404, 160] on span "Previous month" at bounding box center [403, 154] width 21 height 21
click at [406, 204] on span "2" at bounding box center [401, 198] width 19 height 19
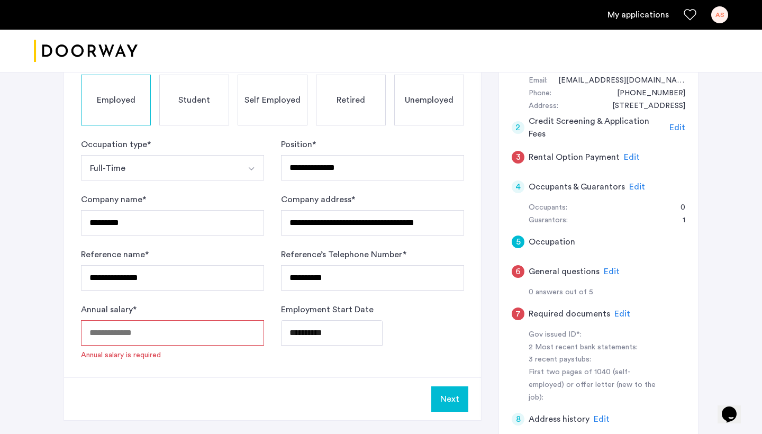
type input "**********"
click at [179, 343] on input "Annual salary *" at bounding box center [172, 332] width 183 height 25
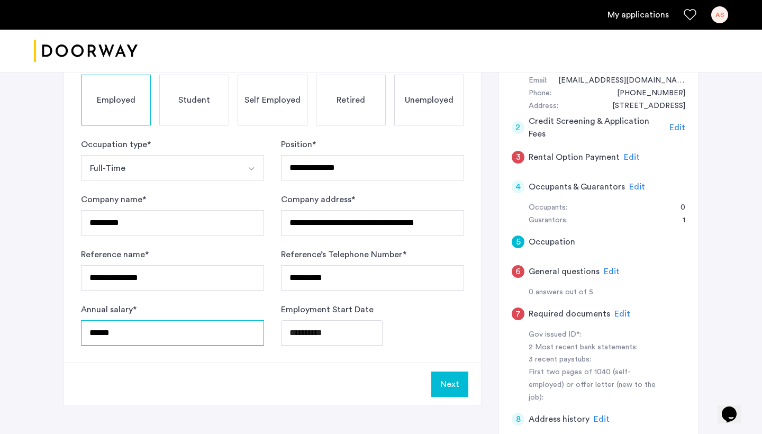
click at [102, 335] on input "******" at bounding box center [172, 332] width 183 height 25
type input "*****"
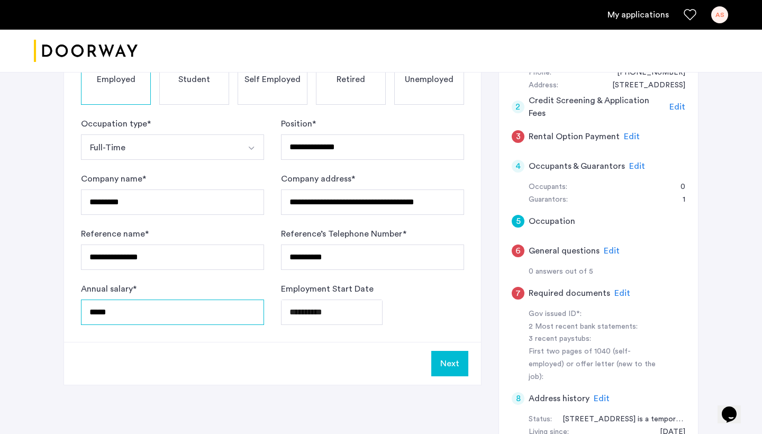
scroll to position [148, 0]
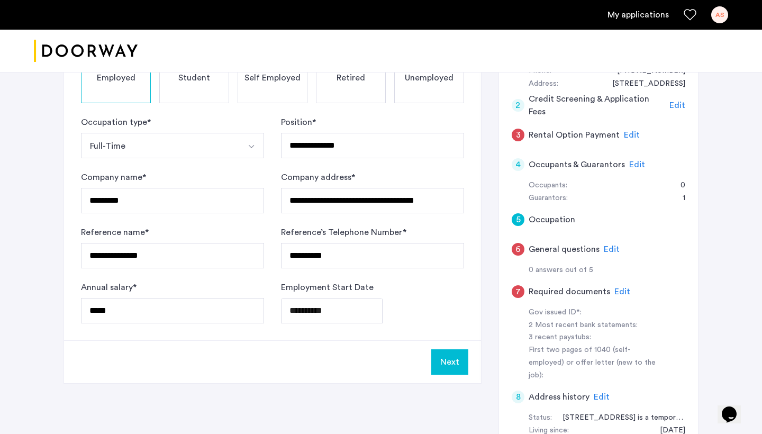
click at [459, 356] on button "Next" at bounding box center [449, 361] width 37 height 25
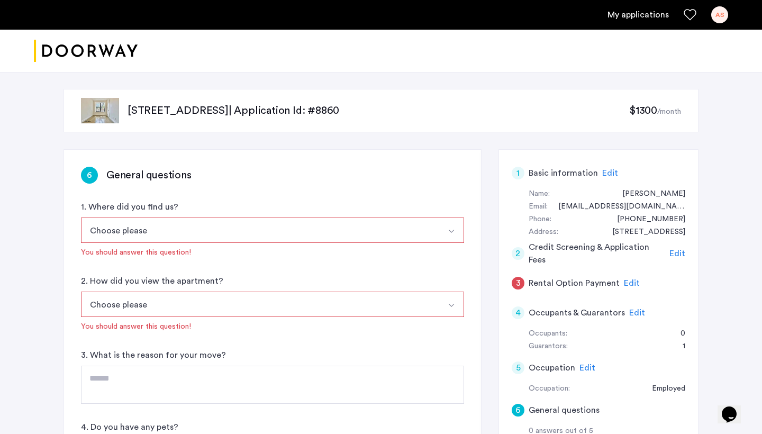
click at [329, 226] on button "Choose please" at bounding box center [260, 229] width 358 height 25
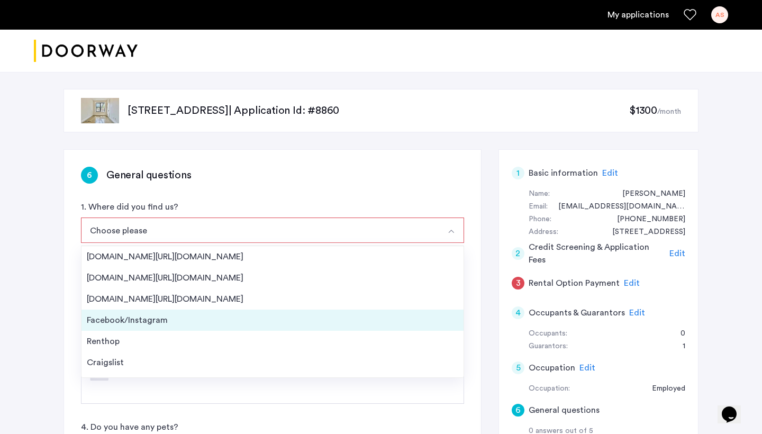
click at [226, 319] on div "Facebook/Instagram" at bounding box center [272, 320] width 371 height 13
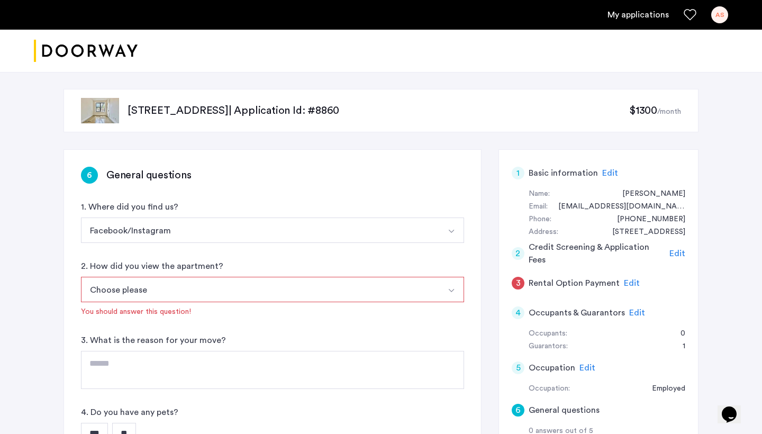
click at [205, 287] on button "Choose please" at bounding box center [260, 289] width 358 height 25
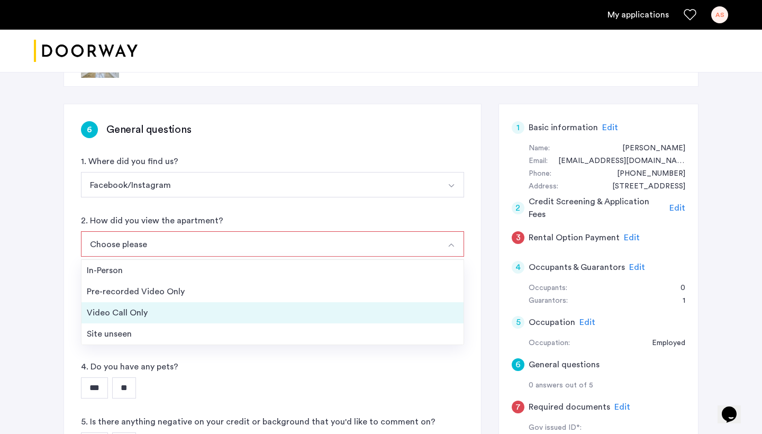
scroll to position [58, 0]
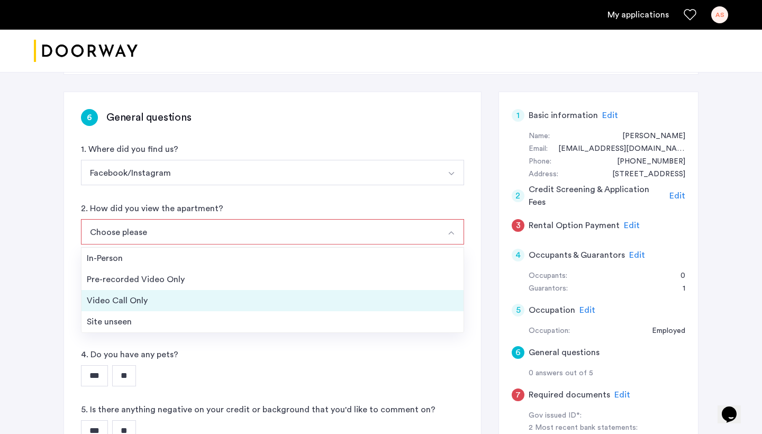
click at [181, 296] on div "Video Call Only" at bounding box center [272, 300] width 371 height 13
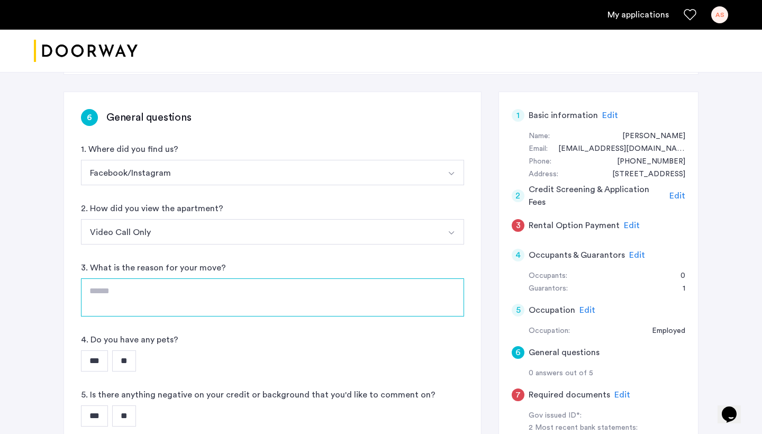
click at [172, 297] on textarea at bounding box center [272, 297] width 383 height 38
type textarea "*"
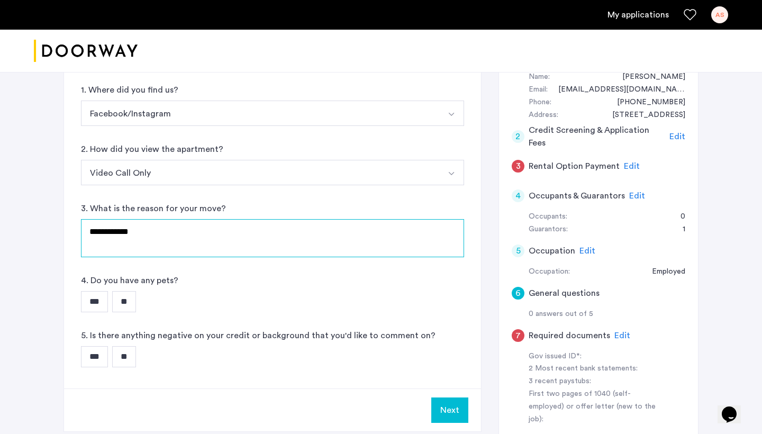
scroll to position [120, 0]
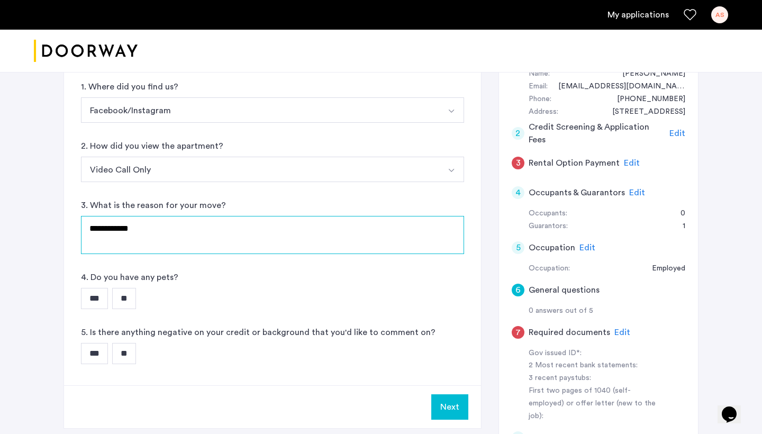
type textarea "**********"
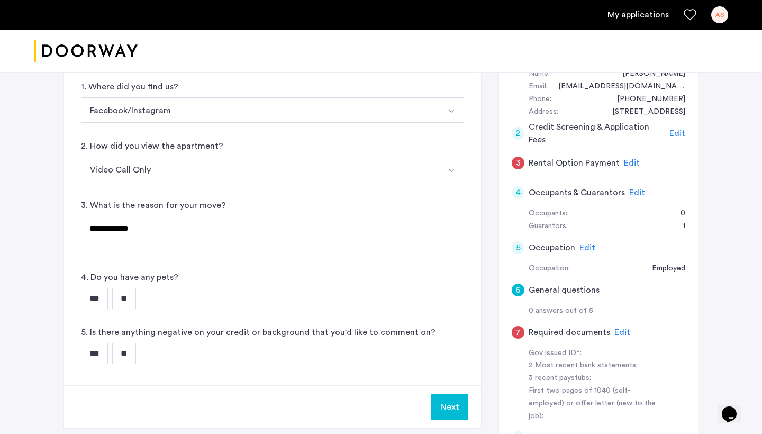
click at [132, 294] on input "**" at bounding box center [124, 298] width 24 height 21
click at [107, 356] on input "***" at bounding box center [94, 353] width 27 height 21
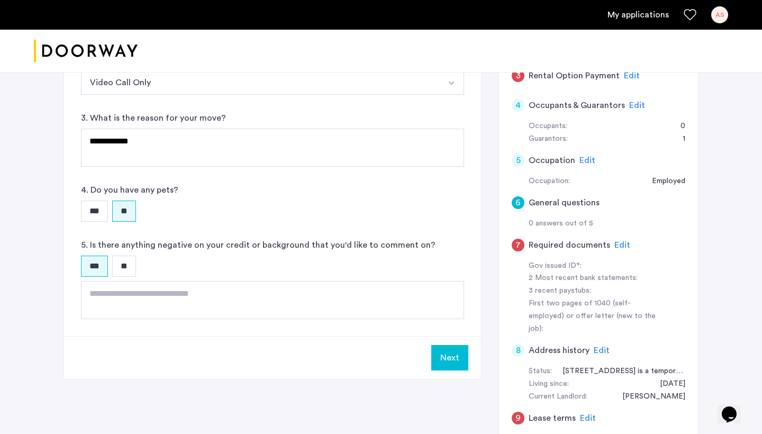
scroll to position [220, 0]
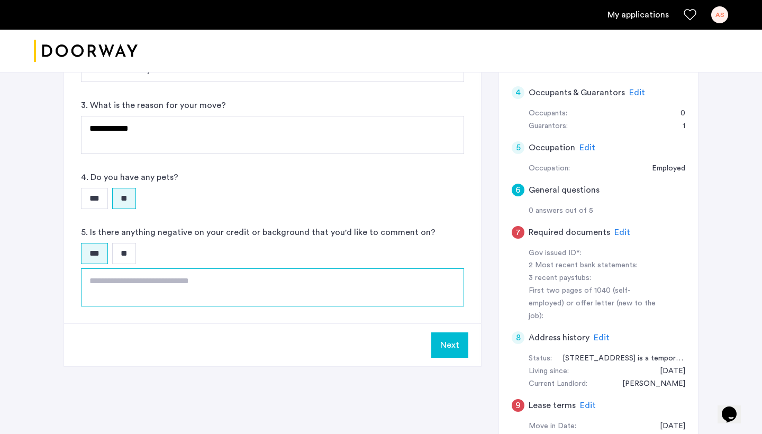
click at [223, 283] on textarea at bounding box center [272, 287] width 383 height 38
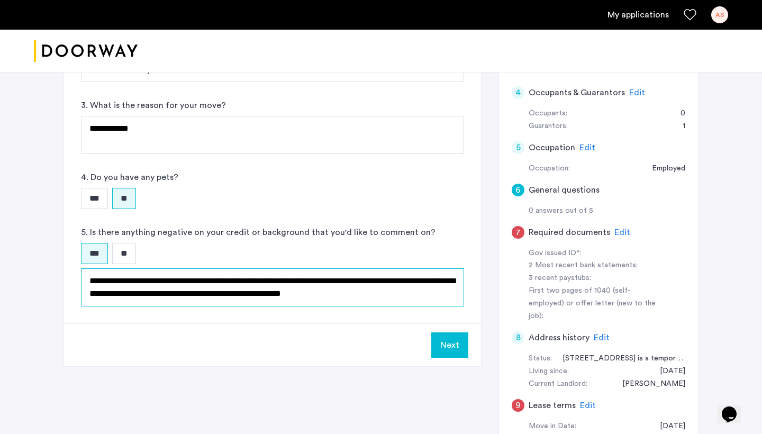
click at [438, 280] on textarea "**********" at bounding box center [272, 287] width 383 height 38
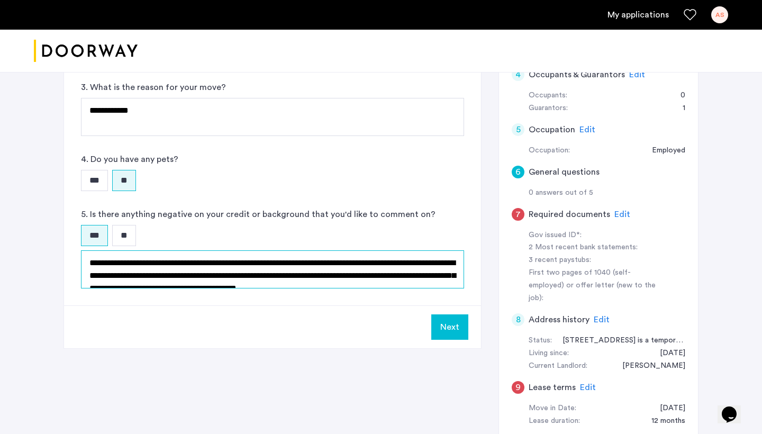
scroll to position [6, 0]
click at [361, 269] on textarea "**********" at bounding box center [272, 269] width 383 height 38
click at [281, 280] on textarea "**********" at bounding box center [272, 269] width 383 height 38
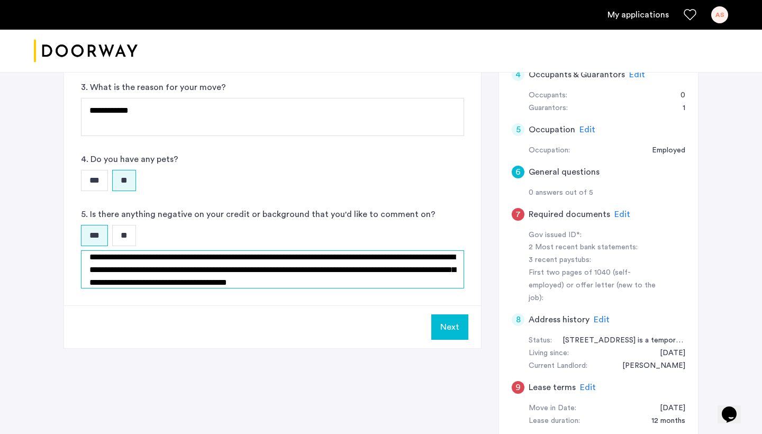
click at [305, 281] on textarea "**********" at bounding box center [272, 269] width 383 height 38
click at [360, 279] on textarea "**********" at bounding box center [272, 269] width 383 height 38
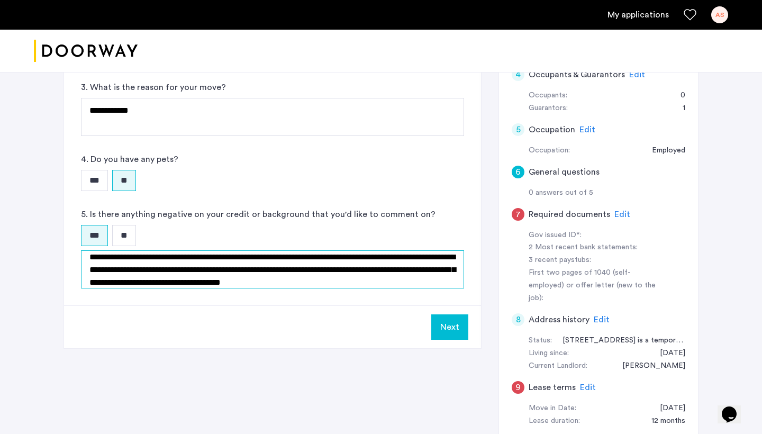
drag, startPoint x: 435, startPoint y: 259, endPoint x: 380, endPoint y: 257, distance: 55.6
click at [380, 257] on textarea "**********" at bounding box center [272, 269] width 383 height 38
type textarea "**********"
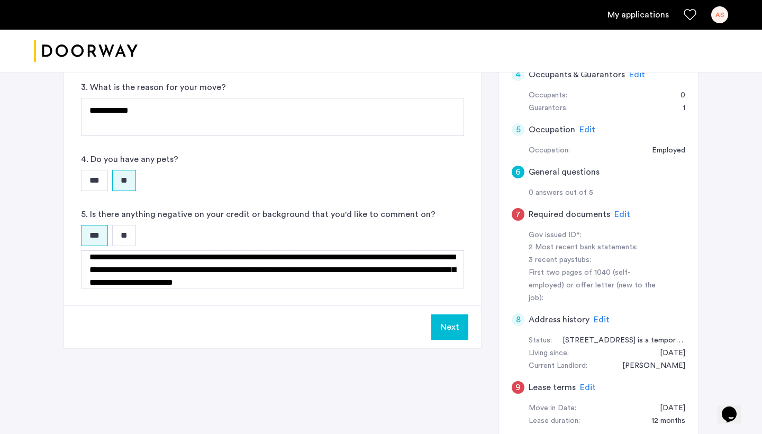
click at [453, 331] on button "Next" at bounding box center [449, 326] width 37 height 25
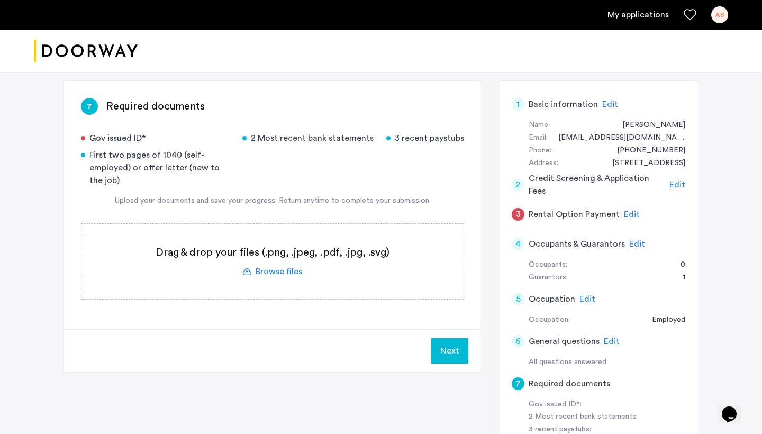
scroll to position [81, 0]
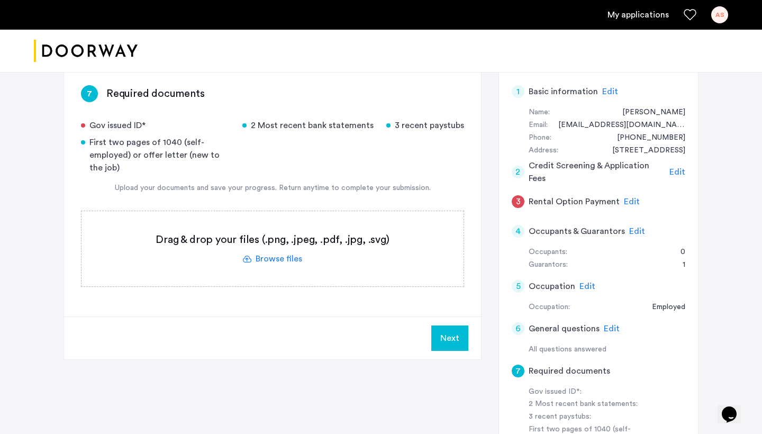
click at [284, 259] on label at bounding box center [272, 248] width 382 height 75
click at [0, 0] on input "file" at bounding box center [0, 0] width 0 height 0
click at [291, 263] on label at bounding box center [272, 248] width 382 height 75
click at [0, 0] on input "file" at bounding box center [0, 0] width 0 height 0
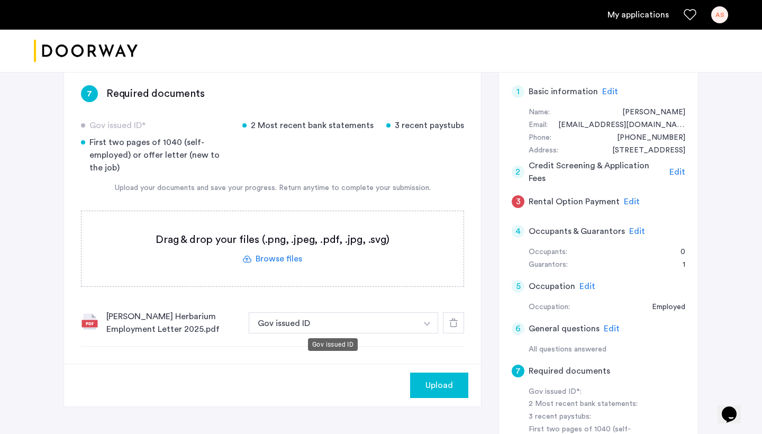
click at [362, 324] on button "Gov issued ID" at bounding box center [333, 322] width 168 height 21
click at [402, 328] on button "Gov issued ID" at bounding box center [333, 322] width 168 height 21
click at [434, 325] on button "button" at bounding box center [427, 322] width 22 height 21
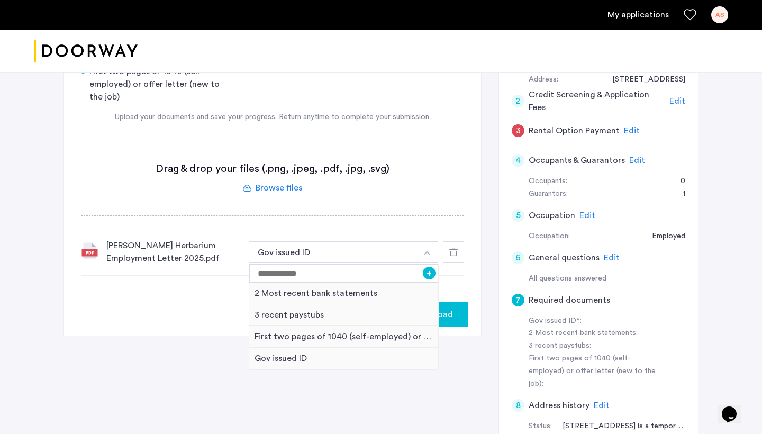
scroll to position [162, 0]
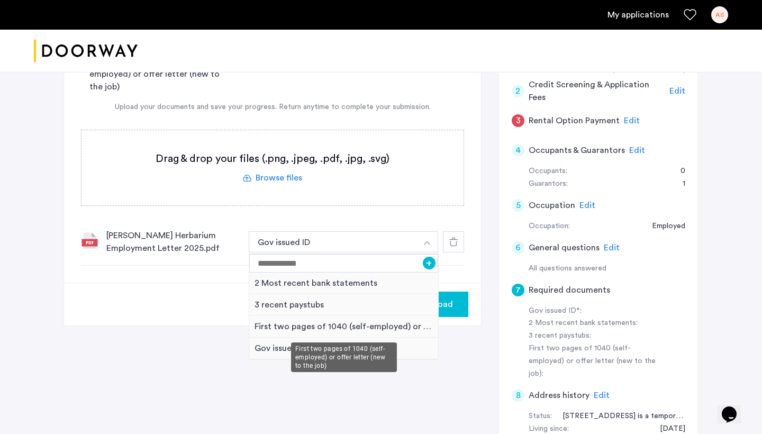
click at [328, 326] on div "First two pages of 1040 (self-employed) or offer letter (new to the job)" at bounding box center [343, 327] width 189 height 22
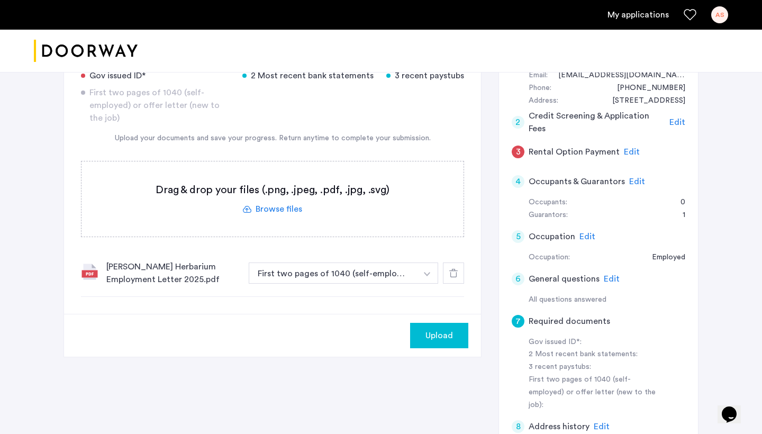
scroll to position [128, 0]
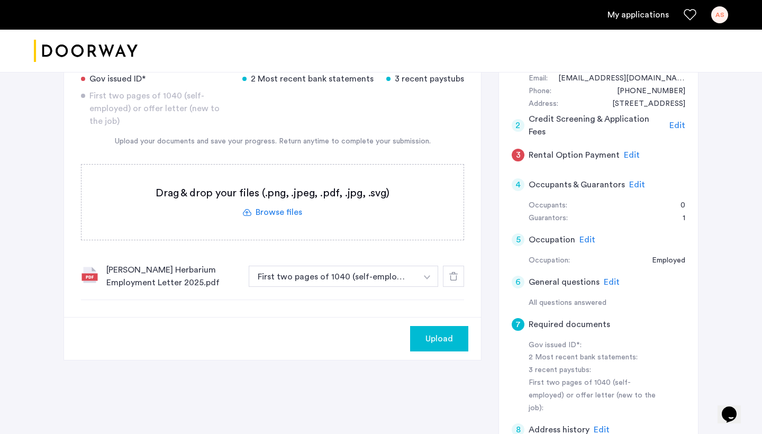
click at [276, 213] on label at bounding box center [272, 202] width 382 height 75
click at [0, 0] on input "file" at bounding box center [0, 0] width 0 height 0
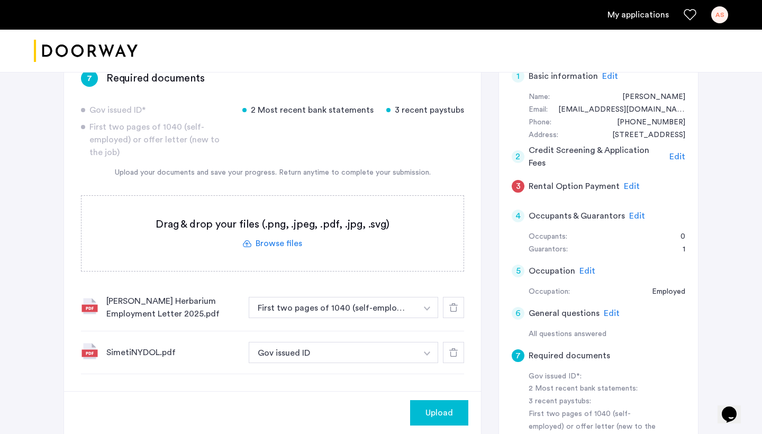
scroll to position [55, 0]
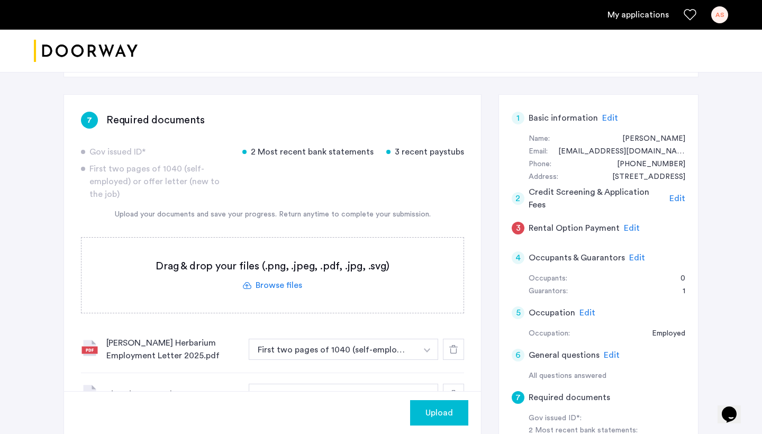
click at [276, 283] on label at bounding box center [272, 275] width 382 height 75
click at [0, 0] on input "file" at bounding box center [0, 0] width 0 height 0
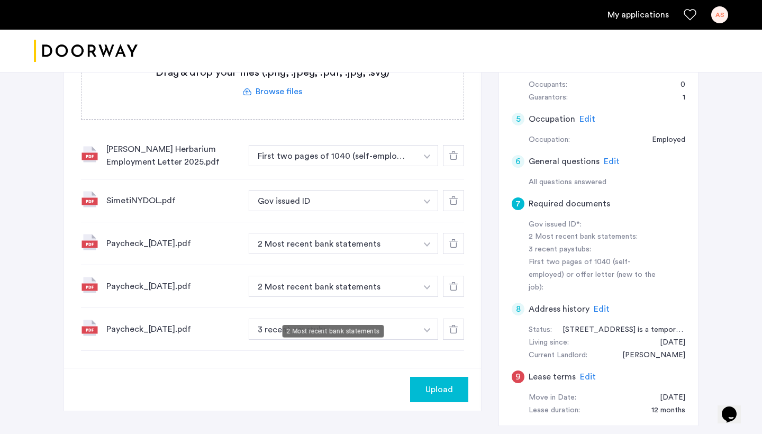
scroll to position [256, 0]
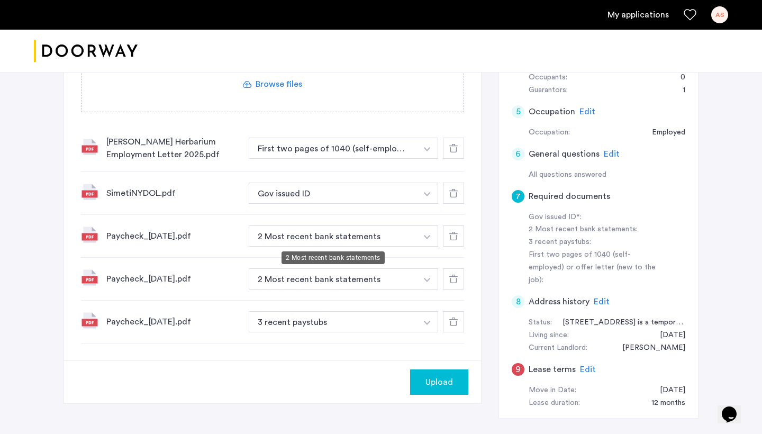
click at [388, 236] on button "2 Most recent bank statements" at bounding box center [333, 235] width 168 height 21
click at [429, 235] on button "button" at bounding box center [427, 235] width 22 height 21
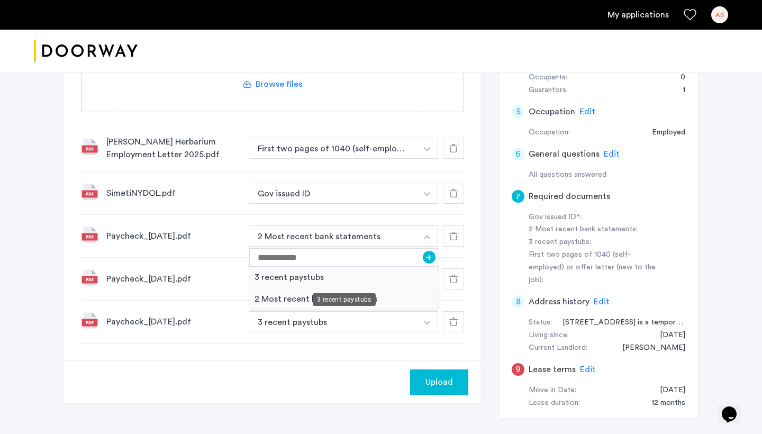
click at [382, 274] on div "3 recent paystubs" at bounding box center [343, 278] width 189 height 22
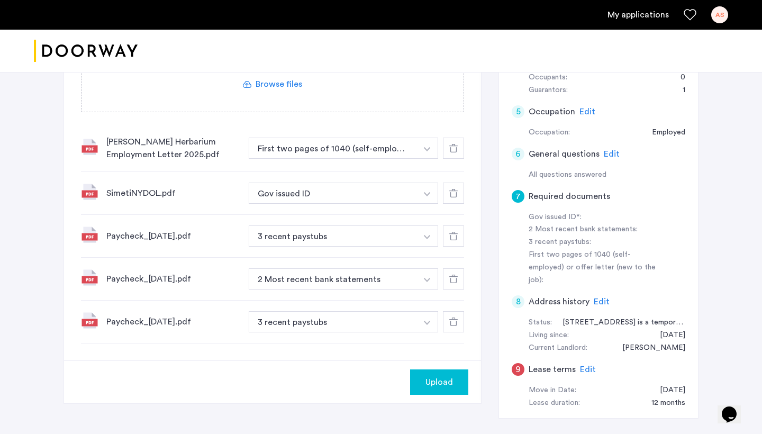
click at [429, 279] on img "button" at bounding box center [427, 280] width 6 height 4
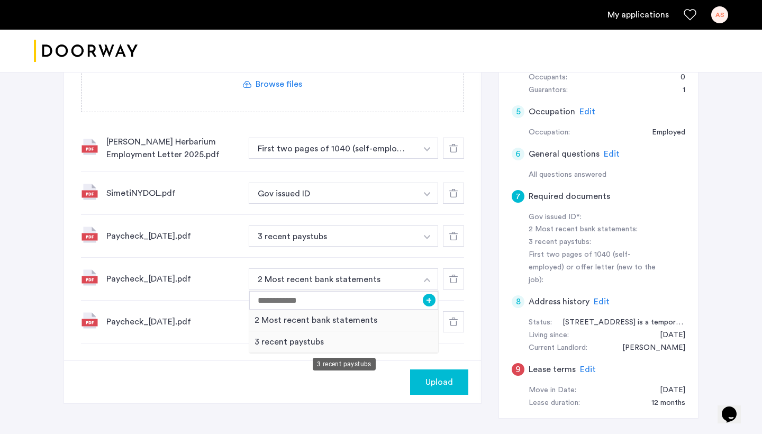
click at [264, 342] on div "3 recent paystubs" at bounding box center [343, 342] width 189 height 22
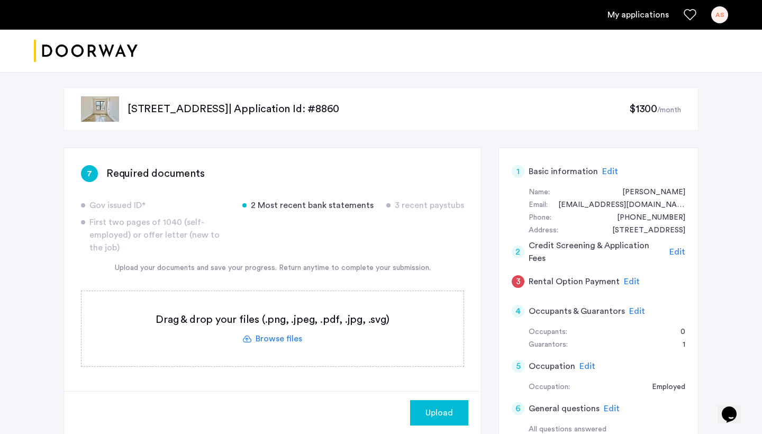
scroll to position [1, 0]
click at [268, 333] on label at bounding box center [272, 329] width 382 height 75
click at [0, 0] on input "file" at bounding box center [0, 0] width 0 height 0
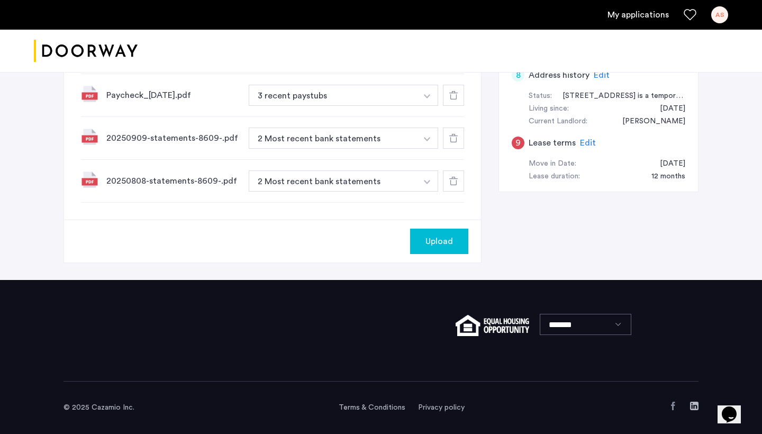
scroll to position [482, 0]
click at [438, 242] on span "Upload" at bounding box center [439, 241] width 28 height 13
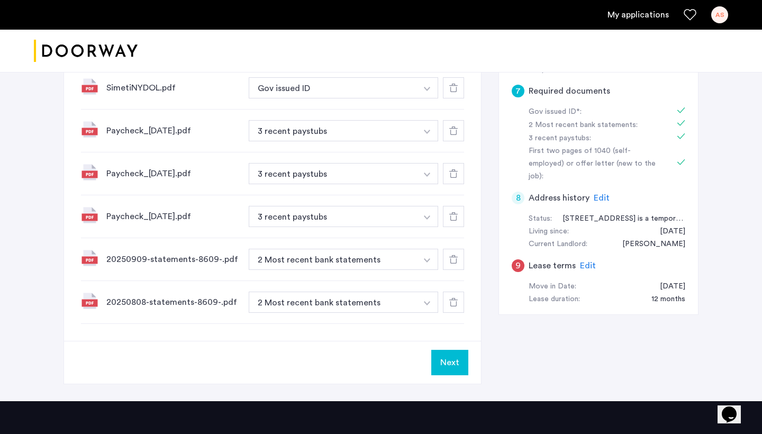
scroll to position [362, 0]
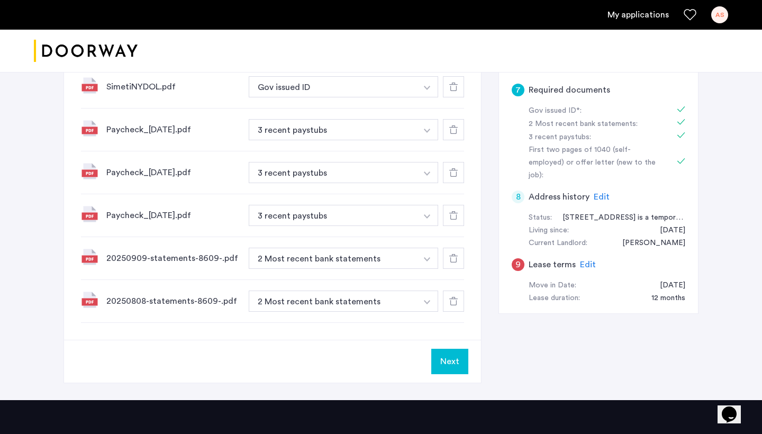
click at [452, 359] on button "Next" at bounding box center [449, 361] width 37 height 25
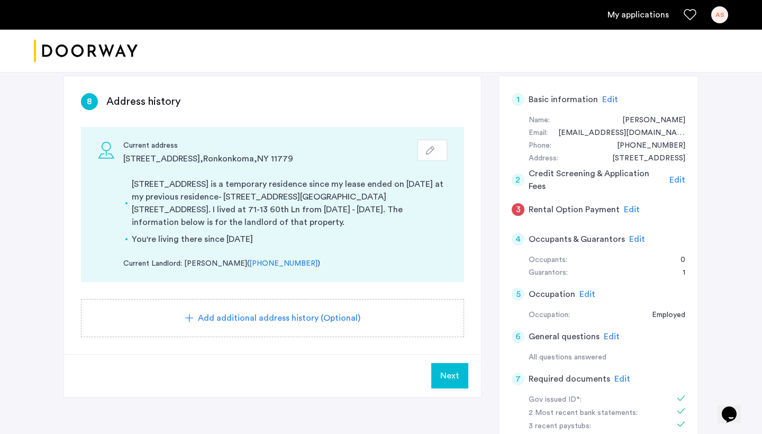
scroll to position [78, 0]
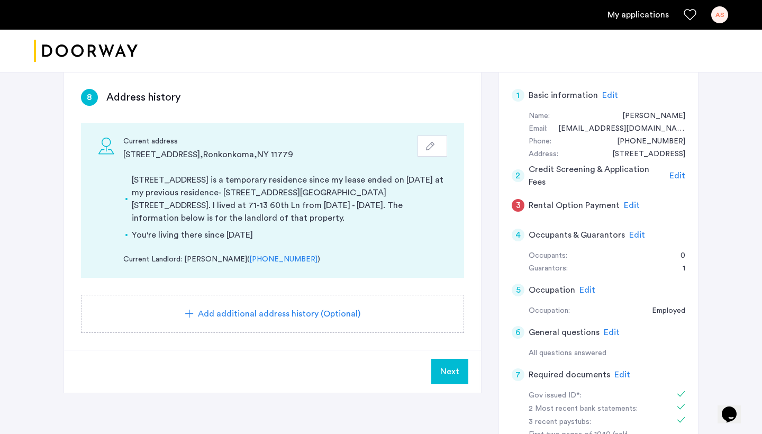
click at [276, 307] on span "Add additional address history (Optional)" at bounding box center [279, 313] width 162 height 13
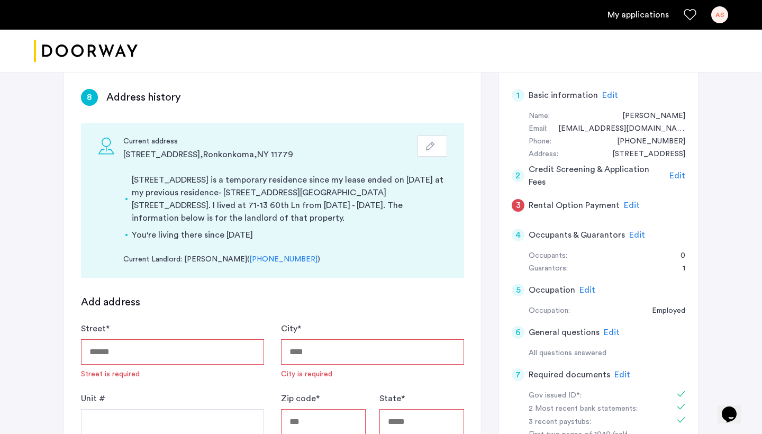
type input "**********"
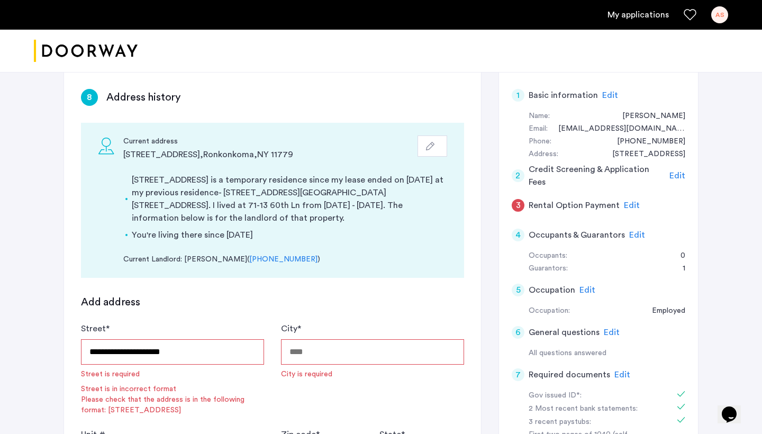
type input "*********"
type input "*****"
type input "**"
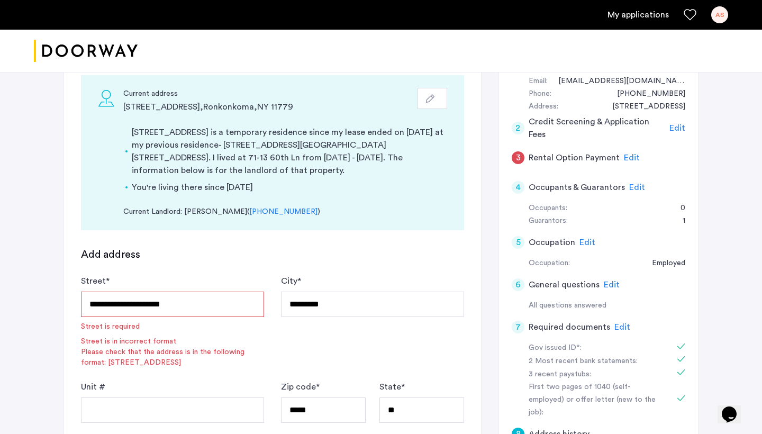
scroll to position [124, 0]
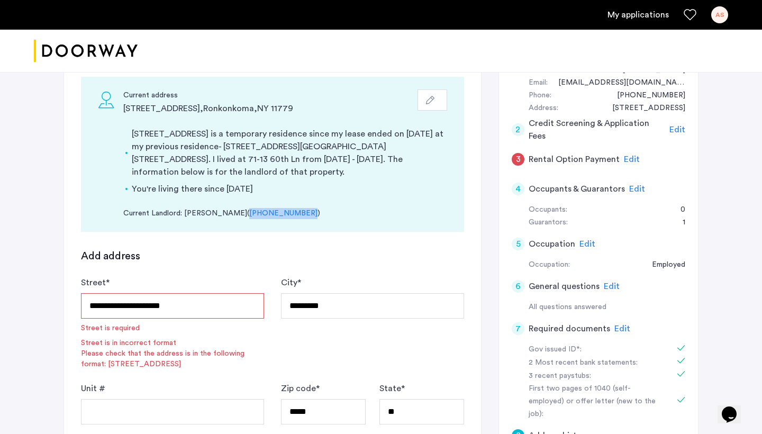
drag, startPoint x: 286, startPoint y: 200, endPoint x: 236, endPoint y: 199, distance: 49.2
click at [236, 208] on div "Current Landlord: Daniel Illibassi ( (347) 429-3378 )" at bounding box center [285, 213] width 324 height 11
copy div "(347) 429-3378"
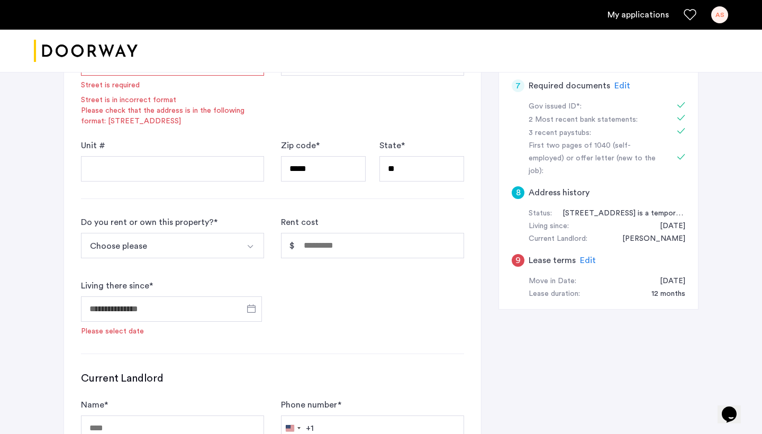
scroll to position [352, 0]
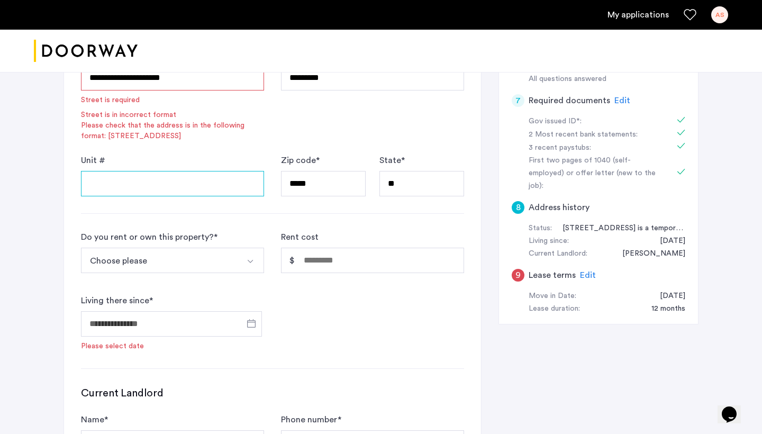
click at [179, 175] on input "Unit #" at bounding box center [172, 183] width 183 height 25
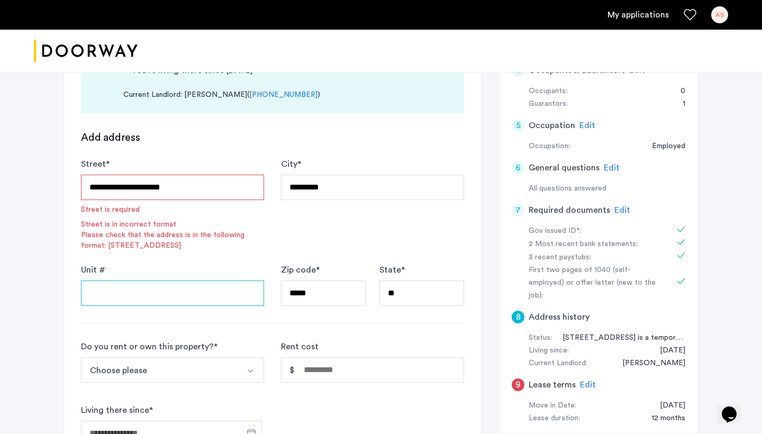
scroll to position [236, 0]
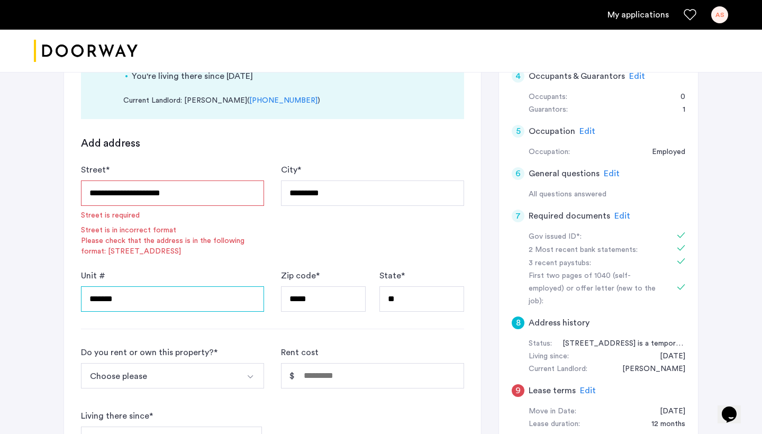
type input "*******"
click at [186, 185] on input "**********" at bounding box center [172, 192] width 183 height 25
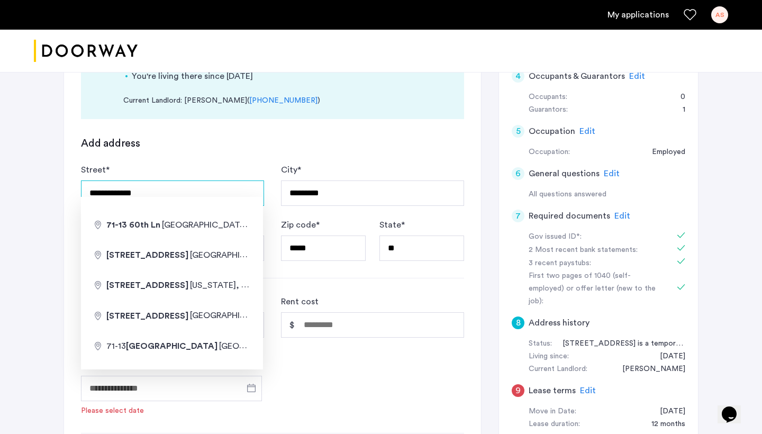
type input "**********"
click at [372, 365] on div "Do you rent or own this property? * Choose please I rent this property I own th…" at bounding box center [272, 355] width 383 height 121
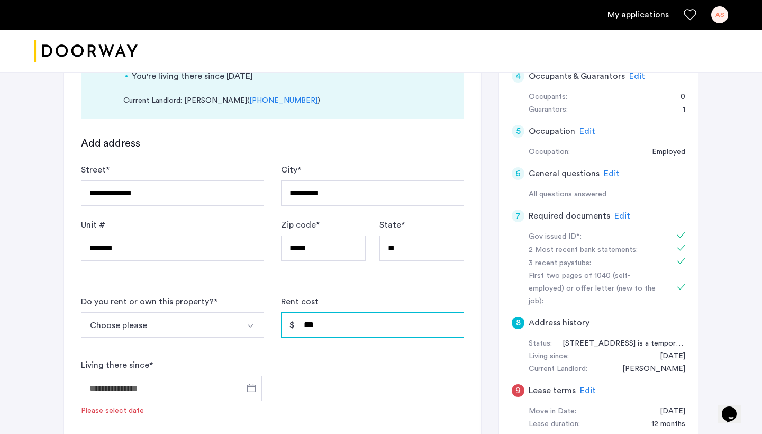
type input "*****"
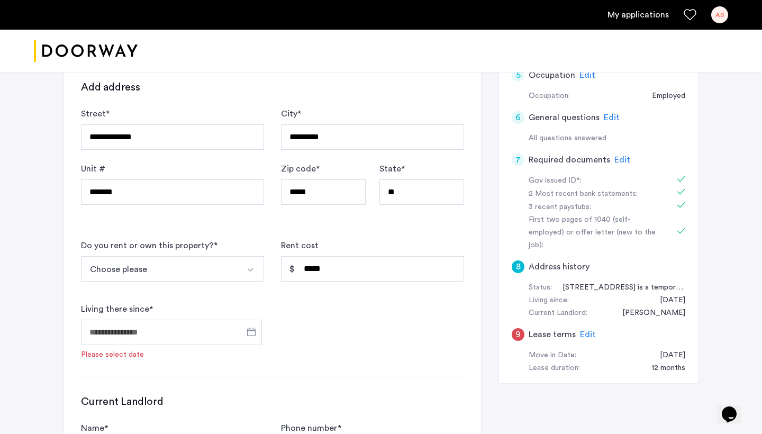
click at [209, 256] on button "Choose please" at bounding box center [160, 268] width 158 height 25
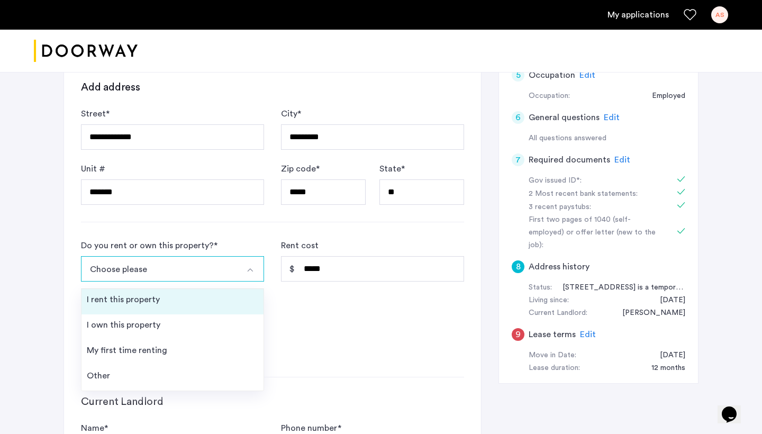
click at [191, 289] on li "I rent this property" at bounding box center [172, 301] width 182 height 25
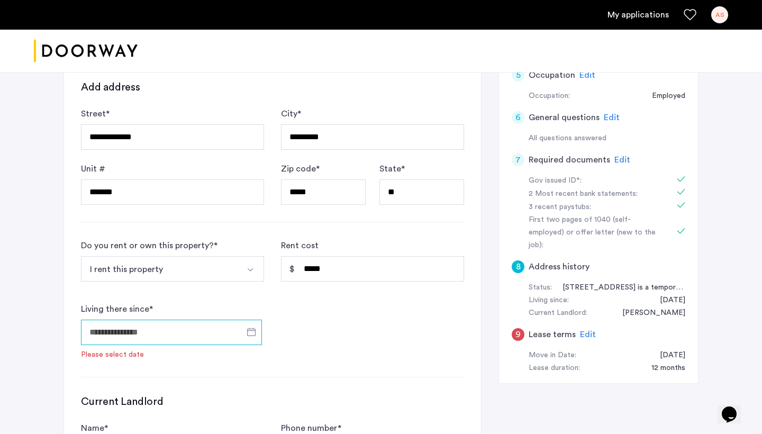
click at [181, 320] on input "Living there since *" at bounding box center [171, 332] width 181 height 25
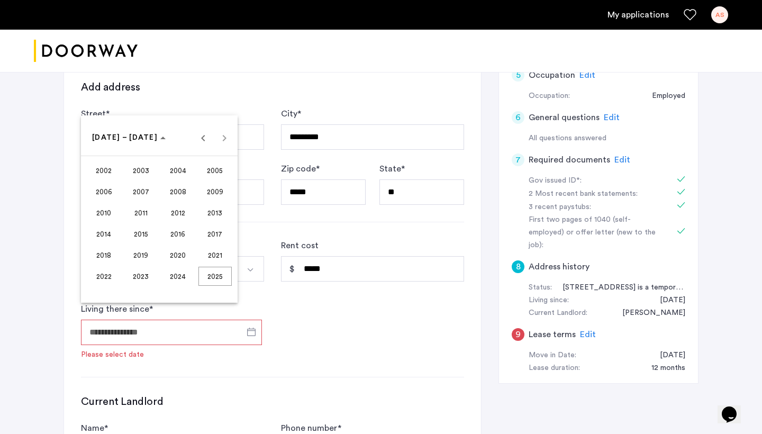
click at [186, 270] on span "2024" at bounding box center [177, 276] width 33 height 19
click at [221, 219] on span "AUG" at bounding box center [214, 212] width 33 height 19
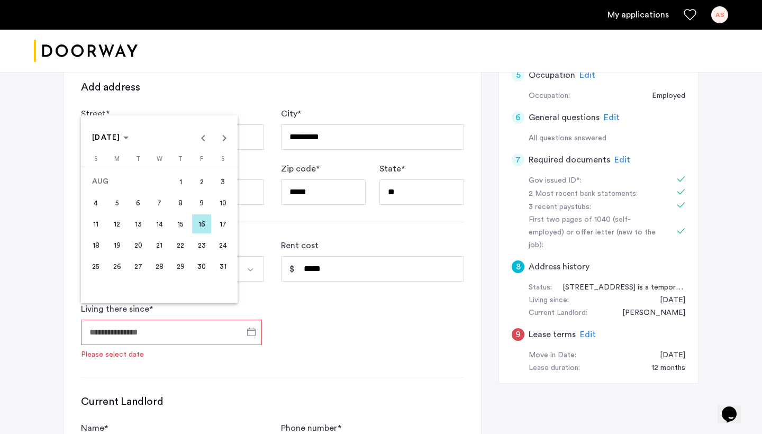
click at [191, 183] on button "2" at bounding box center [201, 181] width 21 height 21
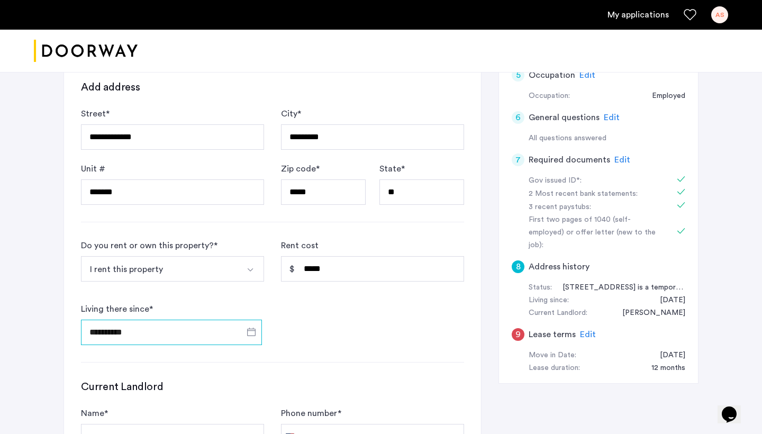
click at [174, 325] on input "**********" at bounding box center [171, 332] width 181 height 25
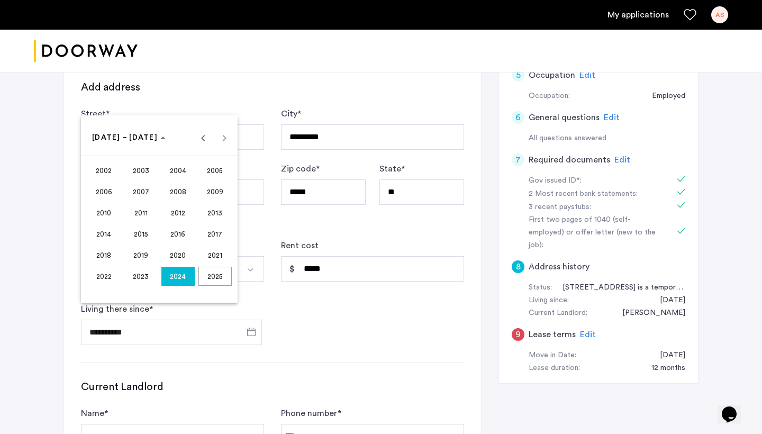
click at [176, 276] on span "2024" at bounding box center [177, 276] width 33 height 19
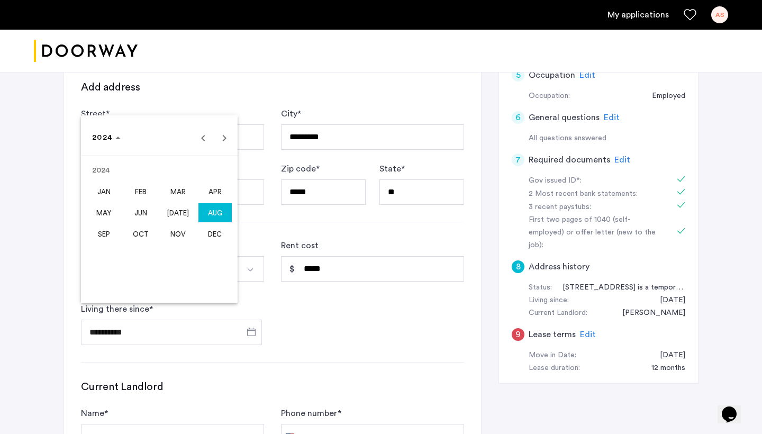
click at [221, 213] on span "AUG" at bounding box center [214, 212] width 33 height 19
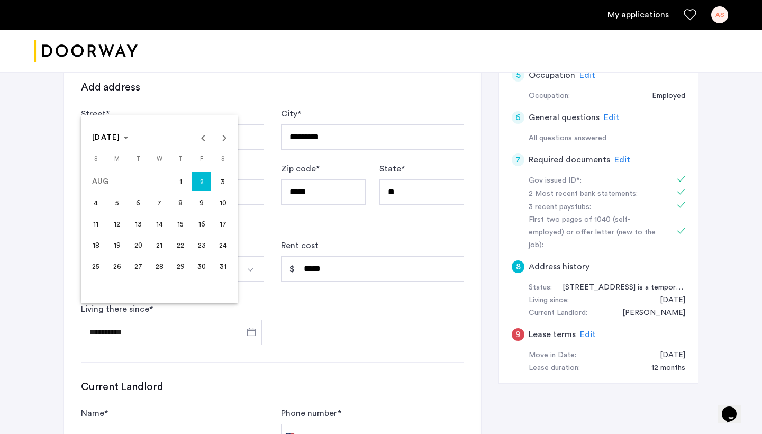
click at [184, 186] on span "1" at bounding box center [180, 181] width 19 height 19
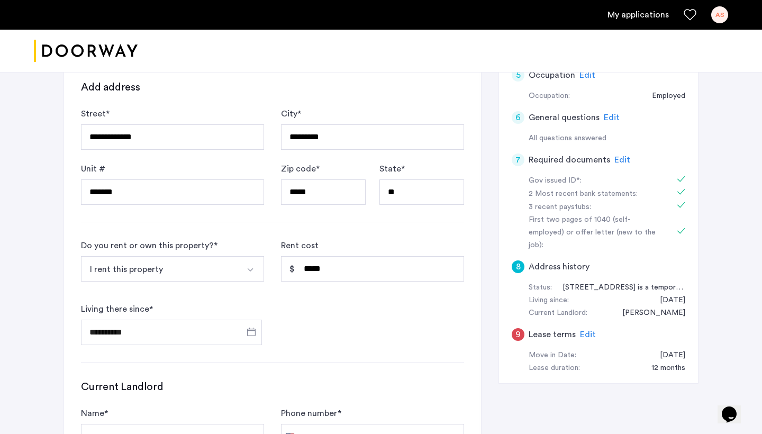
type input "**********"
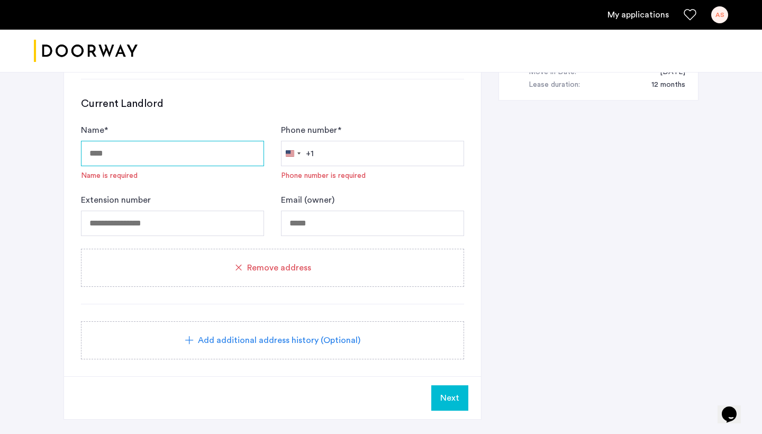
scroll to position [626, 0]
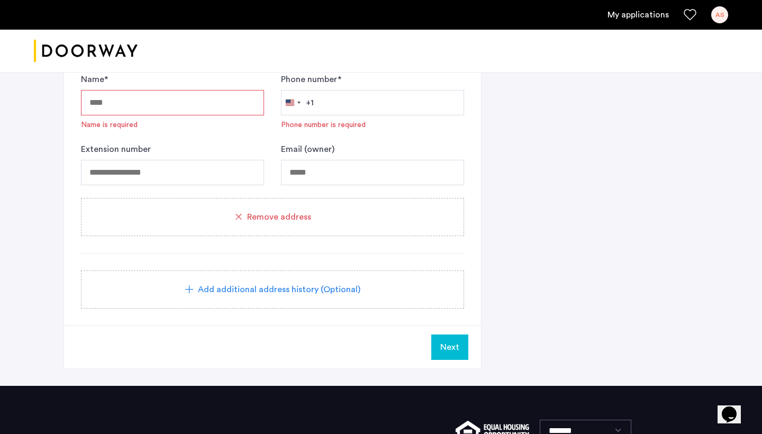
click at [285, 212] on div "Remove address" at bounding box center [272, 217] width 383 height 38
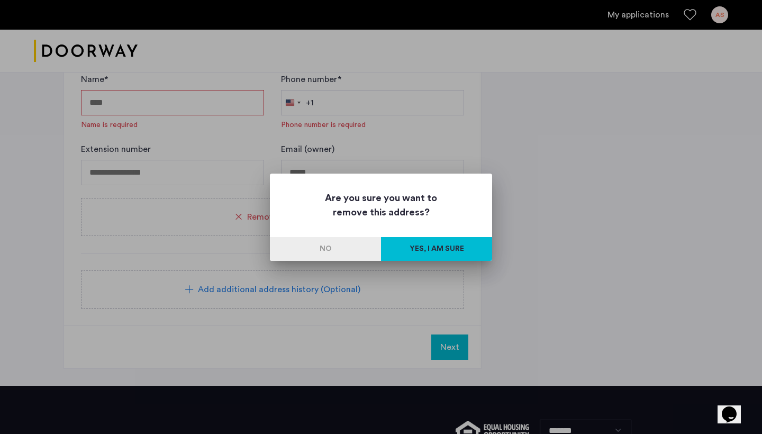
click at [450, 251] on button "Yes, I am sure" at bounding box center [436, 249] width 111 height 24
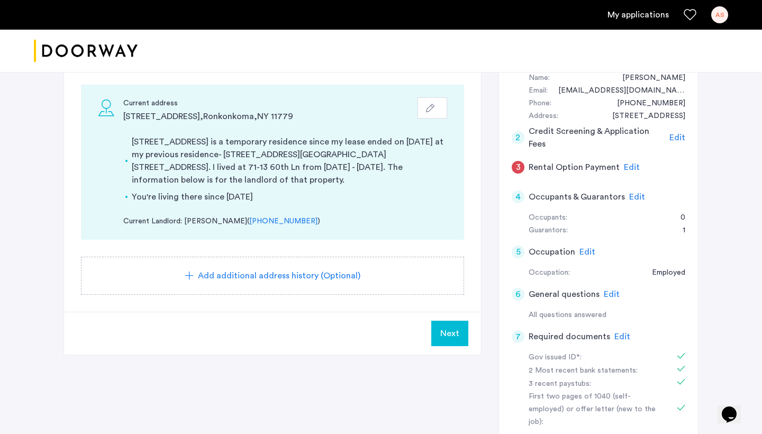
scroll to position [116, 0]
click at [283, 269] on span "Add additional address history (Optional)" at bounding box center [279, 275] width 162 height 13
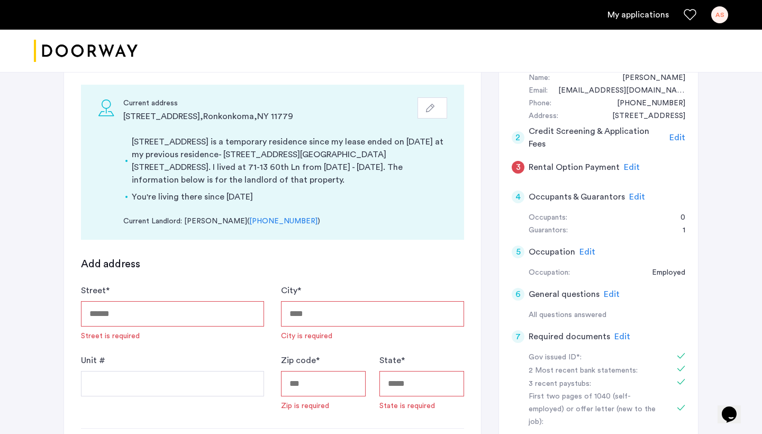
scroll to position [141, 0]
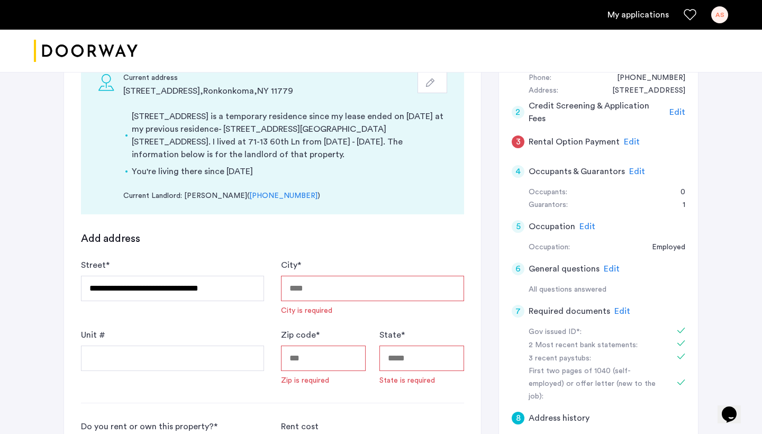
type input "**********"
type input "******"
type input "*****"
type input "**"
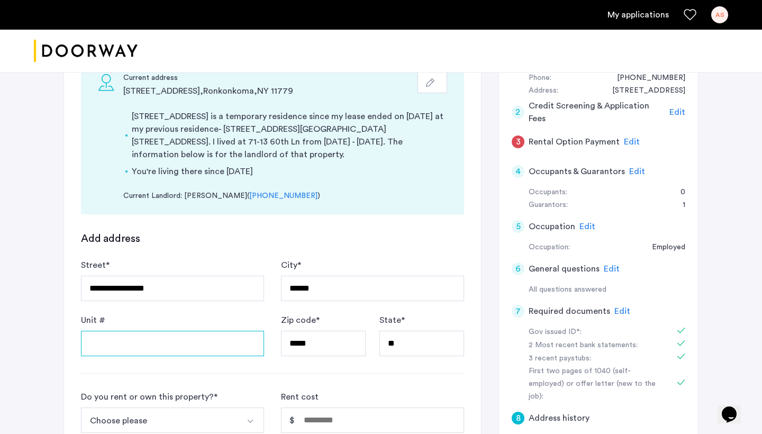
click at [212, 331] on input "Unit #" at bounding box center [172, 343] width 183 height 25
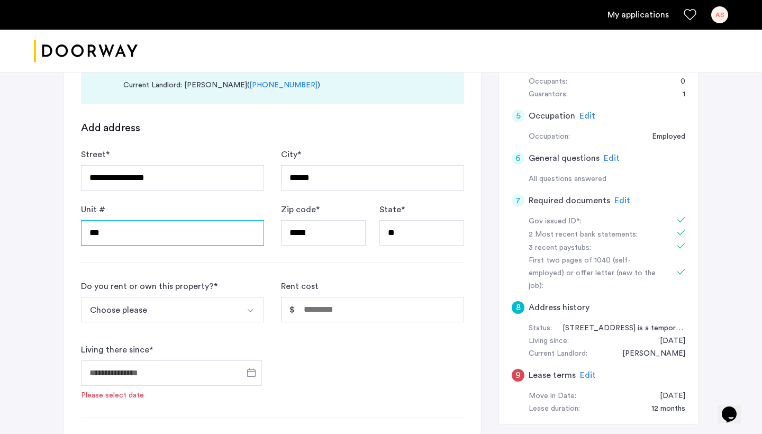
scroll to position [253, 0]
type input "***"
click at [167, 296] on button "Choose please" at bounding box center [160, 308] width 158 height 25
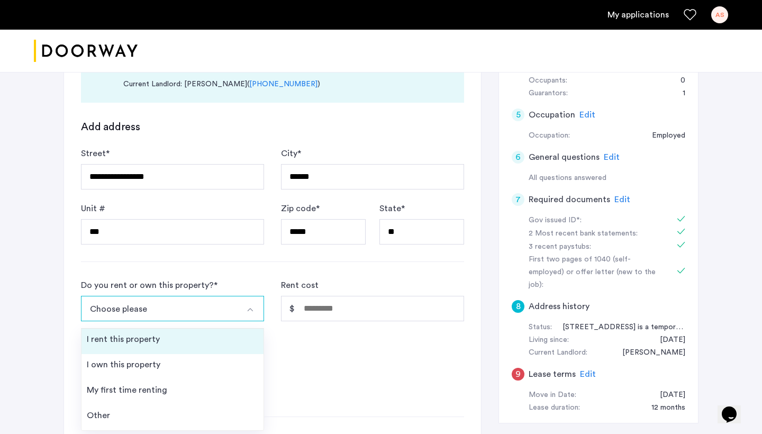
click at [154, 333] on div "I rent this property" at bounding box center [123, 339] width 73 height 13
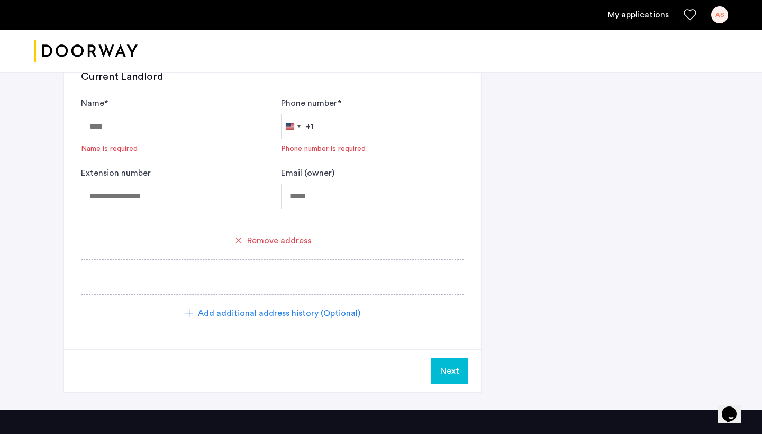
scroll to position [618, 0]
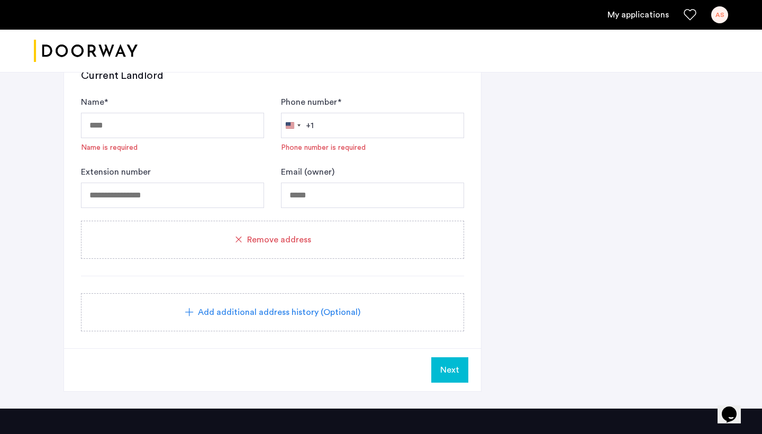
click at [306, 233] on span "Remove address" at bounding box center [279, 239] width 64 height 13
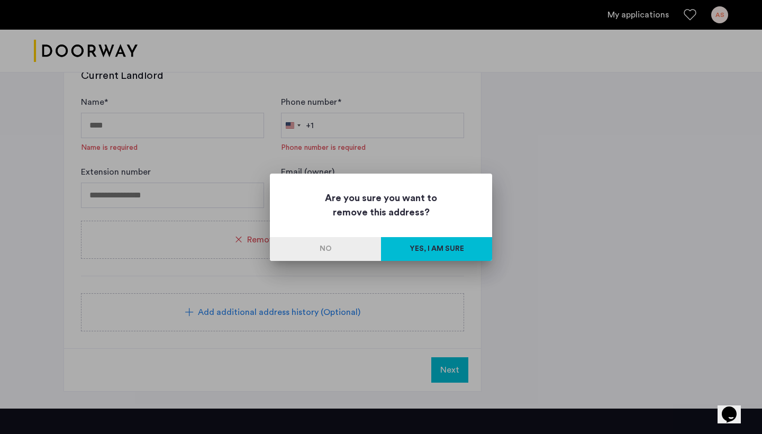
click at [426, 254] on button "Yes, I am sure" at bounding box center [436, 249] width 111 height 24
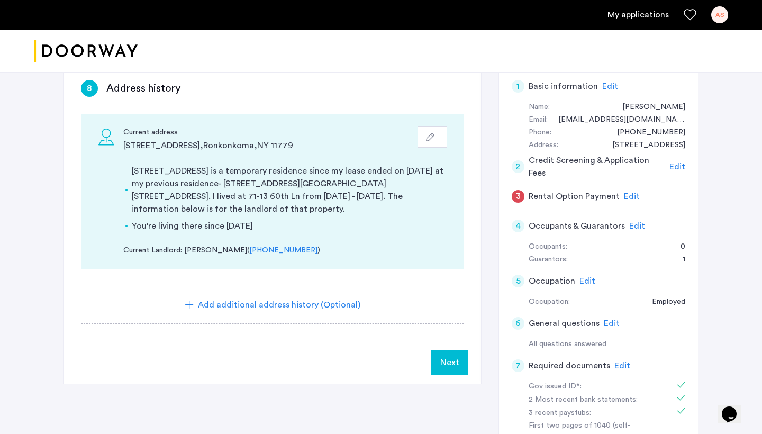
scroll to position [85, 0]
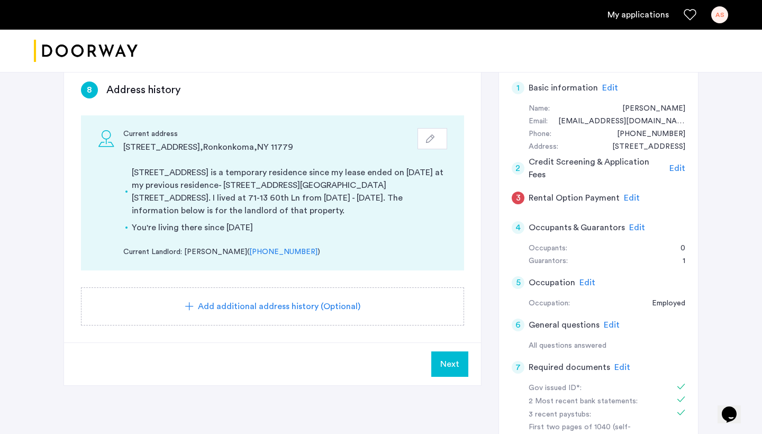
click at [455, 358] on span "Next" at bounding box center [449, 364] width 19 height 13
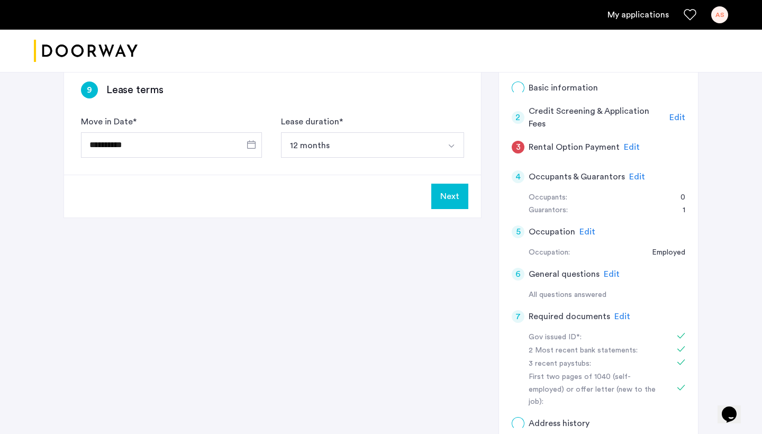
scroll to position [0, 0]
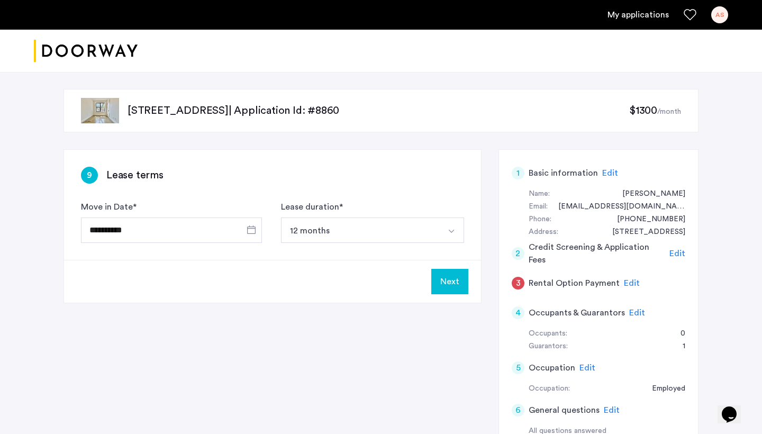
click at [444, 232] on button "Select option" at bounding box center [451, 229] width 25 height 25
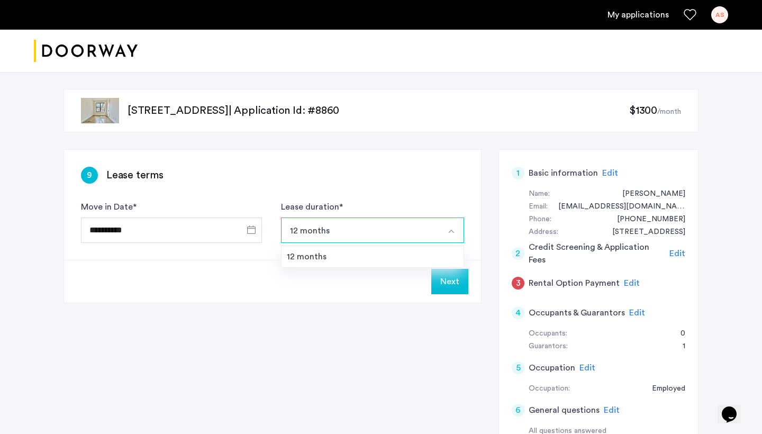
click at [444, 232] on button "Select option" at bounding box center [451, 229] width 25 height 25
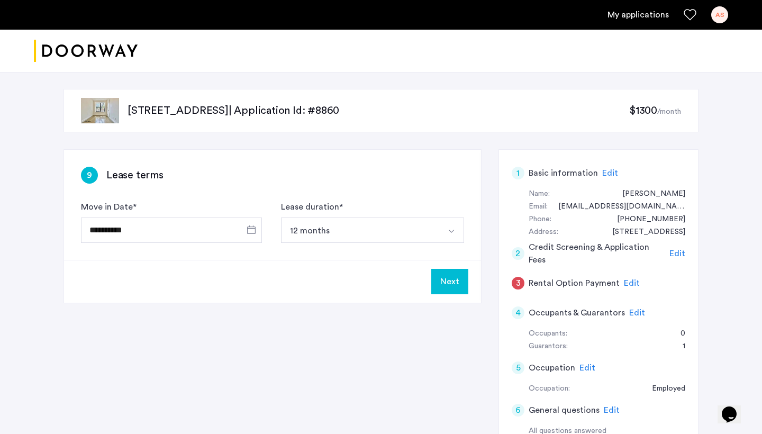
click at [447, 285] on button "Next" at bounding box center [449, 281] width 37 height 25
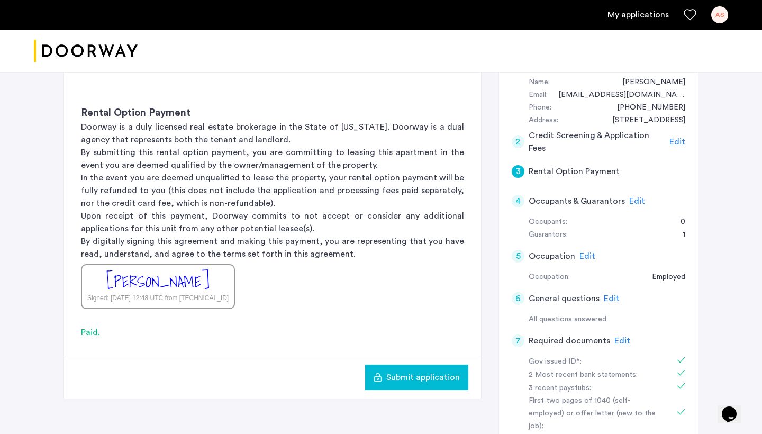
scroll to position [119, 0]
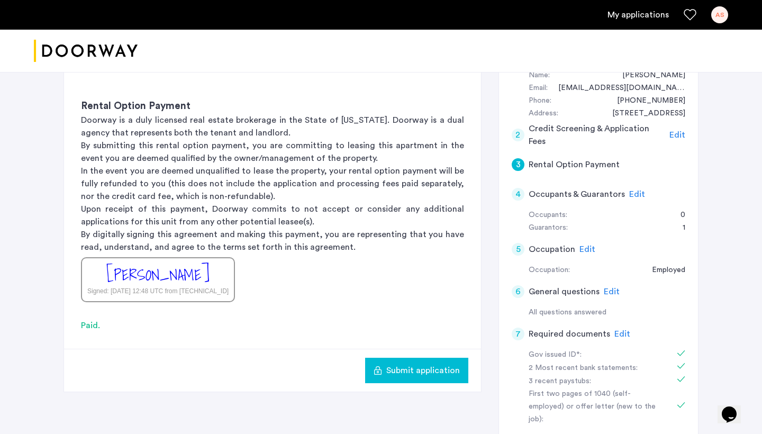
click at [582, 245] on span "Edit" at bounding box center [587, 249] width 16 height 8
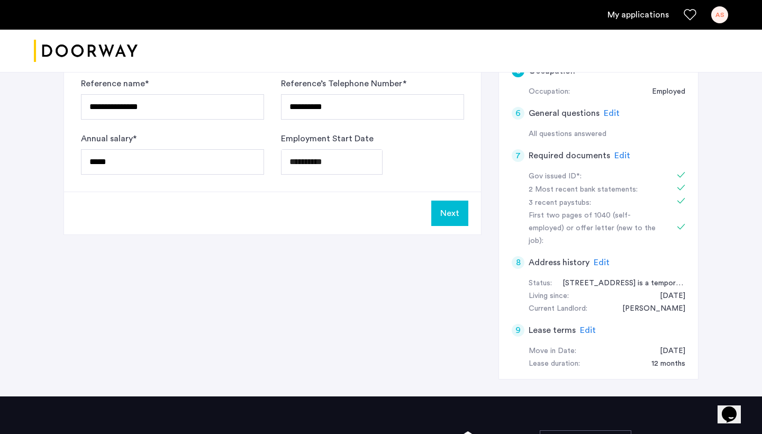
scroll to position [298, 0]
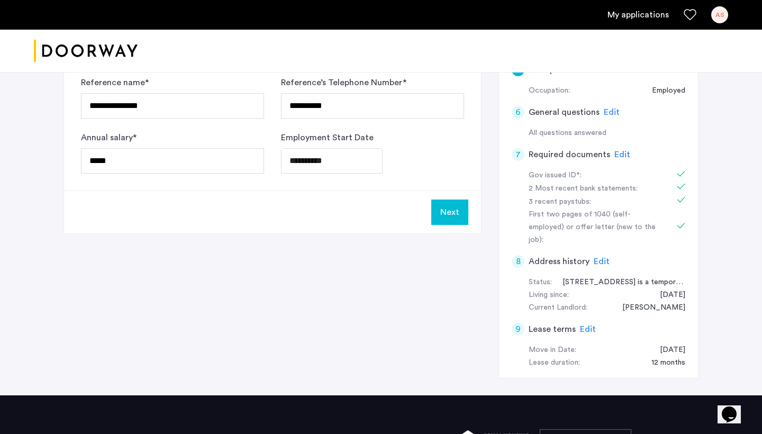
click at [452, 216] on button "Next" at bounding box center [449, 211] width 37 height 25
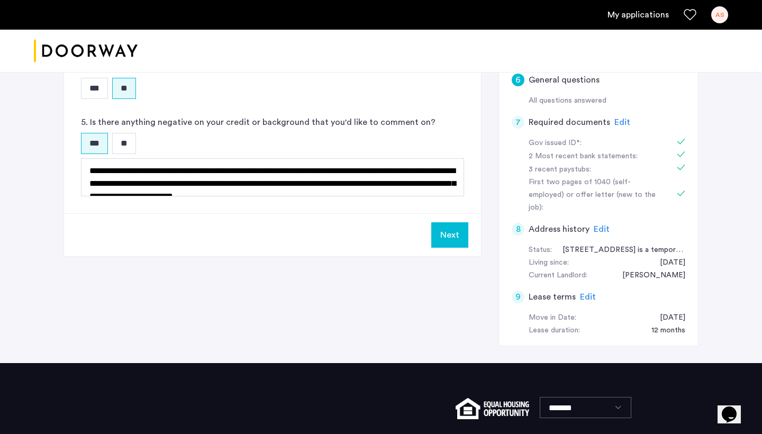
scroll to position [331, 0]
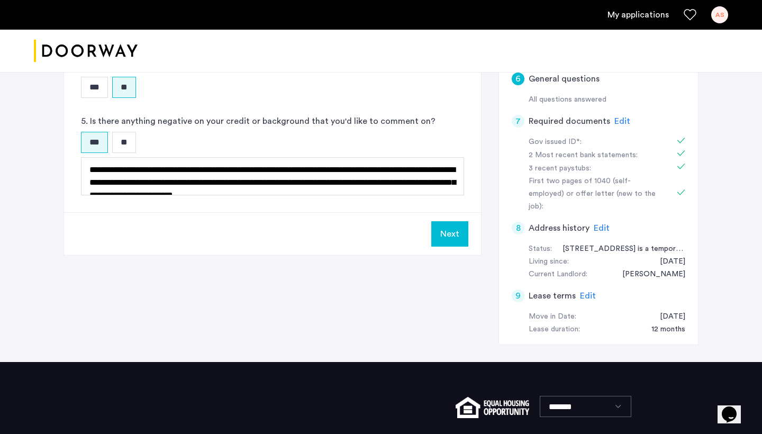
click at [451, 230] on button "Next" at bounding box center [449, 233] width 37 height 25
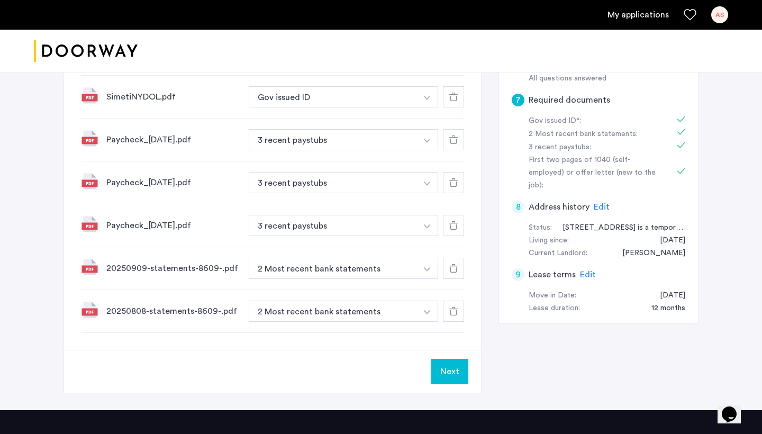
scroll to position [351, 0]
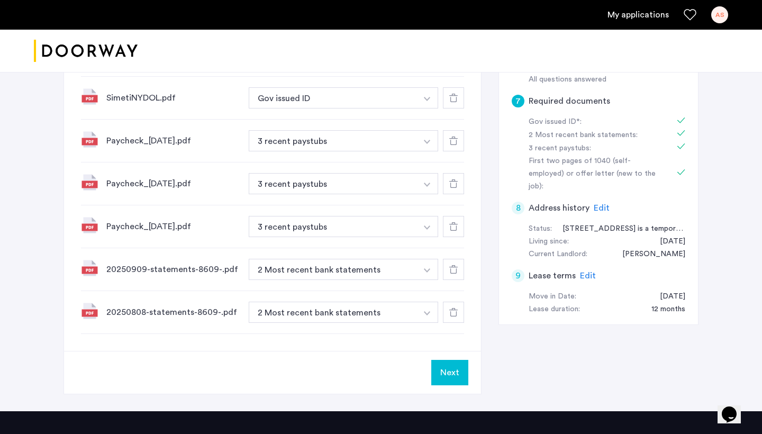
click at [453, 372] on button "Next" at bounding box center [449, 372] width 37 height 25
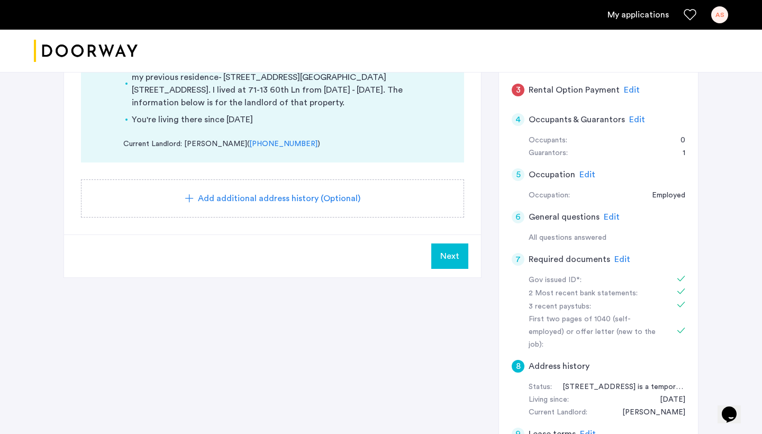
scroll to position [274, 0]
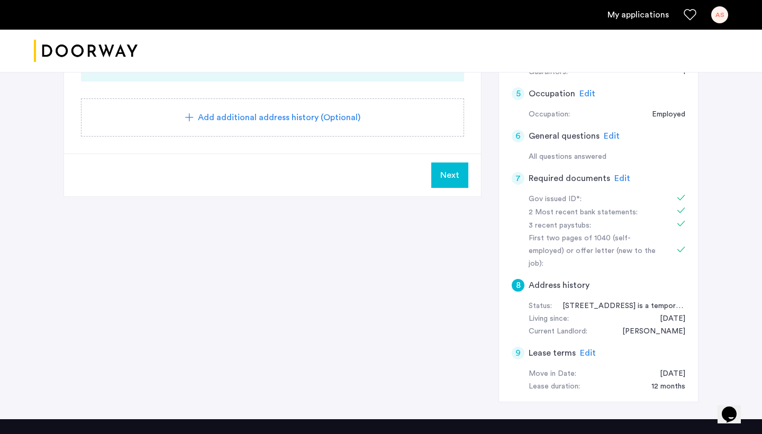
click at [454, 169] on span "Next" at bounding box center [449, 175] width 19 height 13
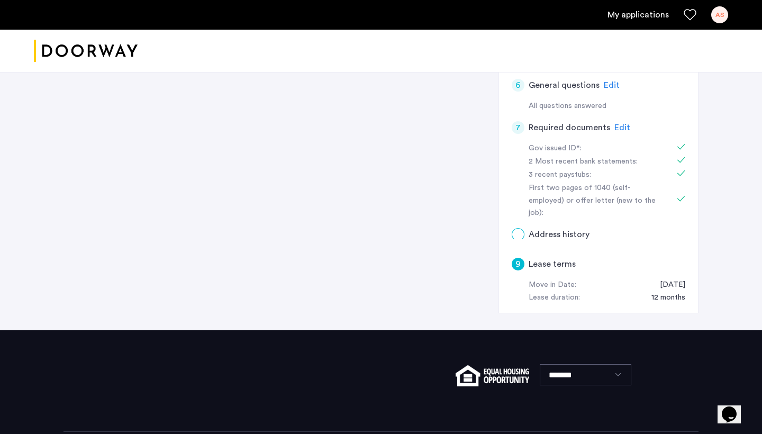
scroll to position [0, 0]
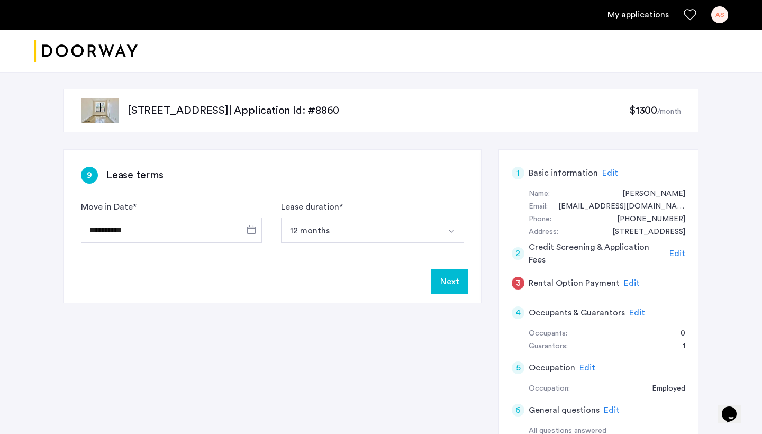
click at [452, 277] on button "Next" at bounding box center [449, 281] width 37 height 25
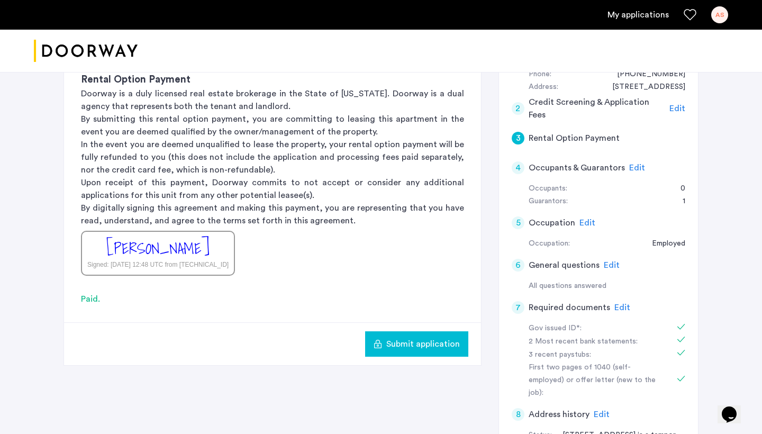
scroll to position [220, 0]
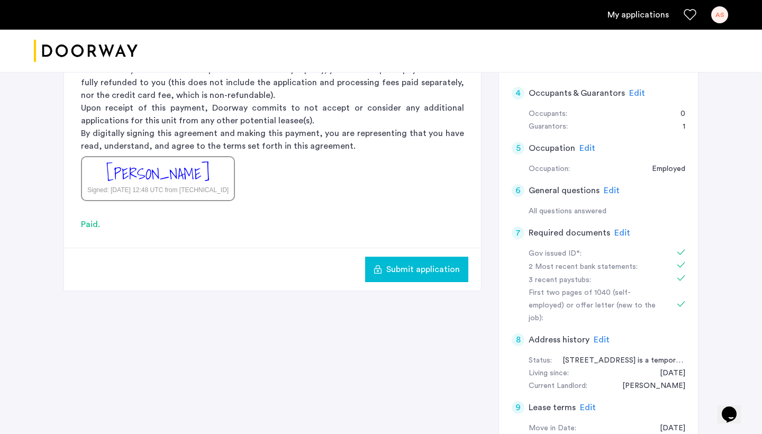
click at [450, 272] on span "Submit application" at bounding box center [423, 269] width 74 height 13
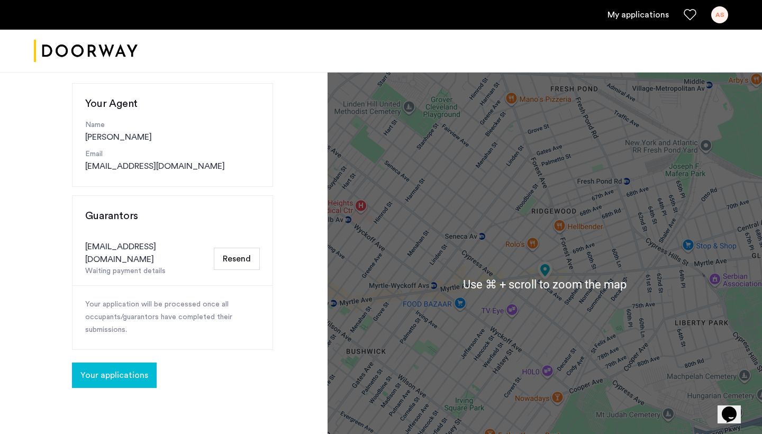
scroll to position [105, 0]
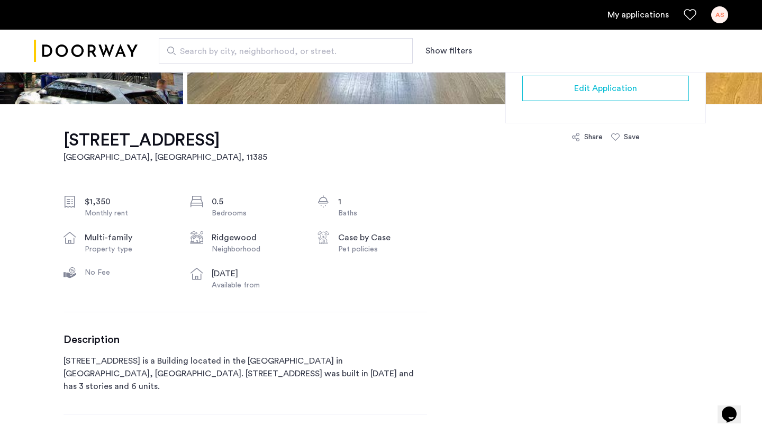
scroll to position [288, 0]
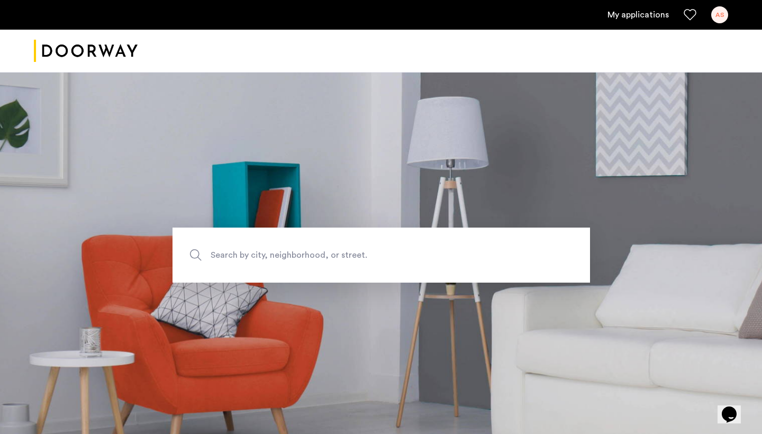
click at [646, 14] on link "My applications" at bounding box center [637, 14] width 61 height 13
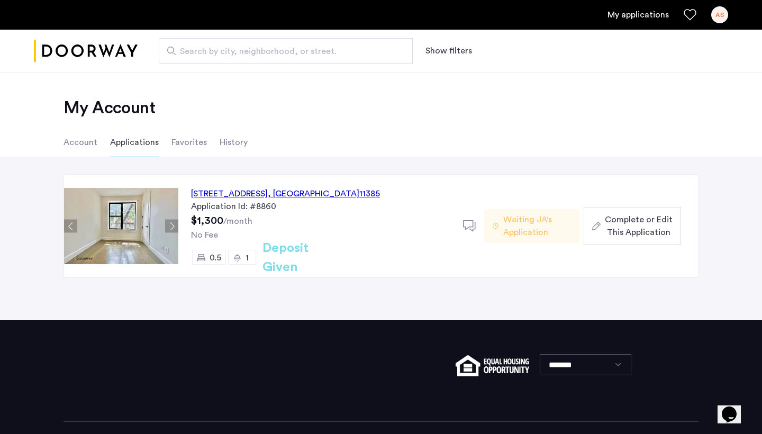
click at [540, 228] on span "Waiting JA's Application" at bounding box center [537, 225] width 68 height 25
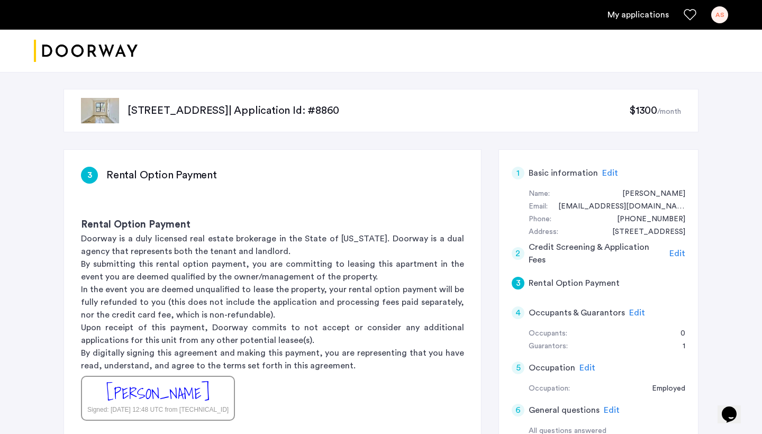
click at [718, 13] on div "AS" at bounding box center [719, 14] width 17 height 17
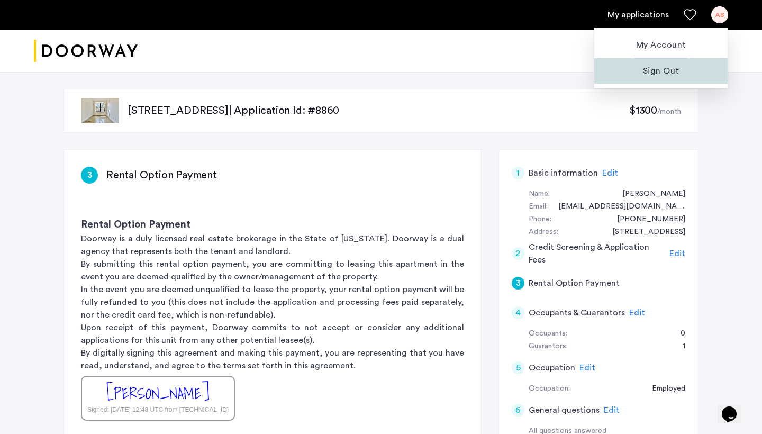
click at [661, 71] on span "Sign Out" at bounding box center [661, 71] width 116 height 13
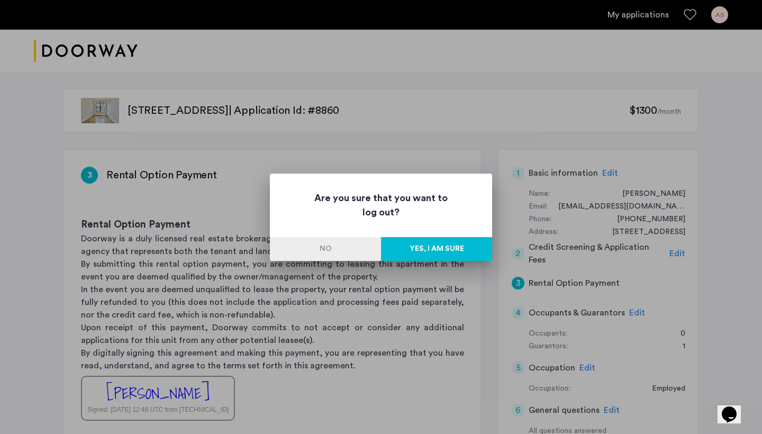
click at [425, 246] on button "Yes, I am sure" at bounding box center [436, 249] width 111 height 24
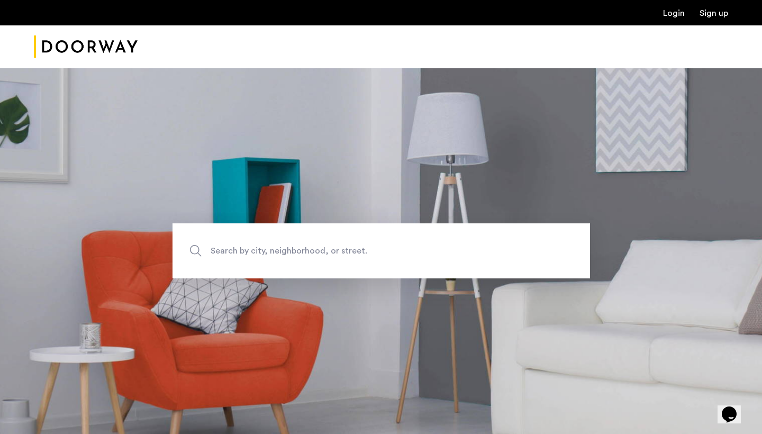
click at [718, 16] on link "Sign up" at bounding box center [713, 13] width 29 height 8
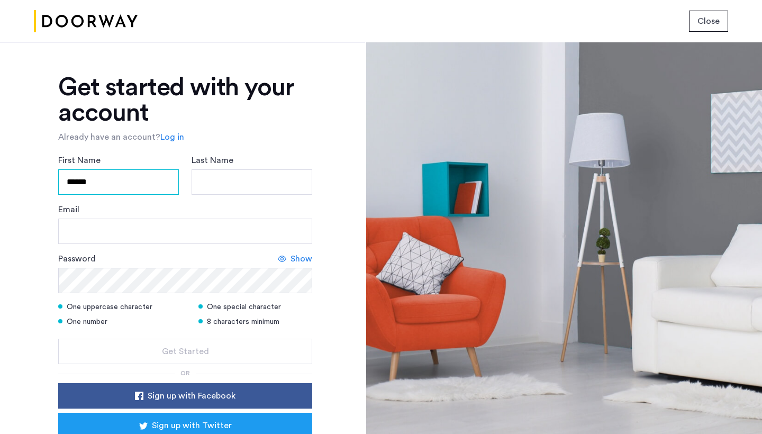
type input "******"
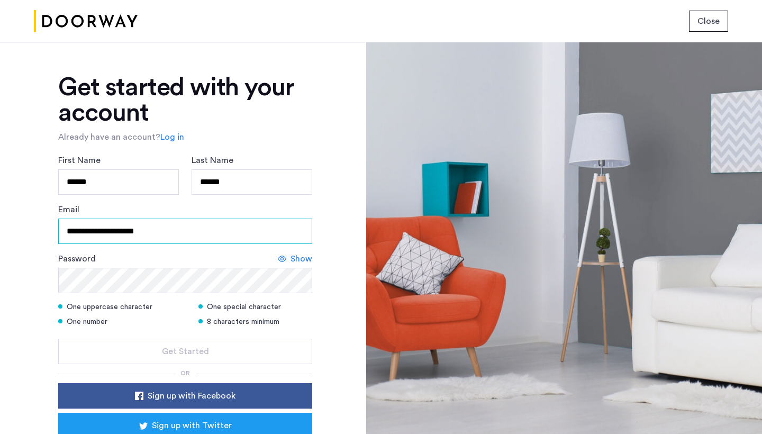
type input "**********"
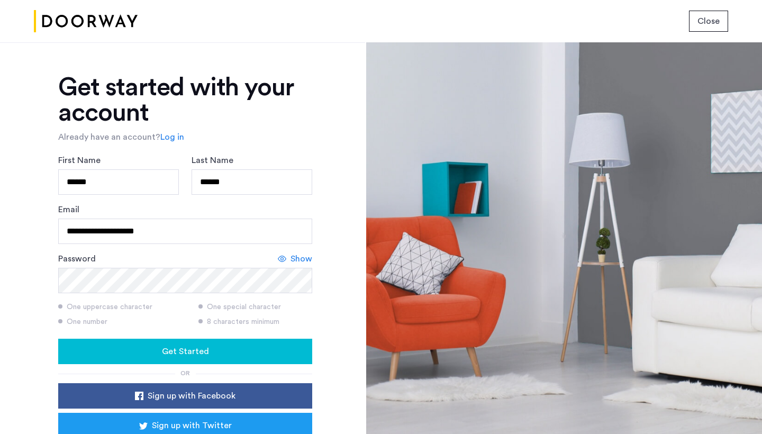
click at [185, 349] on span "Get Started" at bounding box center [185, 351] width 47 height 13
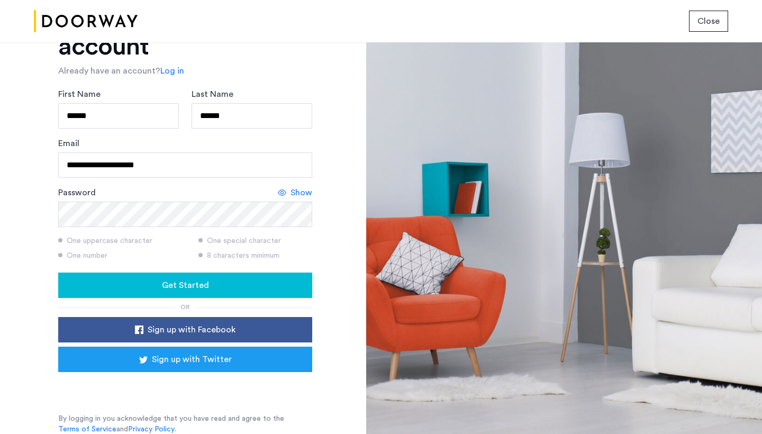
click at [167, 69] on link "Log in" at bounding box center [172, 71] width 24 height 13
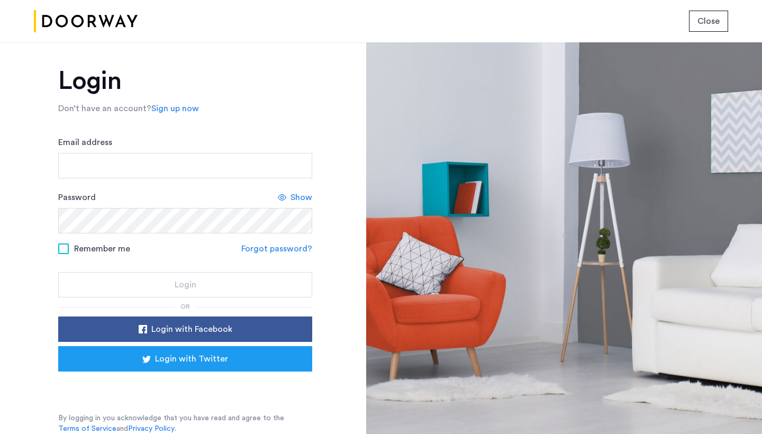
click at [286, 242] on link "Forgot password?" at bounding box center [276, 248] width 71 height 13
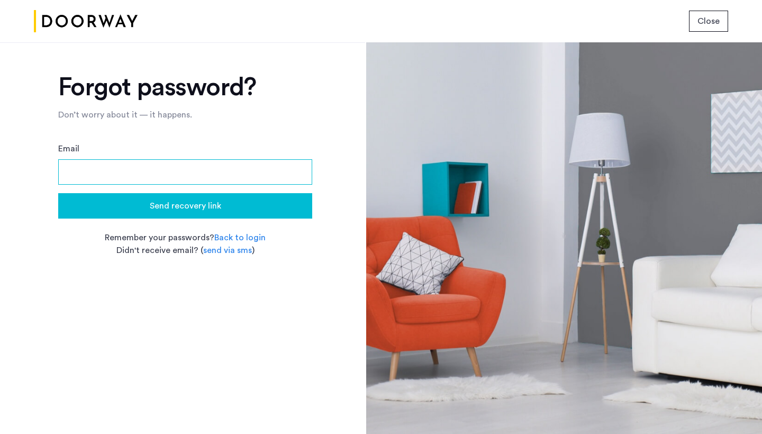
click at [174, 159] on input "Email" at bounding box center [185, 171] width 254 height 25
type input "**********"
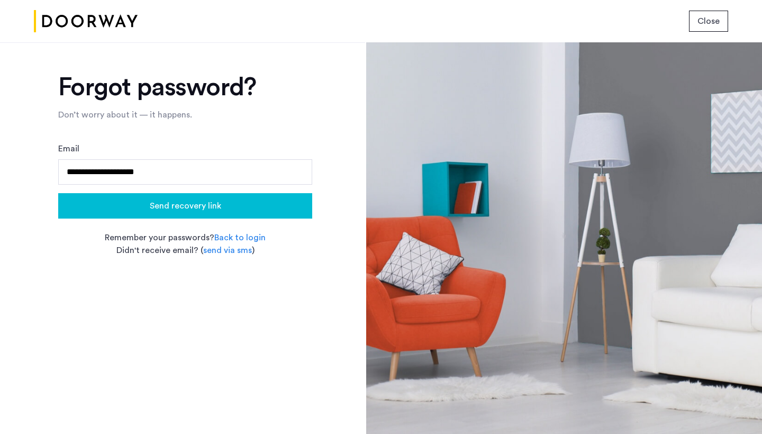
click at [190, 199] on span "Send recovery link" at bounding box center [185, 205] width 71 height 13
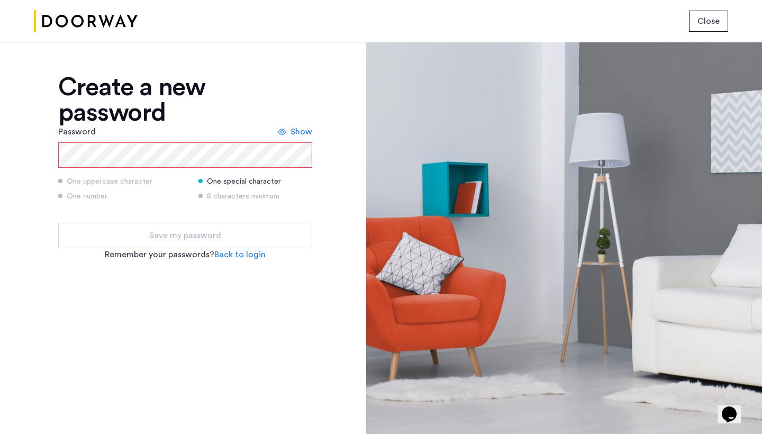
click at [300, 133] on span "Show" at bounding box center [301, 131] width 22 height 13
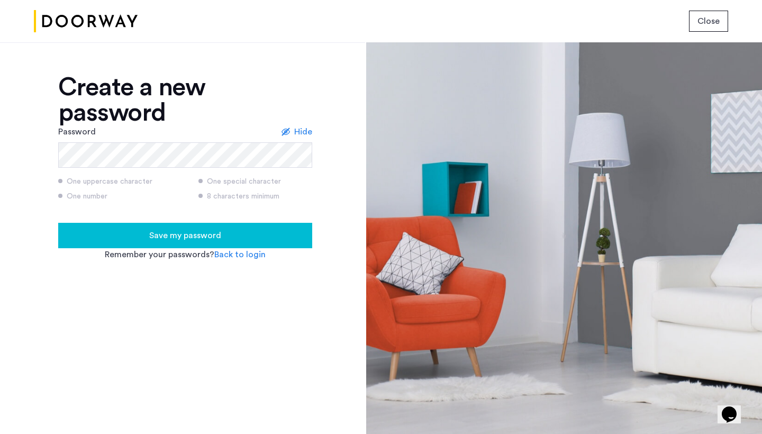
click at [157, 234] on span "Save my password" at bounding box center [185, 235] width 72 height 13
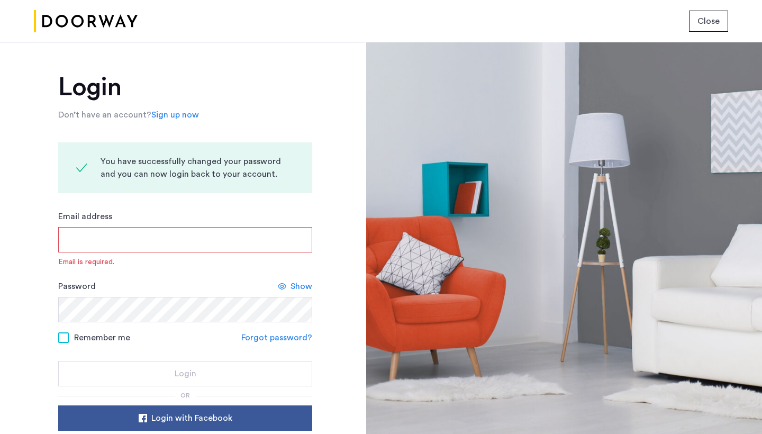
type input "**********"
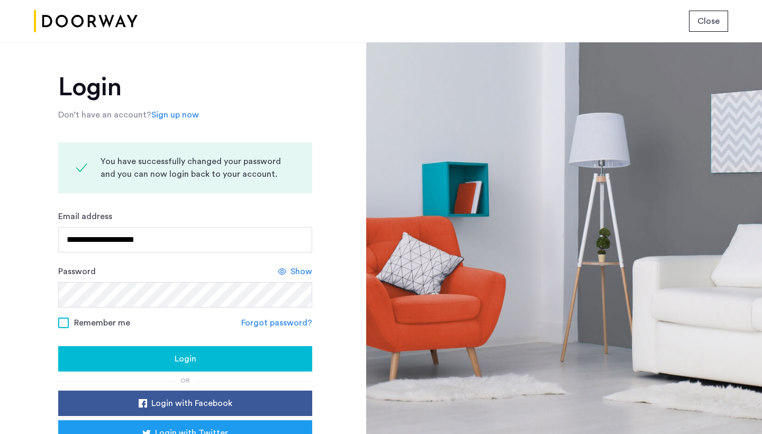
click at [74, 320] on span "Remember me" at bounding box center [102, 322] width 56 height 13
click at [119, 358] on div "Login" at bounding box center [185, 358] width 237 height 13
